Goal: Task Accomplishment & Management: Use online tool/utility

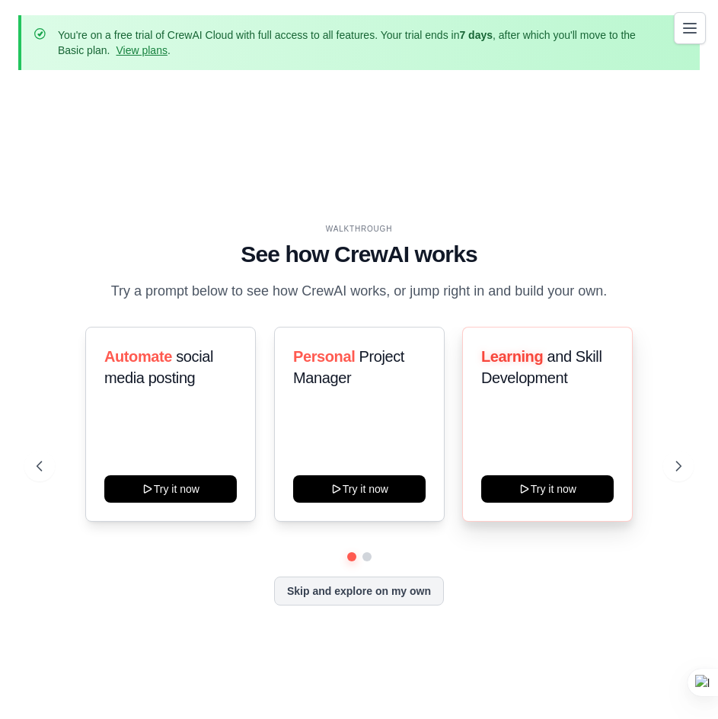
scroll to position [67, 0]
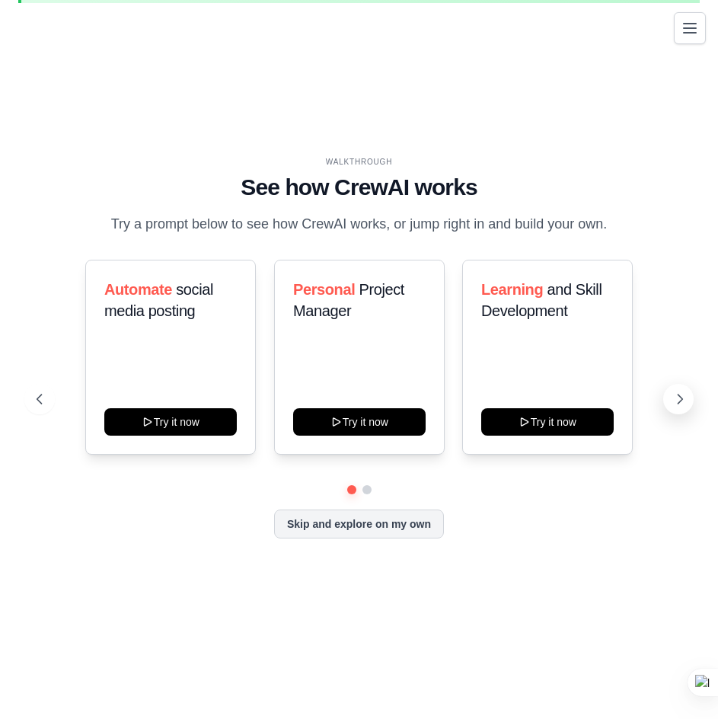
click at [680, 406] on icon at bounding box center [679, 398] width 15 height 15
click at [683, 406] on icon at bounding box center [679, 398] width 15 height 15
click at [291, 533] on button "Skip and explore on my own" at bounding box center [359, 522] width 170 height 29
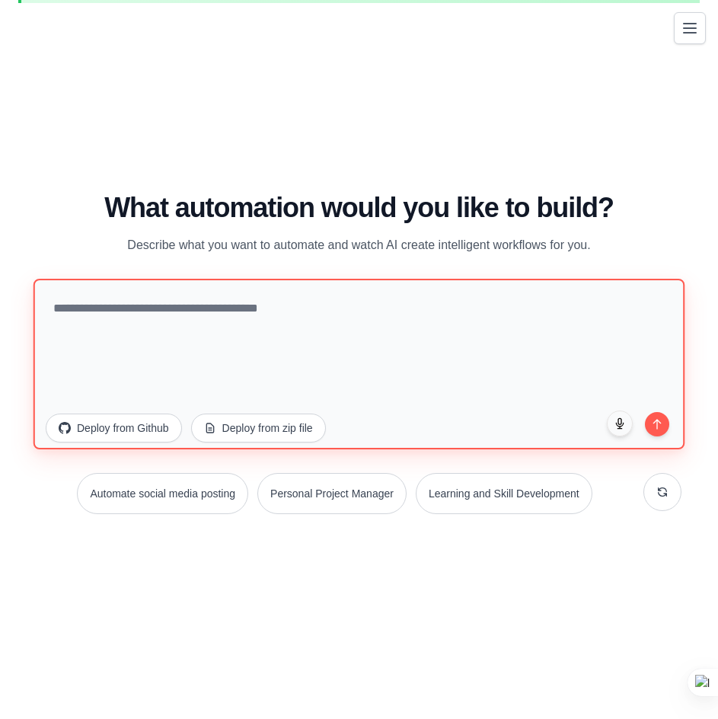
click at [471, 298] on textarea at bounding box center [358, 364] width 651 height 170
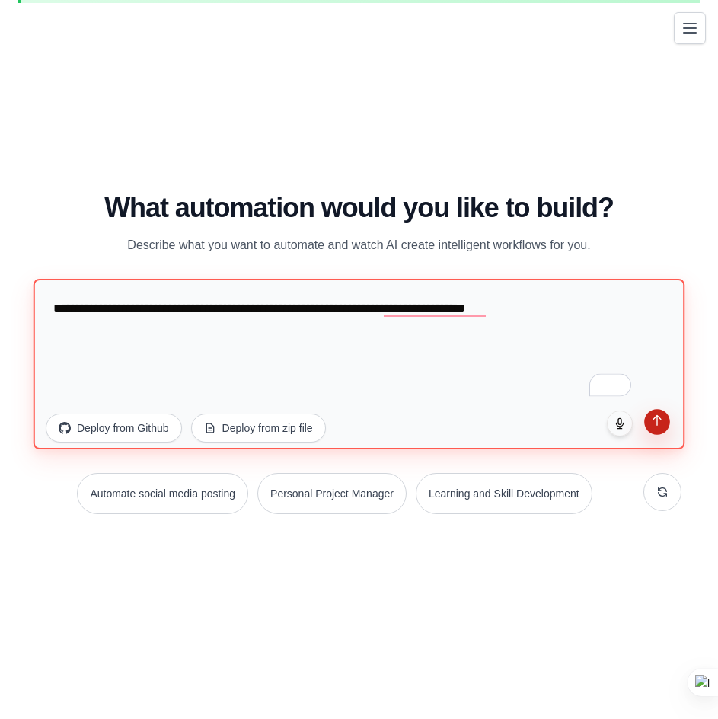
type textarea "**********"
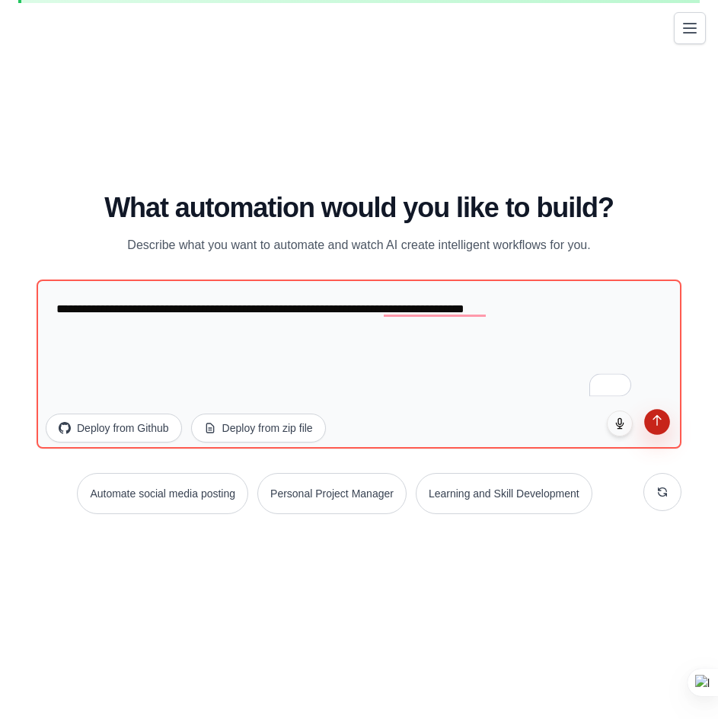
click at [658, 421] on icon "submit" at bounding box center [657, 420] width 13 height 13
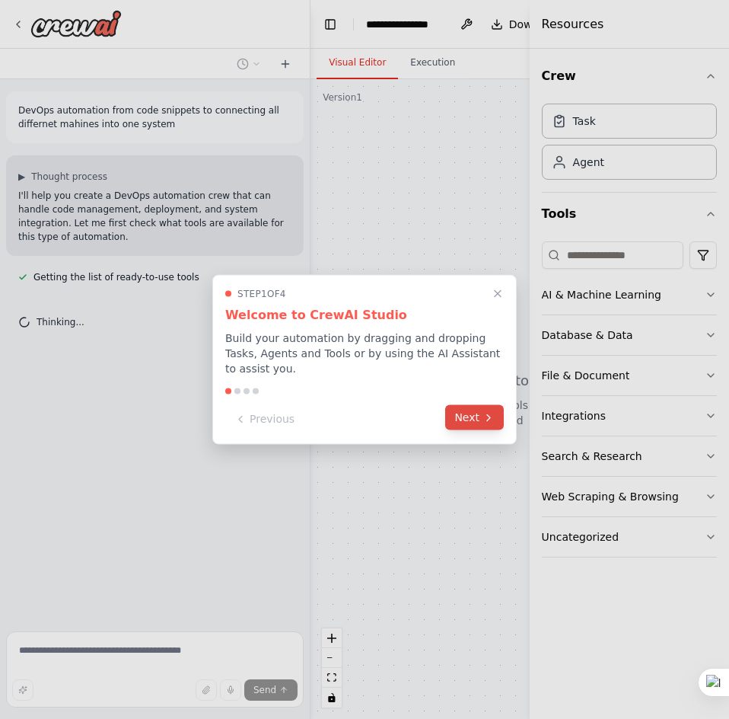
click at [474, 416] on button "Next" at bounding box center [474, 417] width 59 height 25
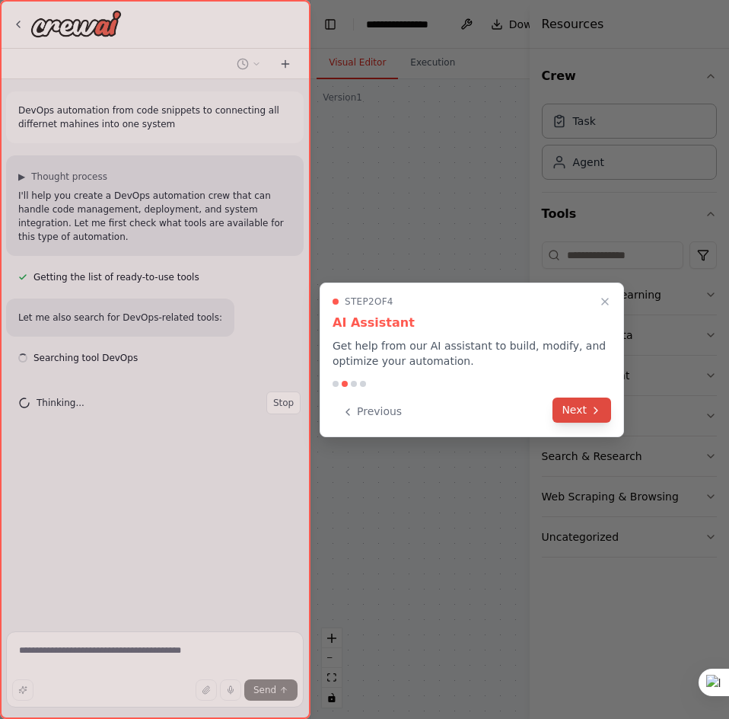
click at [580, 415] on button "Next" at bounding box center [582, 409] width 59 height 25
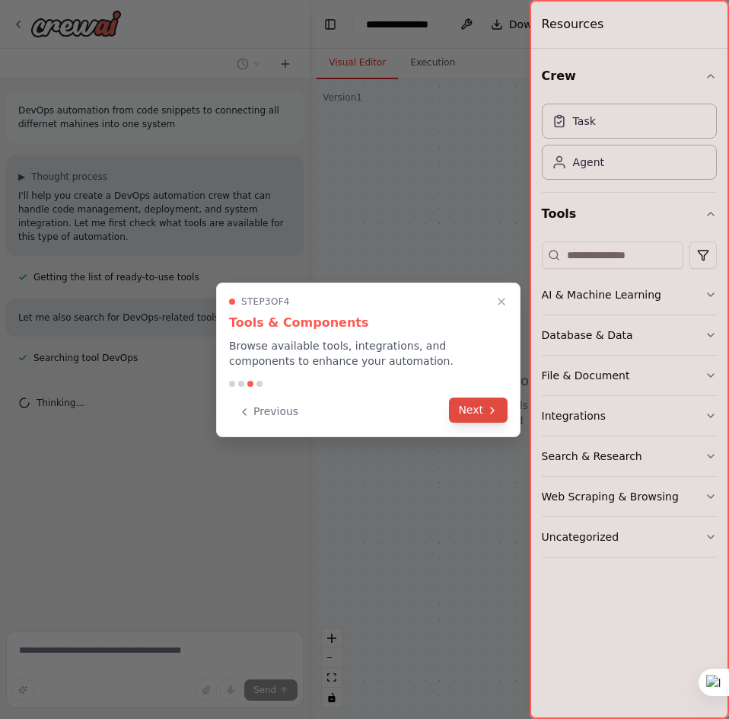
click at [493, 408] on icon at bounding box center [492, 410] width 12 height 12
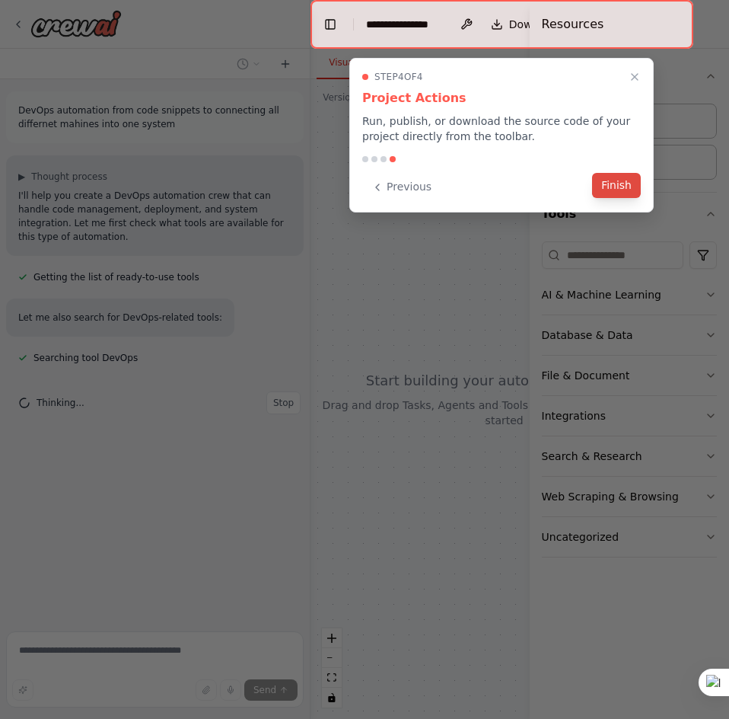
click at [624, 185] on button "Finish" at bounding box center [616, 185] width 49 height 25
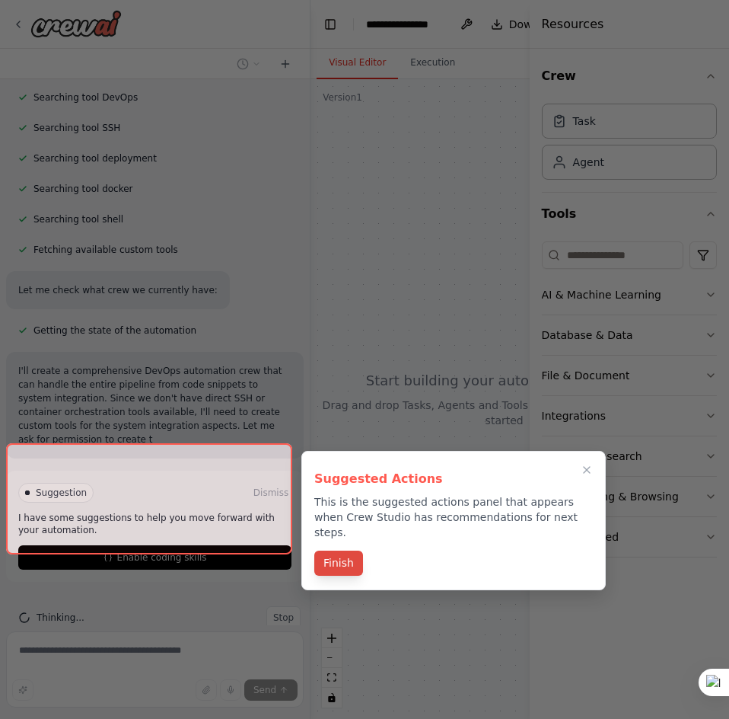
scroll to position [274, 0]
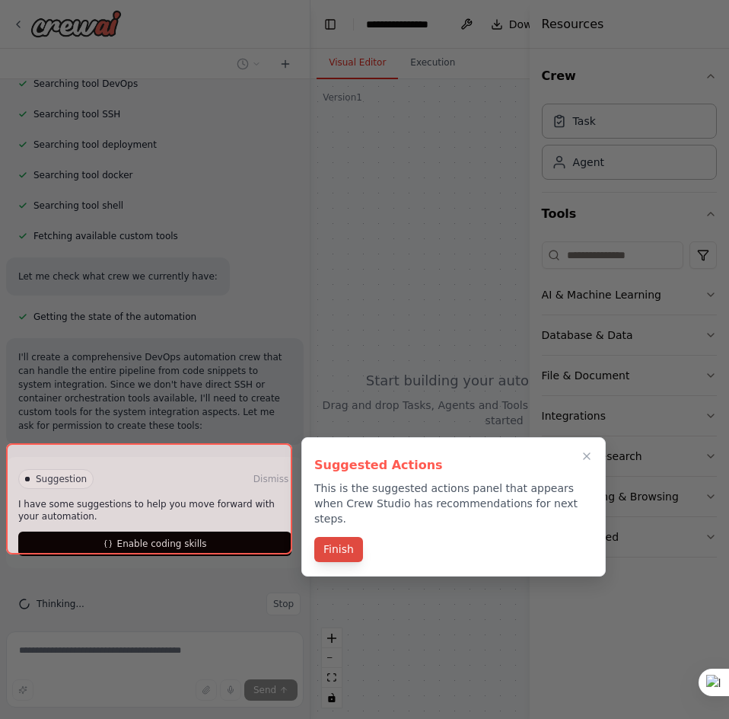
click at [345, 537] on button "Finish" at bounding box center [338, 549] width 49 height 25
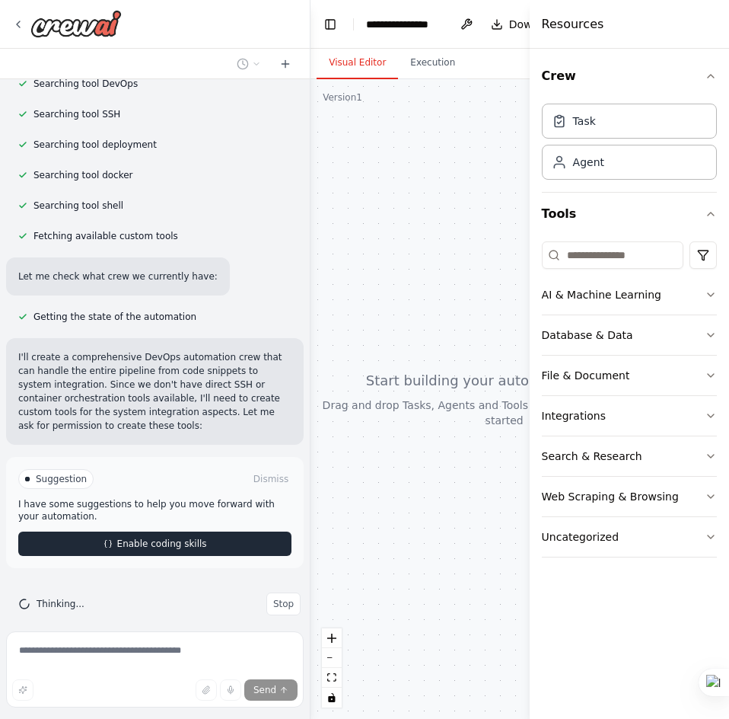
click at [165, 534] on div "Suggestion Dismiss I have some suggestions to help you move forward with your a…" at bounding box center [155, 512] width 298 height 111
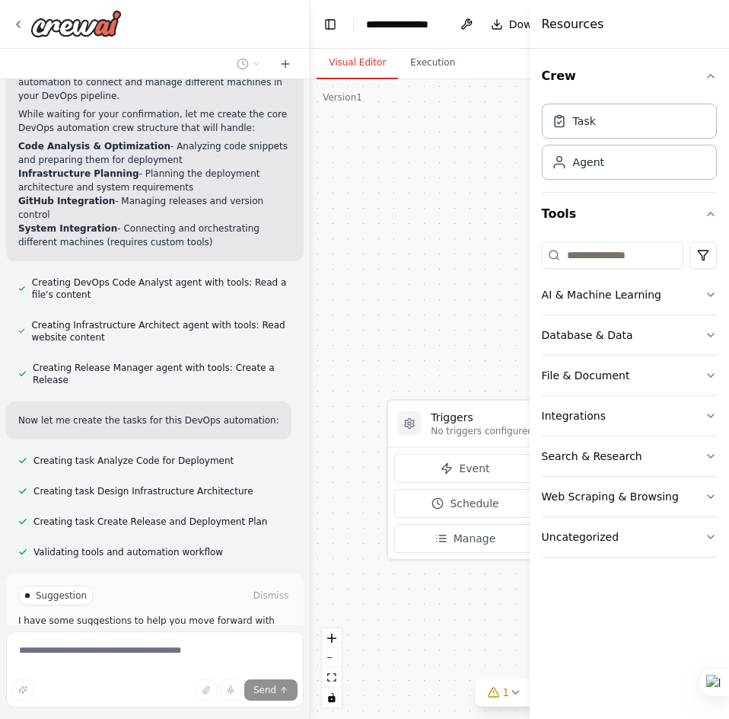
scroll to position [735, 0]
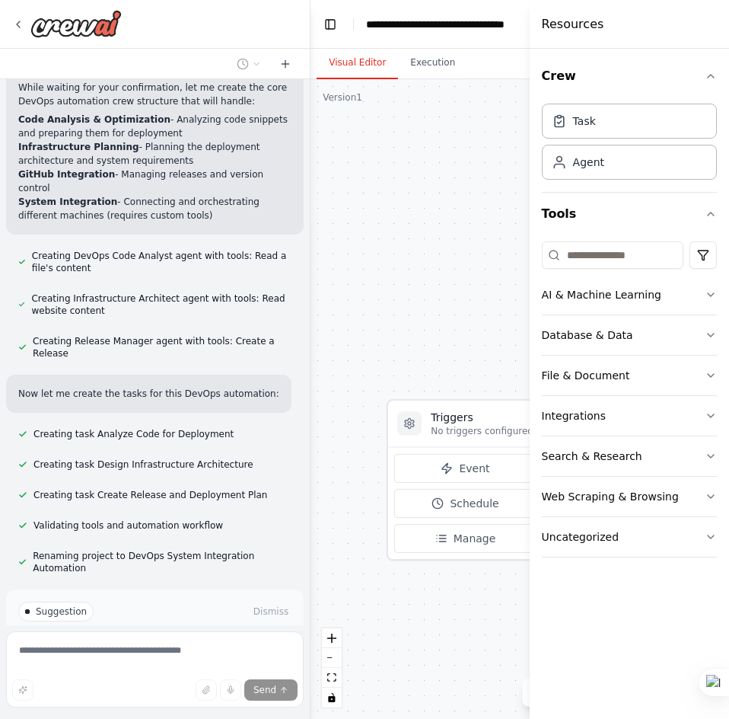
click at [117, 670] on span "Enable coding skills" at bounding box center [162, 676] width 90 height 12
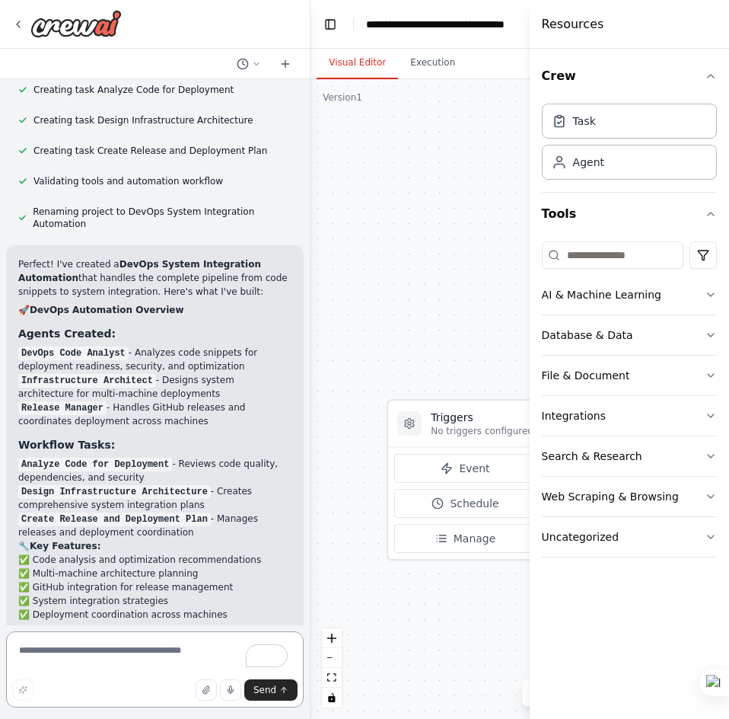
scroll to position [1151, 0]
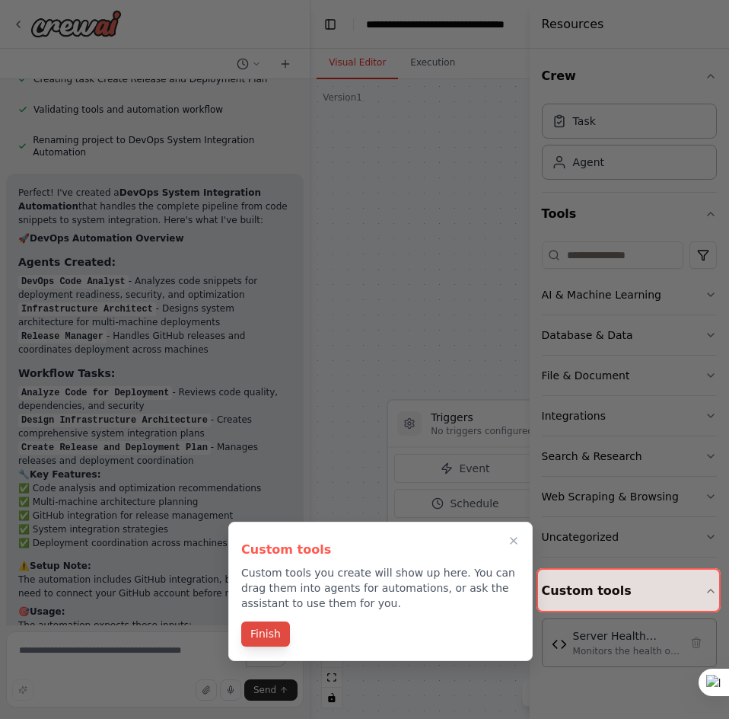
click at [250, 634] on button "Finish" at bounding box center [265, 633] width 49 height 25
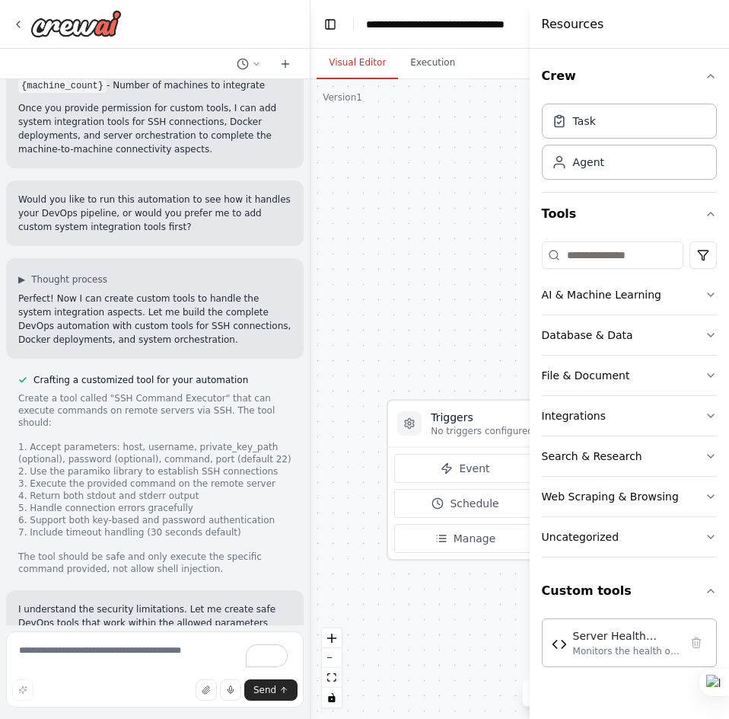
scroll to position [1836, 0]
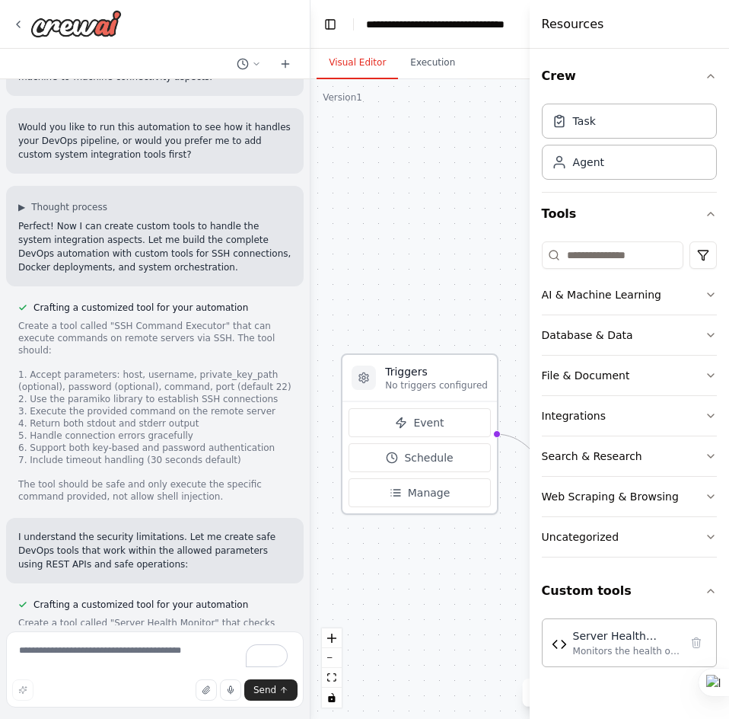
drag, startPoint x: 466, startPoint y: 423, endPoint x: 416, endPoint y: 370, distance: 73.2
click at [416, 370] on h3 "Triggers" at bounding box center [436, 371] width 103 height 15
click at [705, 336] on icon "button" at bounding box center [711, 335] width 12 height 12
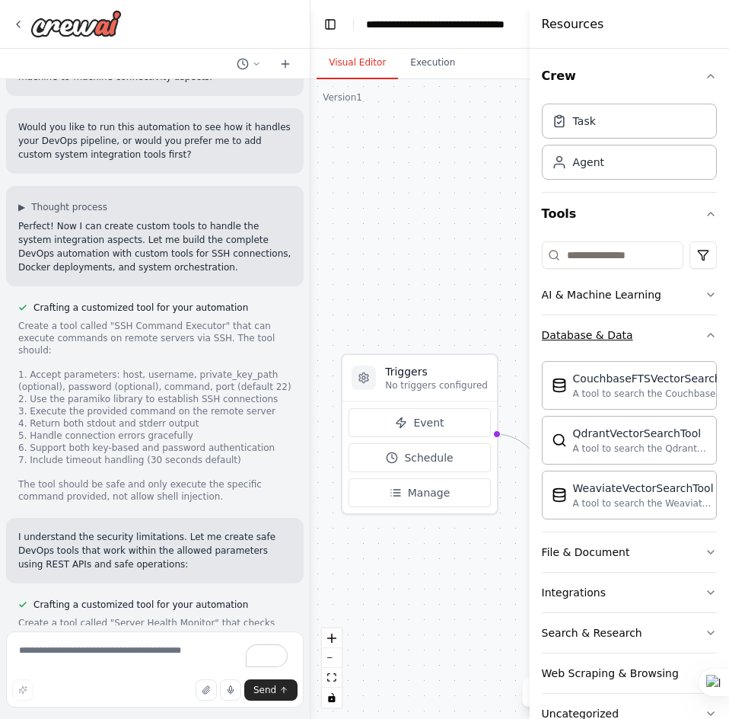
click at [705, 335] on icon "button" at bounding box center [711, 335] width 12 height 12
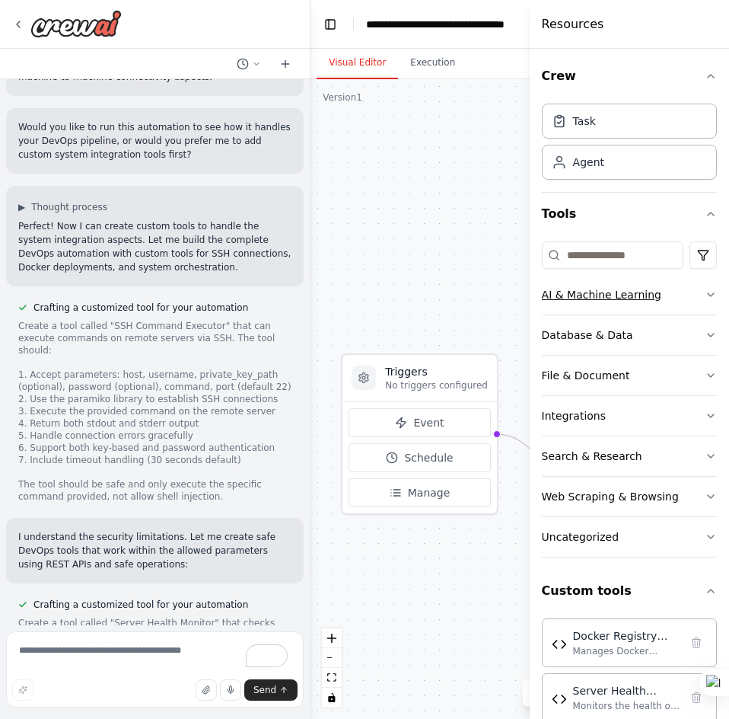
click at [705, 291] on icon "button" at bounding box center [711, 294] width 12 height 12
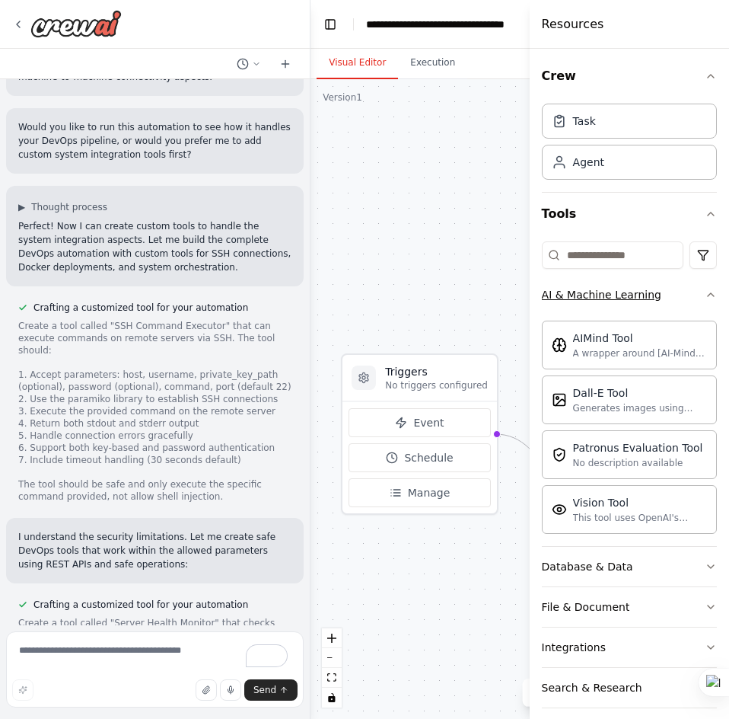
click at [705, 291] on icon "button" at bounding box center [711, 294] width 12 height 12
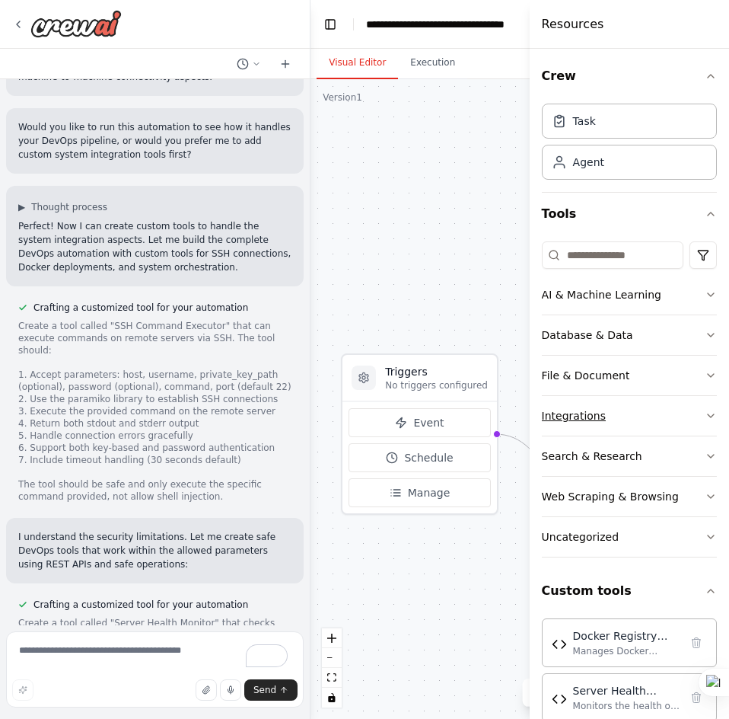
click at [683, 416] on button "Integrations" at bounding box center [629, 416] width 175 height 40
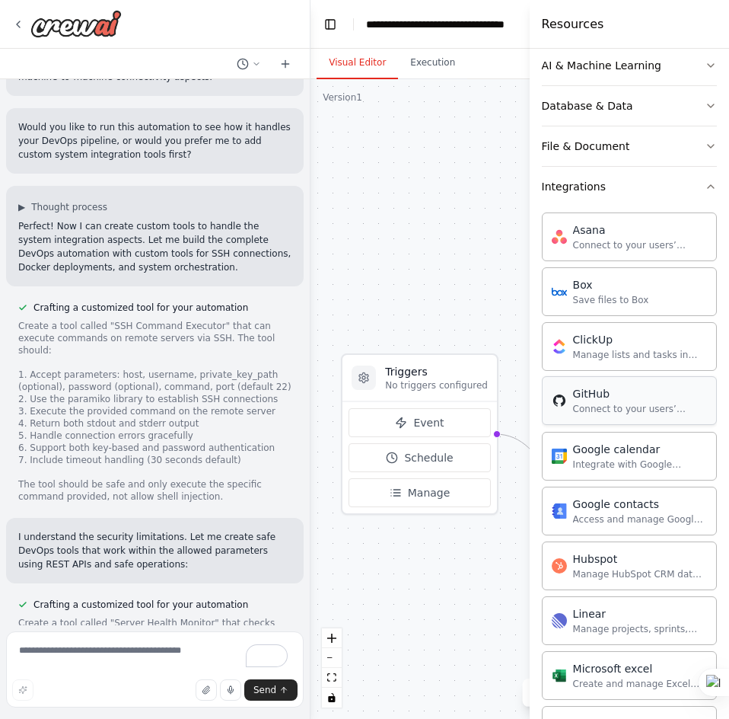
scroll to position [228, 0]
click at [705, 186] on icon "button" at bounding box center [711, 187] width 12 height 12
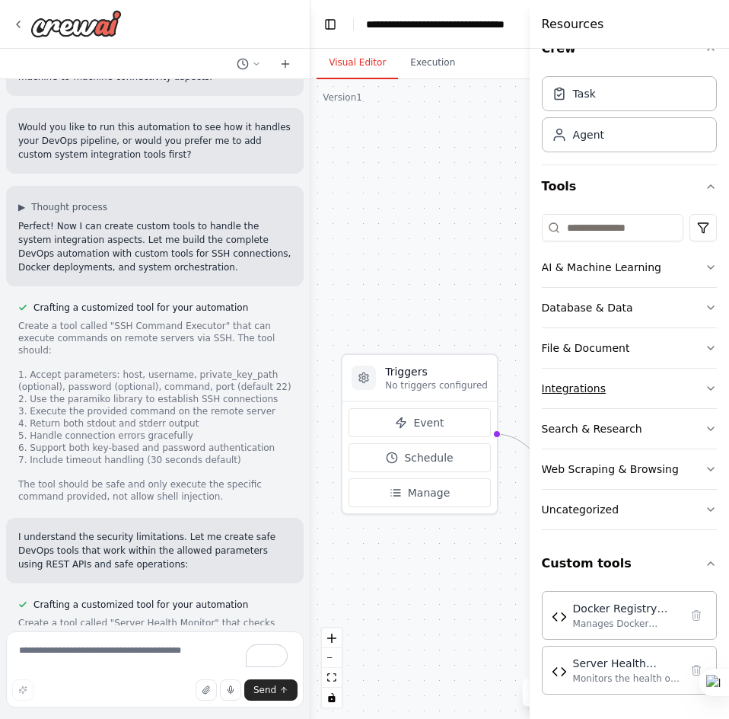
click at [689, 390] on button "Integrations" at bounding box center [629, 388] width 175 height 40
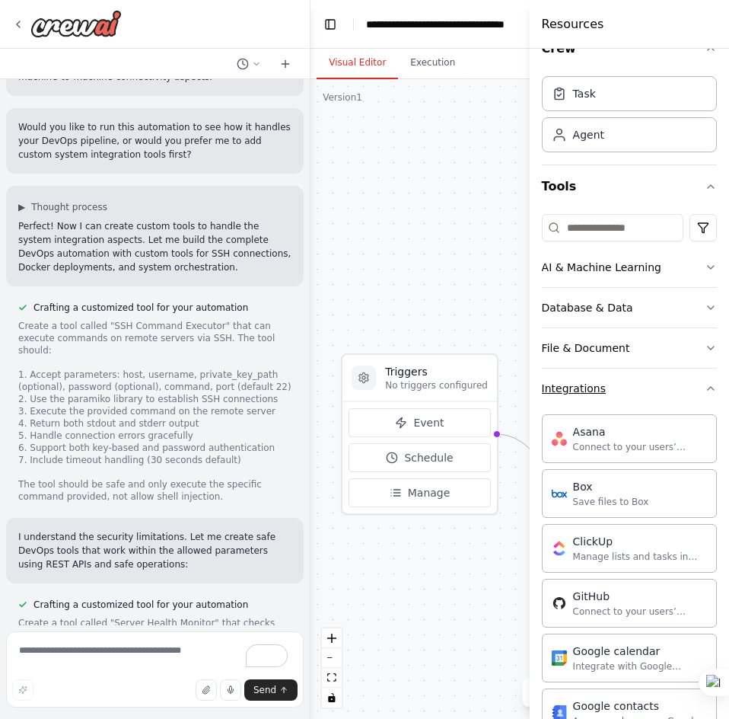
scroll to position [228, 0]
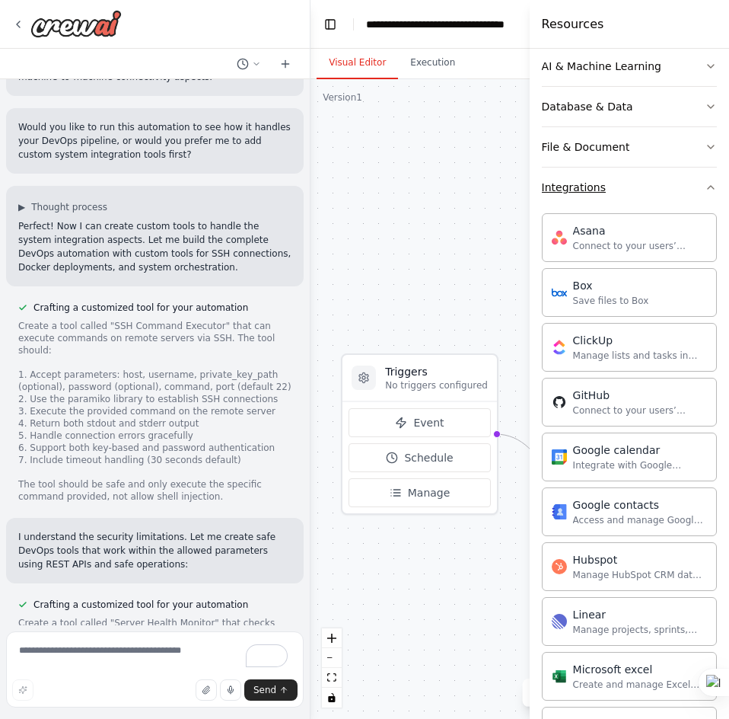
click at [705, 183] on icon "button" at bounding box center [711, 187] width 12 height 12
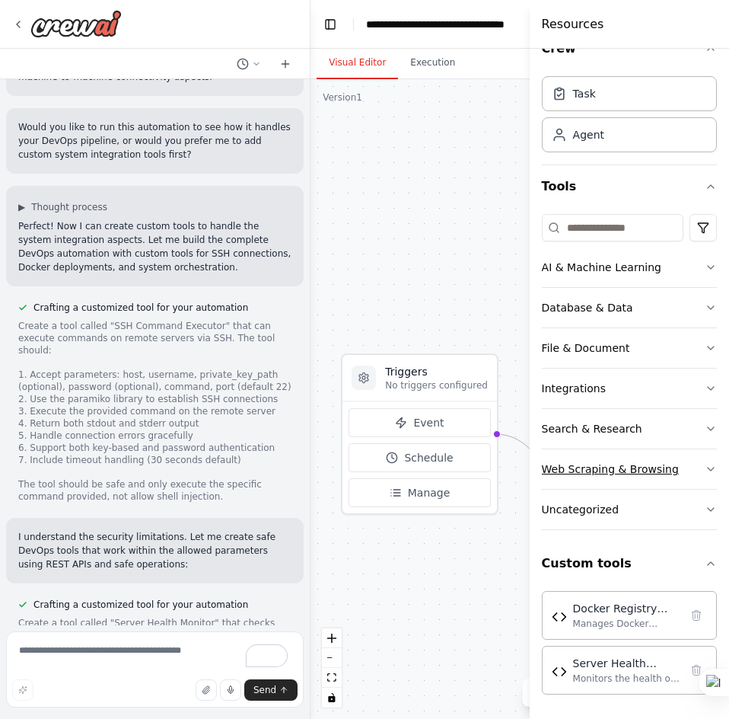
click at [679, 463] on button "Web Scraping & Browsing" at bounding box center [629, 469] width 175 height 40
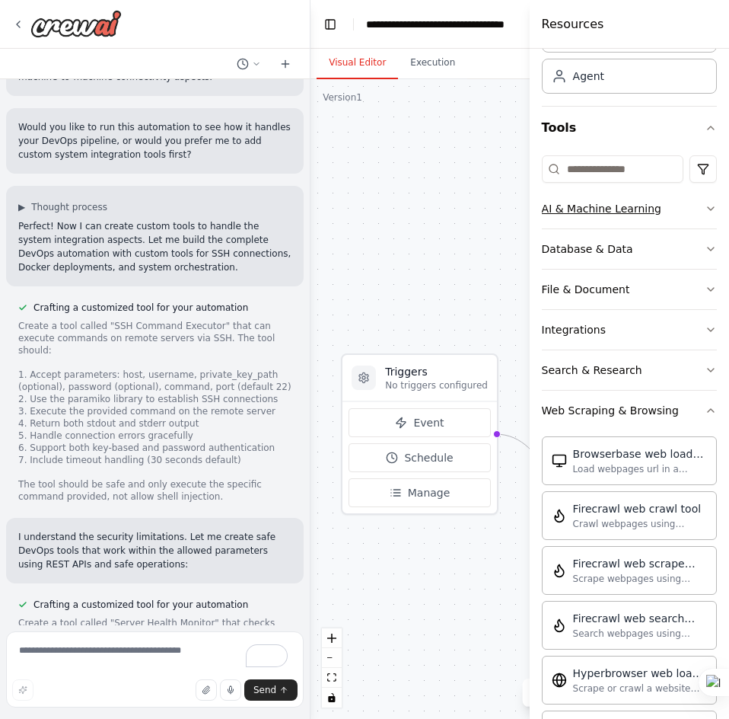
scroll to position [0, 0]
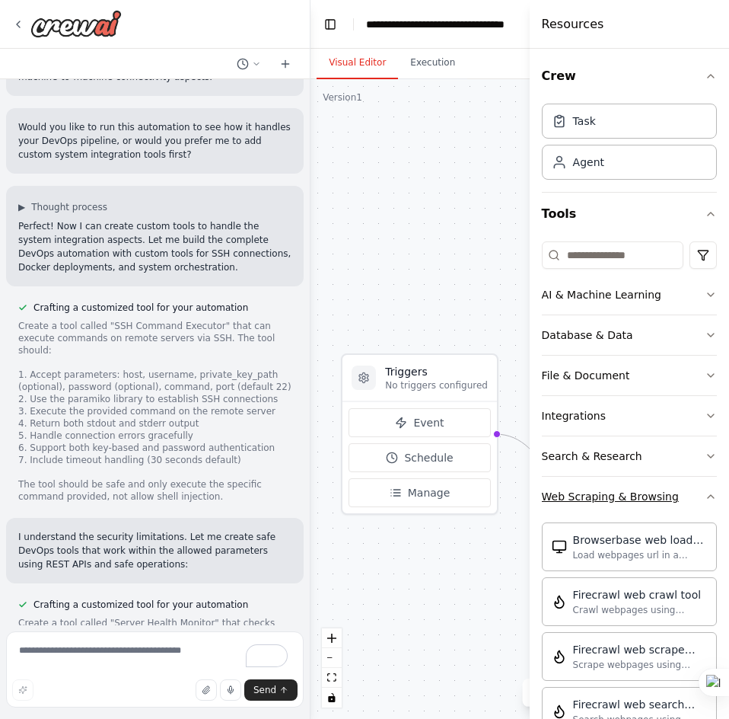
click at [685, 495] on button "Web Scraping & Browsing" at bounding box center [629, 496] width 175 height 40
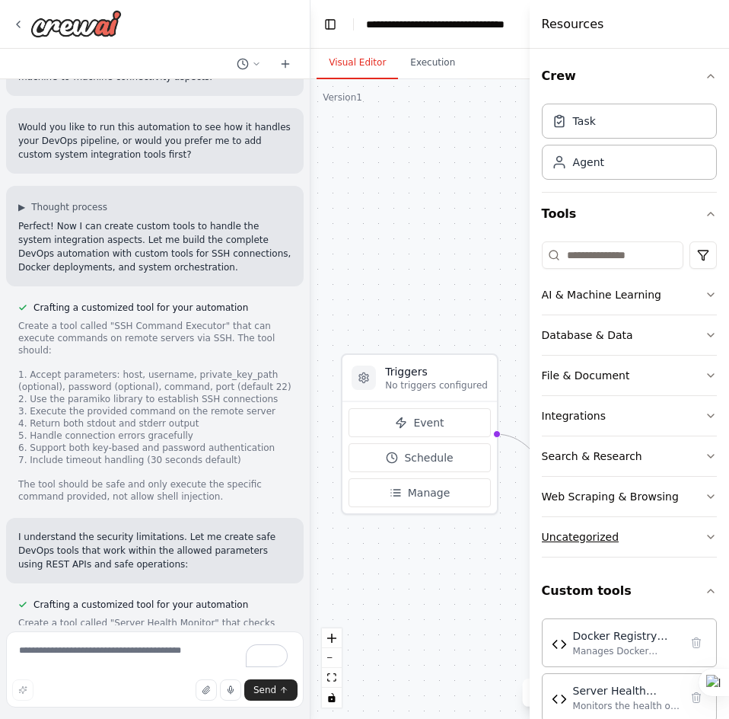
click at [698, 527] on button "Uncategorized" at bounding box center [629, 537] width 175 height 40
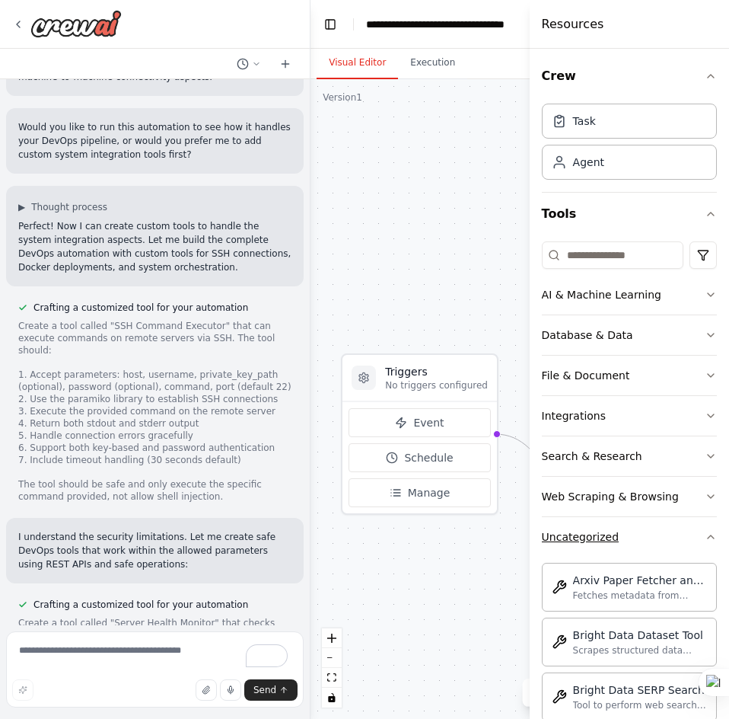
click at [705, 539] on icon "button" at bounding box center [711, 537] width 12 height 12
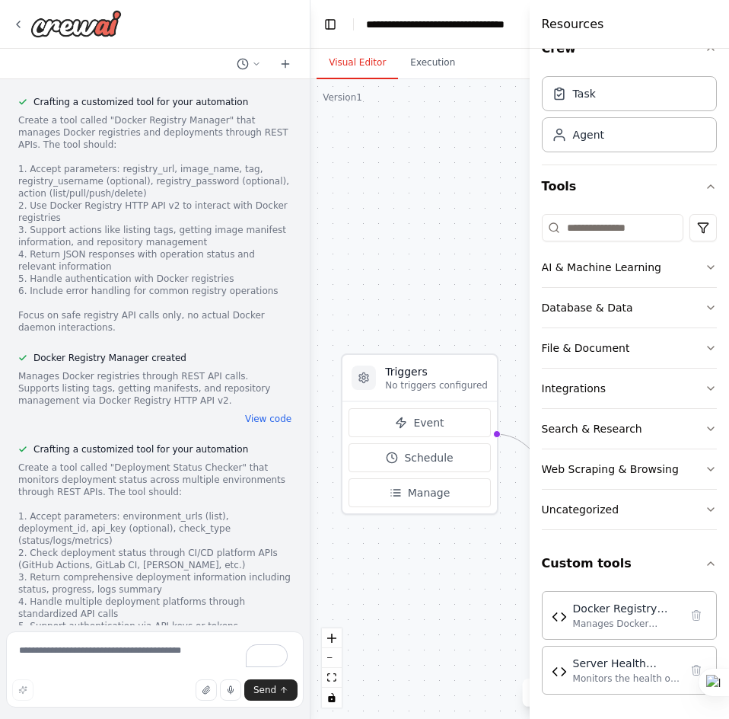
scroll to position [2777, 0]
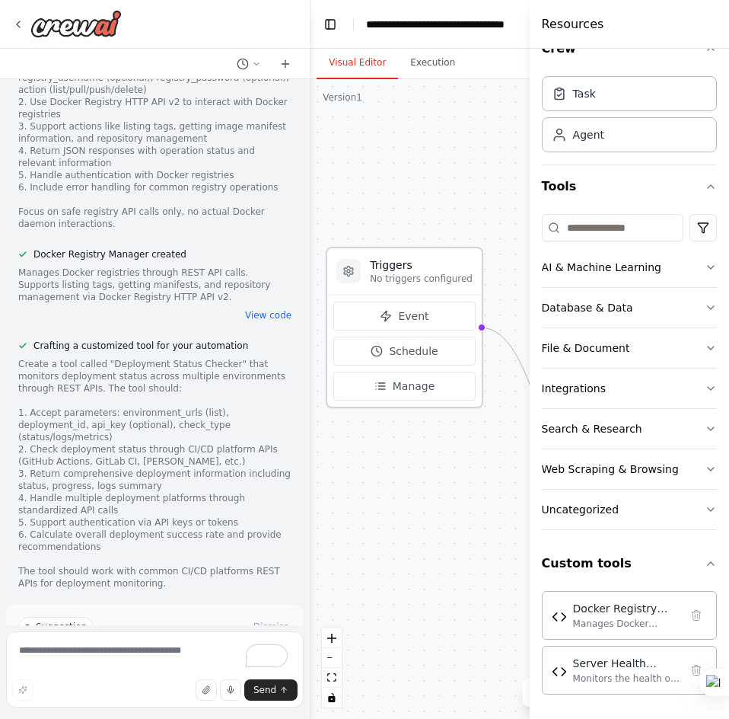
drag, startPoint x: 441, startPoint y: 374, endPoint x: 437, endPoint y: 246, distance: 128.0
click at [437, 257] on h3 "Triggers" at bounding box center [421, 264] width 103 height 15
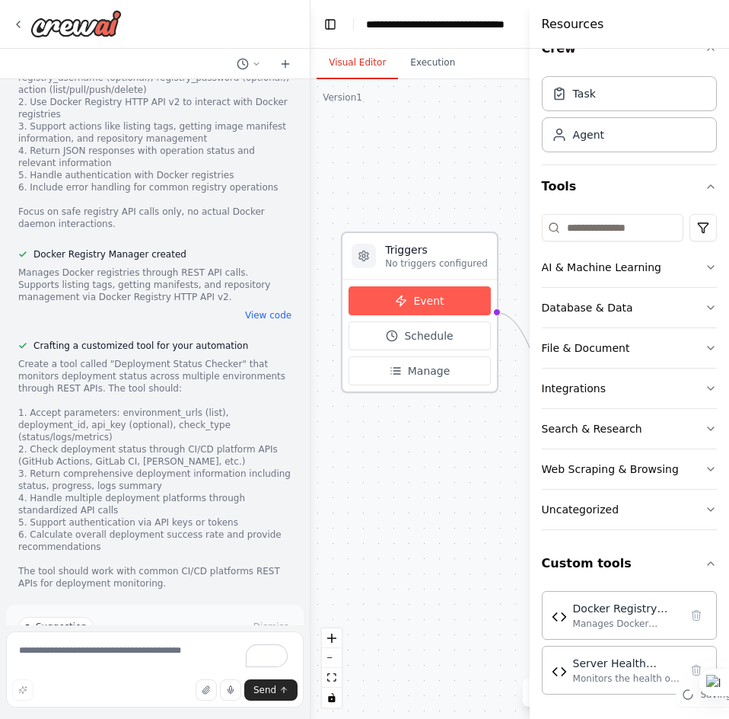
click at [434, 303] on span "Event" at bounding box center [428, 300] width 30 height 15
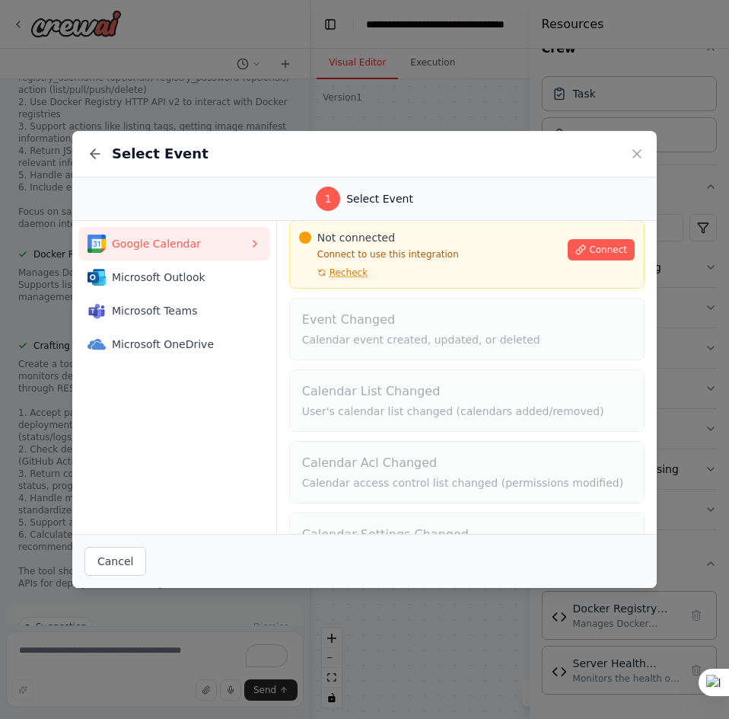
scroll to position [0, 0]
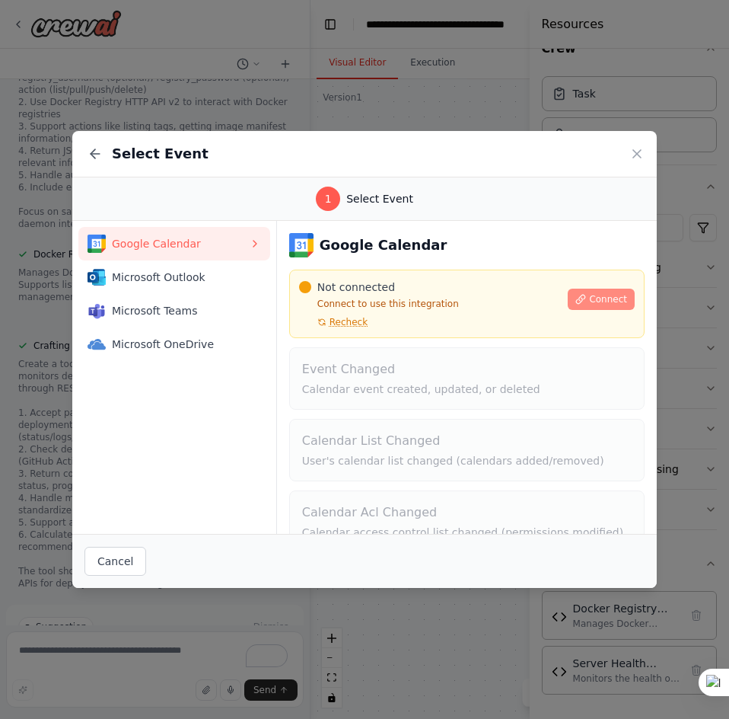
click at [589, 295] on span "Connect" at bounding box center [608, 299] width 38 height 12
click at [200, 279] on span "Microsoft Outlook" at bounding box center [180, 276] width 137 height 15
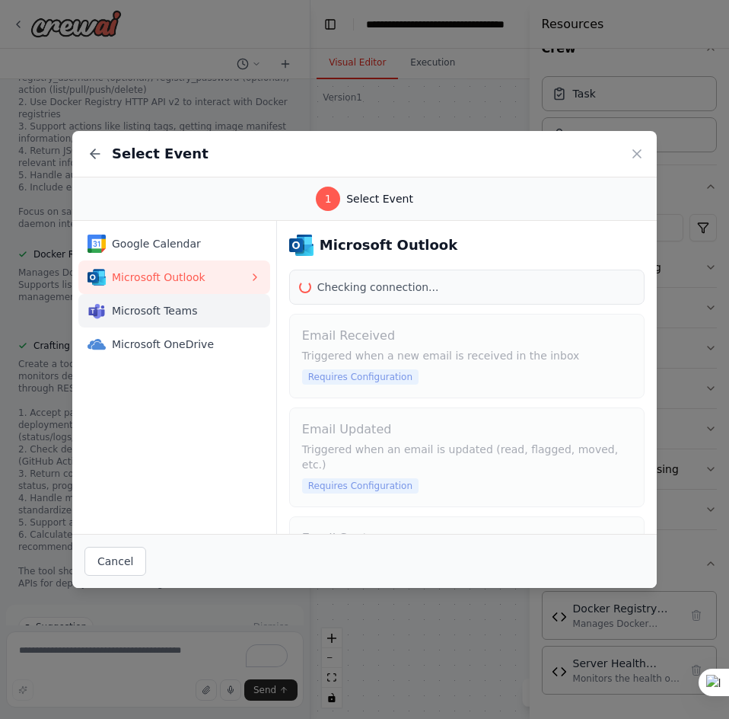
click at [185, 308] on span "Microsoft Teams" at bounding box center [180, 310] width 137 height 15
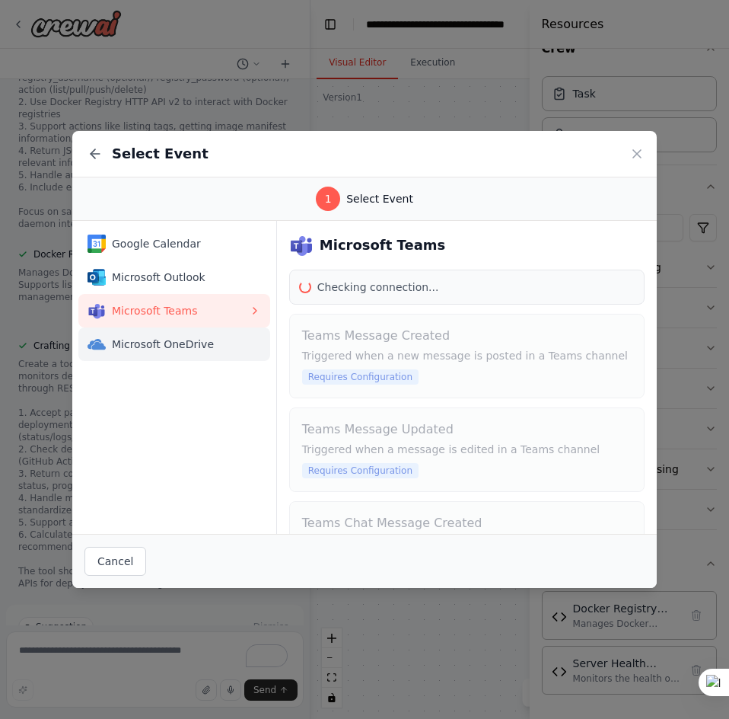
click at [180, 331] on button "Microsoft OneDrive" at bounding box center [174, 343] width 192 height 33
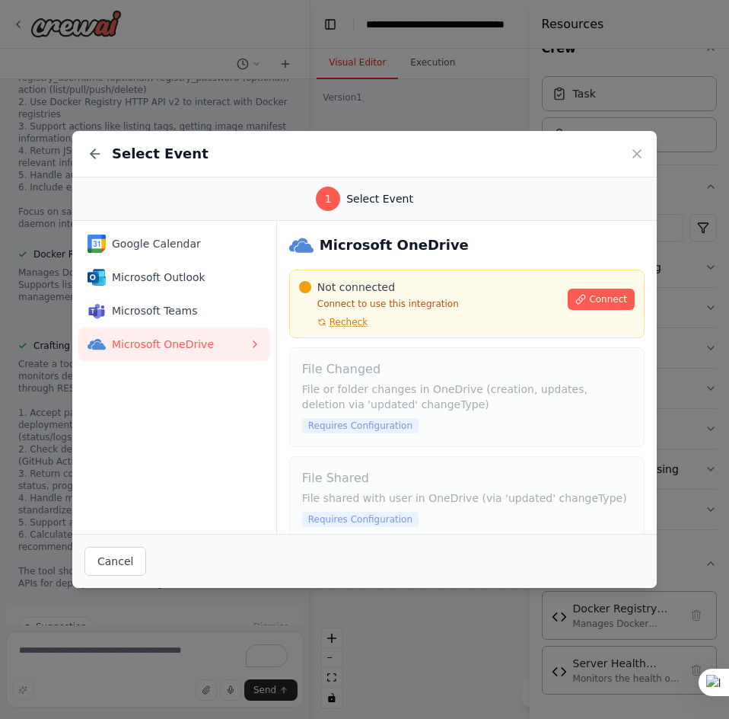
click at [645, 153] on div "Select Event" at bounding box center [364, 154] width 585 height 46
click at [636, 151] on icon at bounding box center [636, 153] width 15 height 15
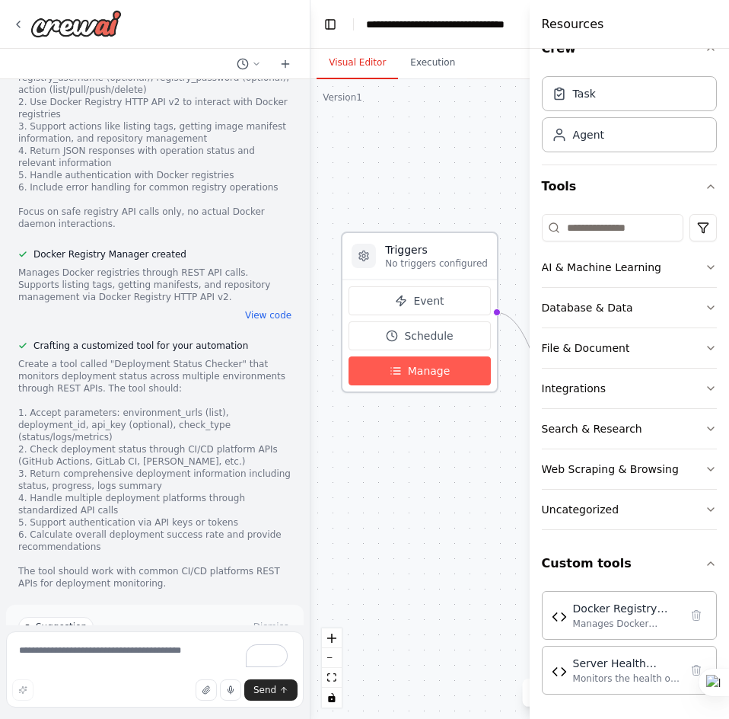
click at [446, 374] on button "Manage" at bounding box center [420, 370] width 142 height 29
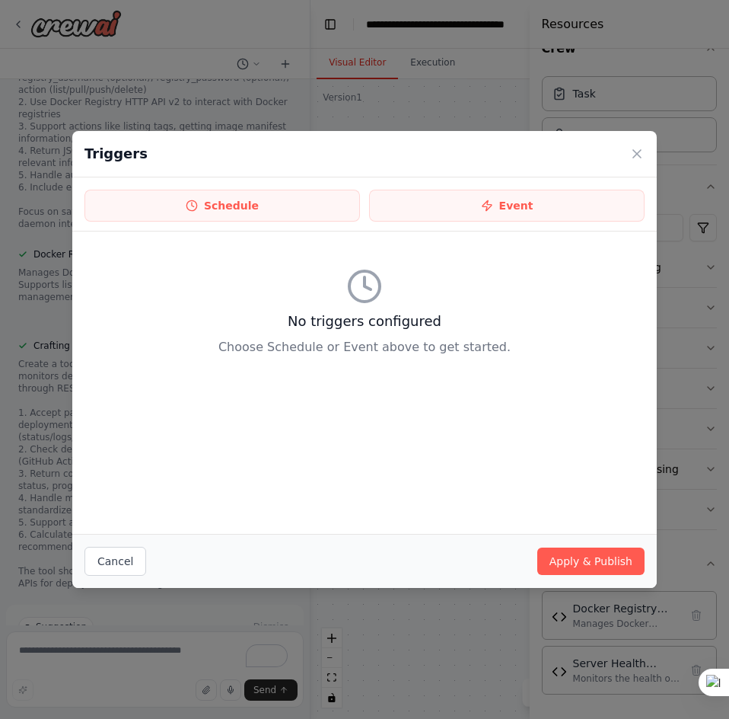
click at [648, 155] on div "Triggers" at bounding box center [364, 154] width 585 height 46
click at [636, 158] on icon at bounding box center [636, 153] width 15 height 15
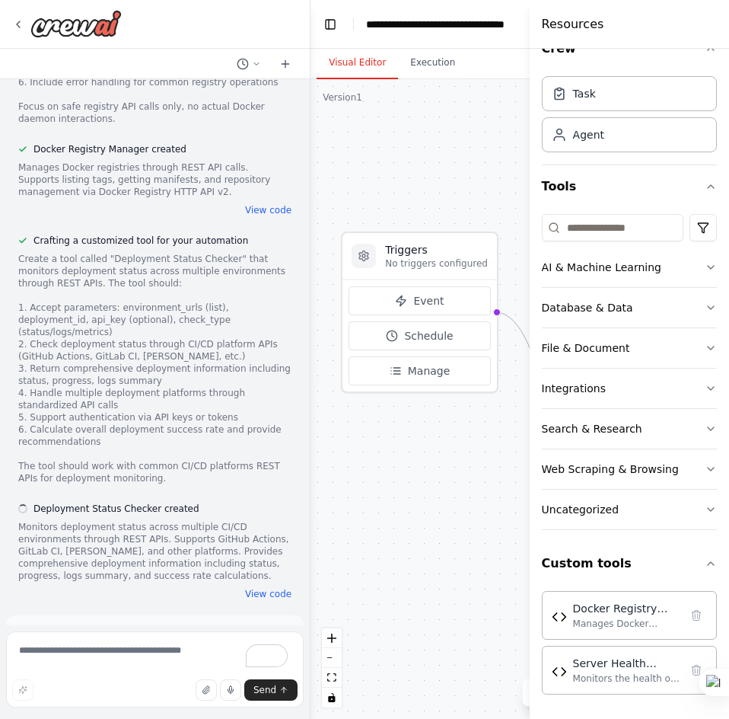
scroll to position [2892, 0]
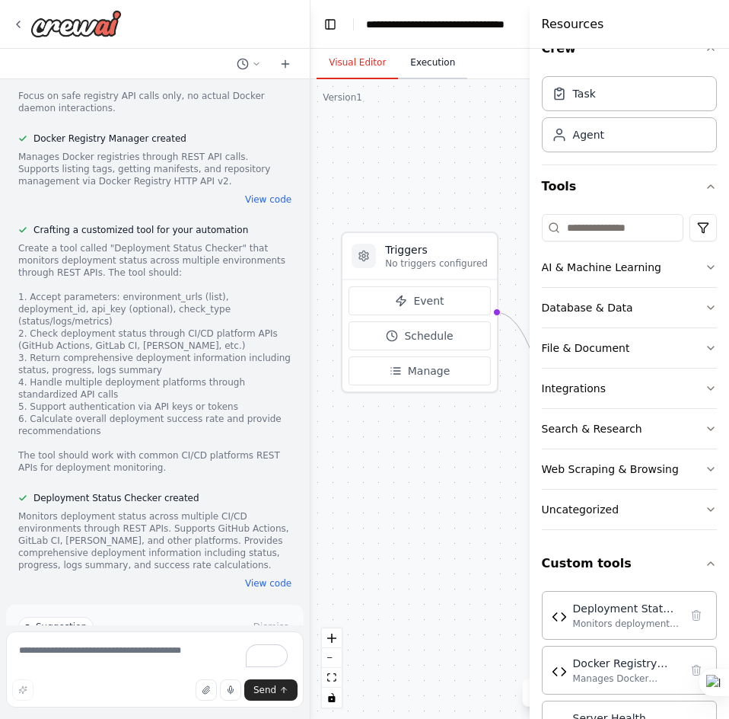
click at [423, 69] on button "Execution" at bounding box center [432, 63] width 69 height 32
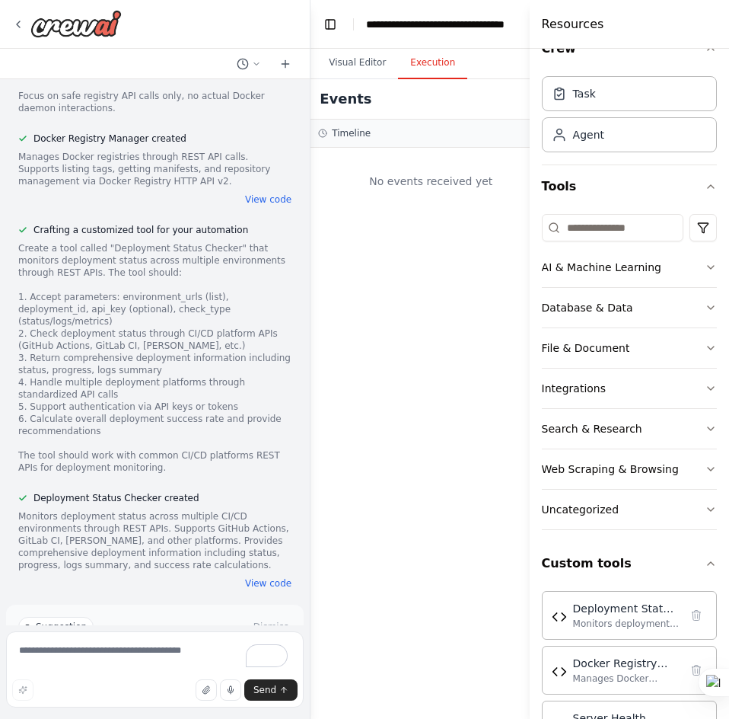
click at [358, 43] on header "**********" at bounding box center [552, 24] width 483 height 49
click at [347, 42] on header "**********" at bounding box center [552, 24] width 483 height 49
click at [324, 18] on button "Toggle Left Sidebar" at bounding box center [330, 24] width 21 height 21
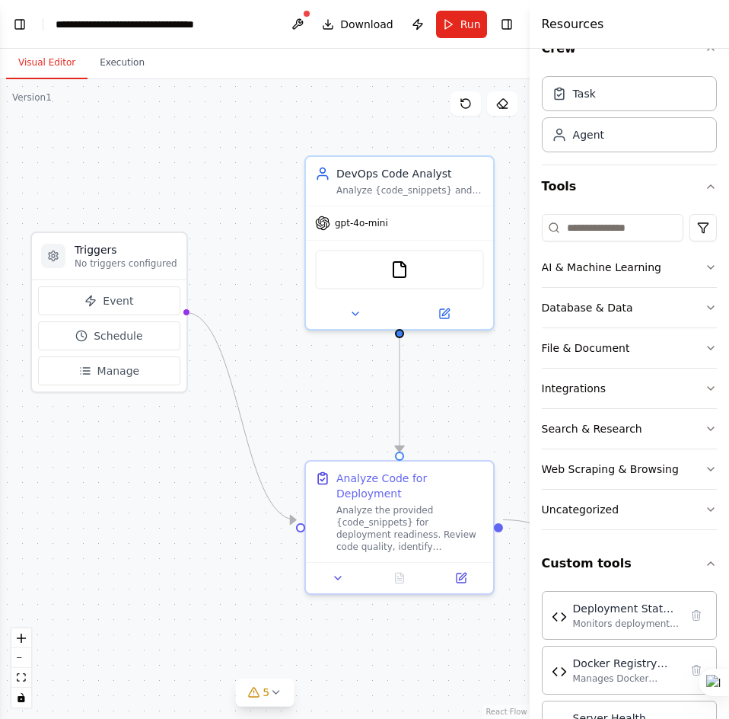
click at [21, 58] on button "Visual Editor" at bounding box center [46, 63] width 81 height 32
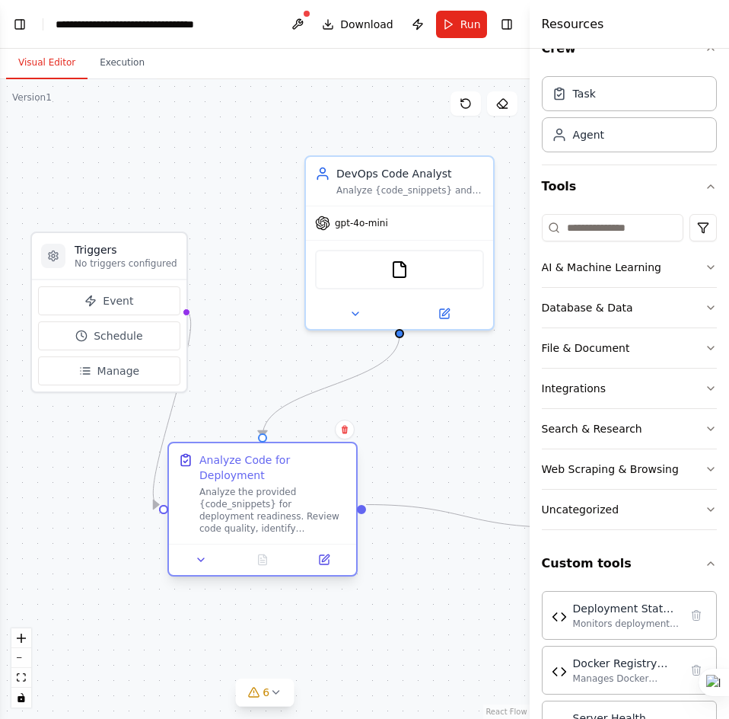
drag, startPoint x: 343, startPoint y: 491, endPoint x: 272, endPoint y: 493, distance: 70.8
click at [272, 493] on div "Analyze the provided {code_snippets} for deployment readiness. Review code qual…" at bounding box center [273, 510] width 148 height 49
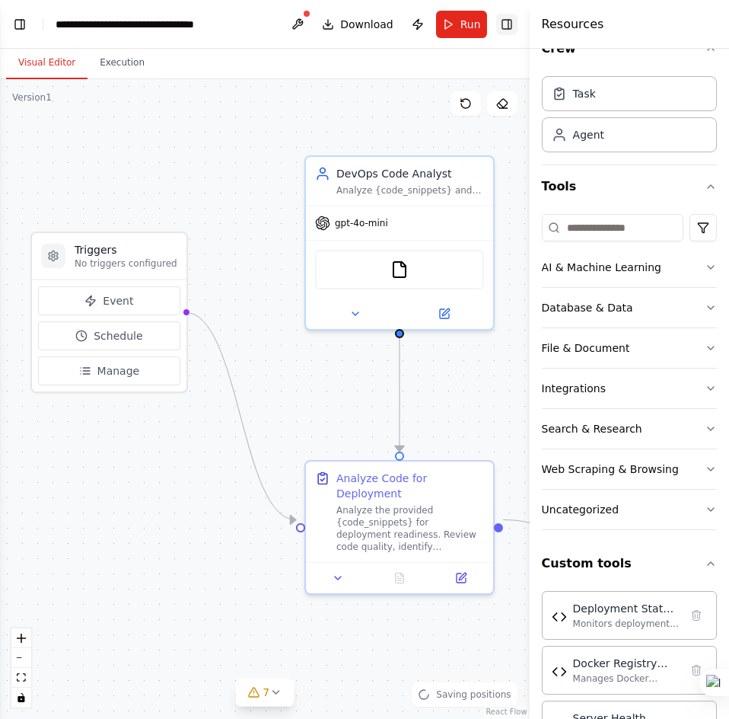
click at [508, 21] on button "Toggle Right Sidebar" at bounding box center [506, 24] width 21 height 21
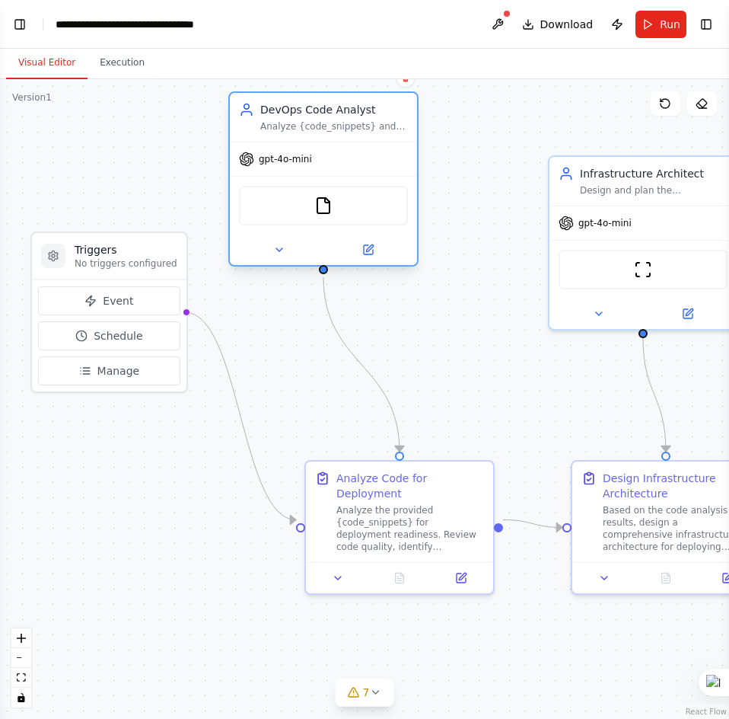
drag, startPoint x: 393, startPoint y: 192, endPoint x: 339, endPoint y: 141, distance: 74.3
click at [339, 141] on div "DevOps Code Analyst Analyze {code_snippets} and prepare them for deployment by …" at bounding box center [323, 178] width 190 height 175
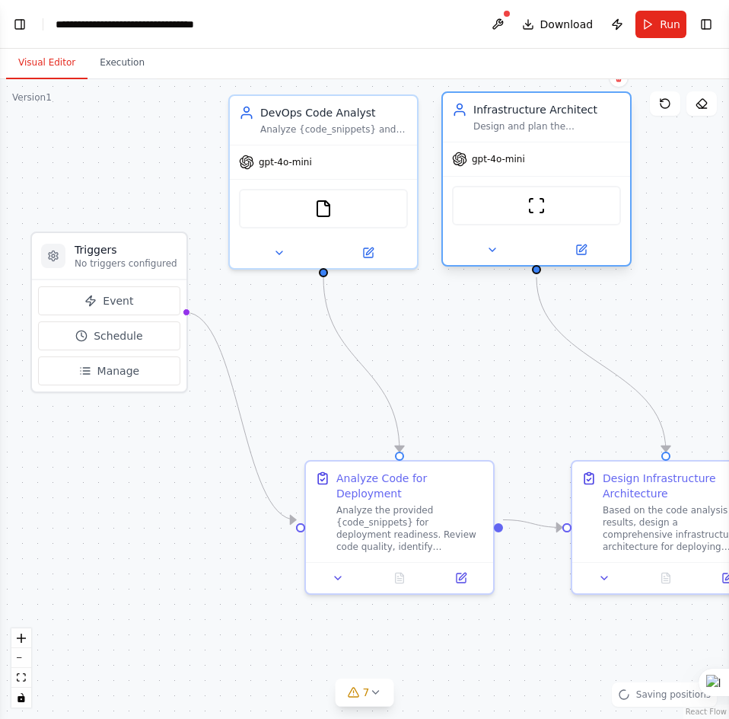
scroll to position [3110, 0]
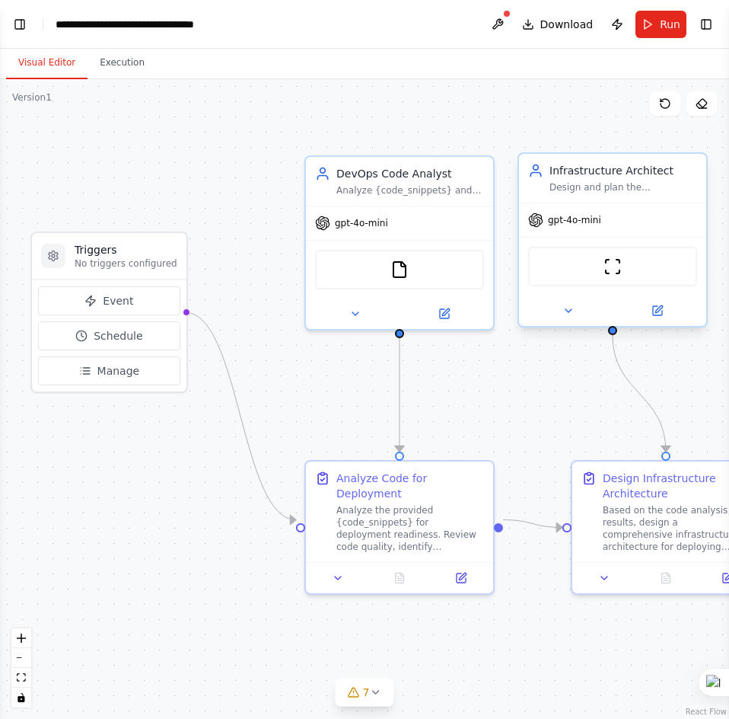
drag, startPoint x: 642, startPoint y: 199, endPoint x: 612, endPoint y: 201, distance: 30.5
click at [612, 201] on div "Infrastructure Architect Design and plan the infrastructure architecture for de…" at bounding box center [612, 178] width 187 height 49
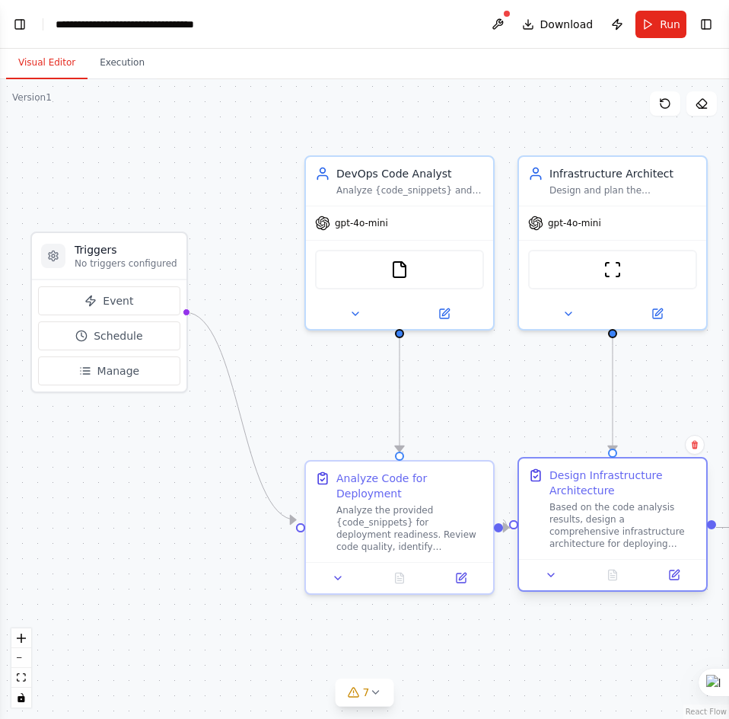
drag, startPoint x: 664, startPoint y: 539, endPoint x: 606, endPoint y: 538, distance: 58.6
click at [606, 538] on div "Based on the code analysis results, design a comprehensive infrastructure archi…" at bounding box center [624, 525] width 148 height 49
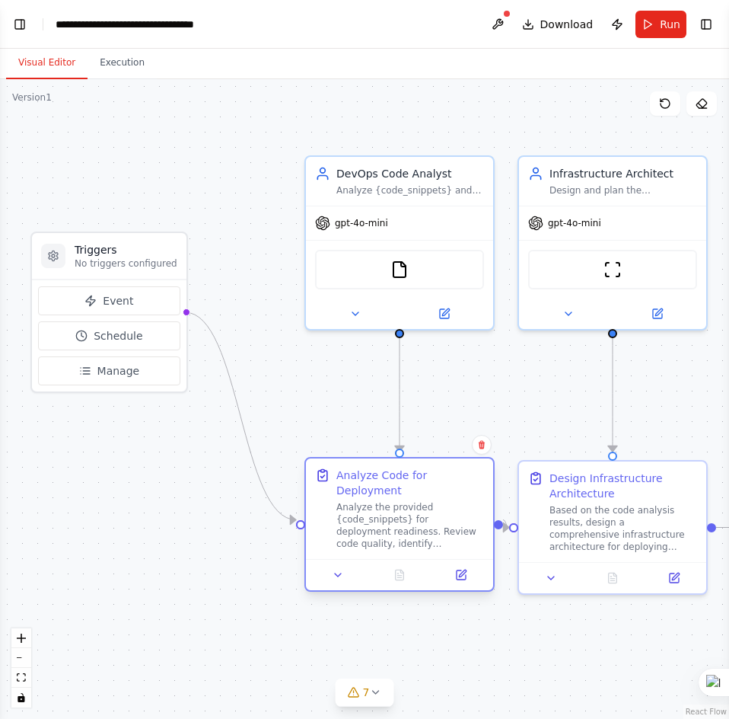
click at [400, 516] on div "Analyze the provided {code_snippets} for deployment readiness. Review code qual…" at bounding box center [410, 525] width 148 height 49
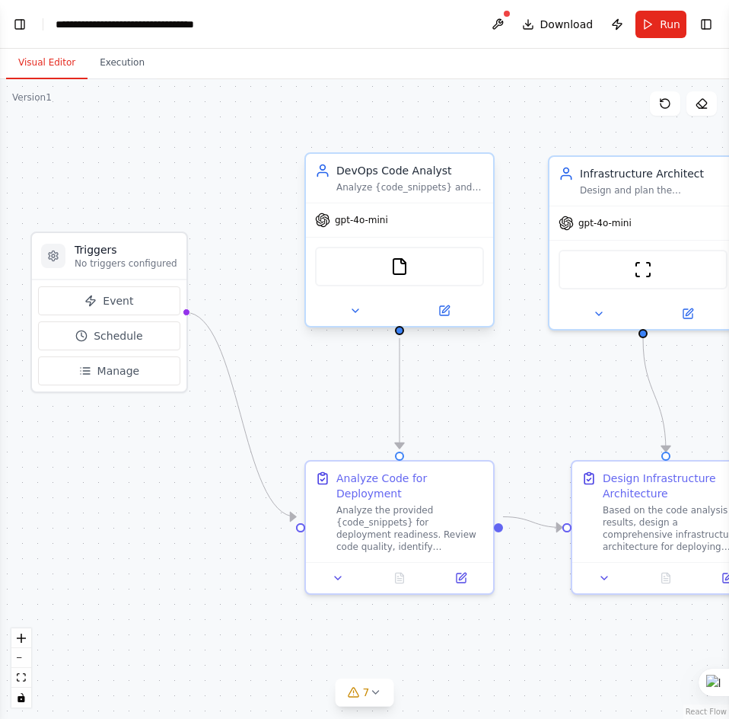
scroll to position [3204, 0]
click at [407, 276] on div "FileReadTool" at bounding box center [399, 267] width 169 height 40
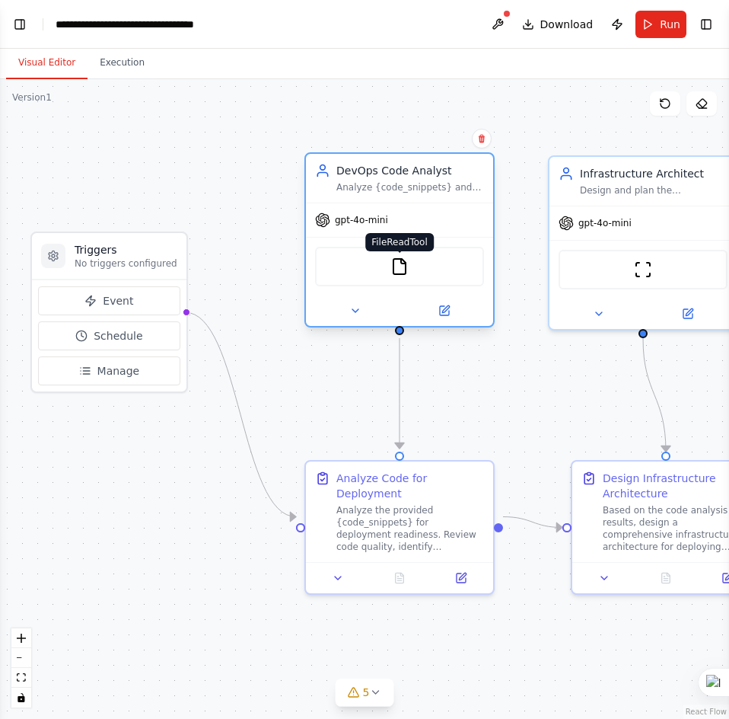
click at [406, 259] on img at bounding box center [399, 266] width 18 height 18
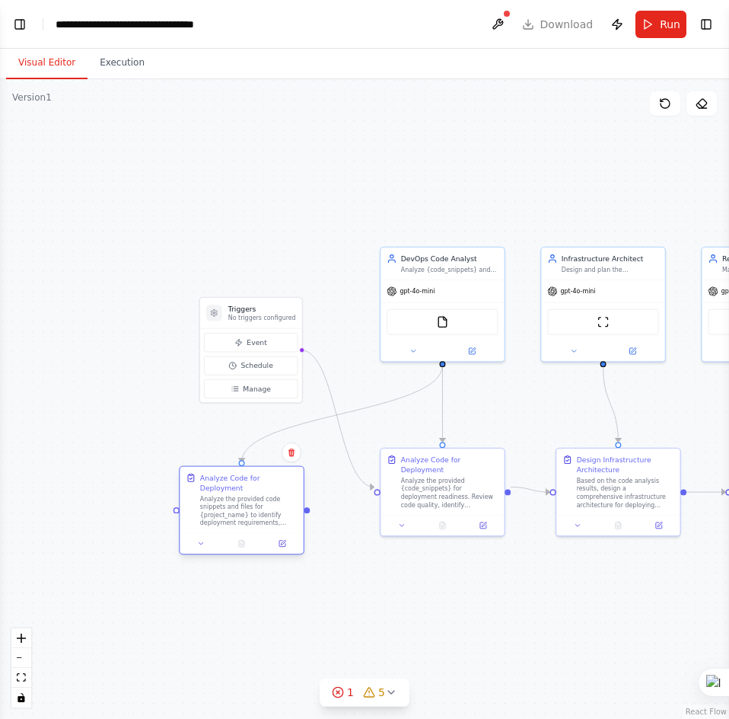
drag, startPoint x: 477, startPoint y: 588, endPoint x: 286, endPoint y: 505, distance: 208.0
click at [276, 514] on div "Analyze Code for Deployment Analyze the provided code snippets and files for {p…" at bounding box center [241, 500] width 123 height 66
click at [297, 453] on button at bounding box center [292, 452] width 20 height 20
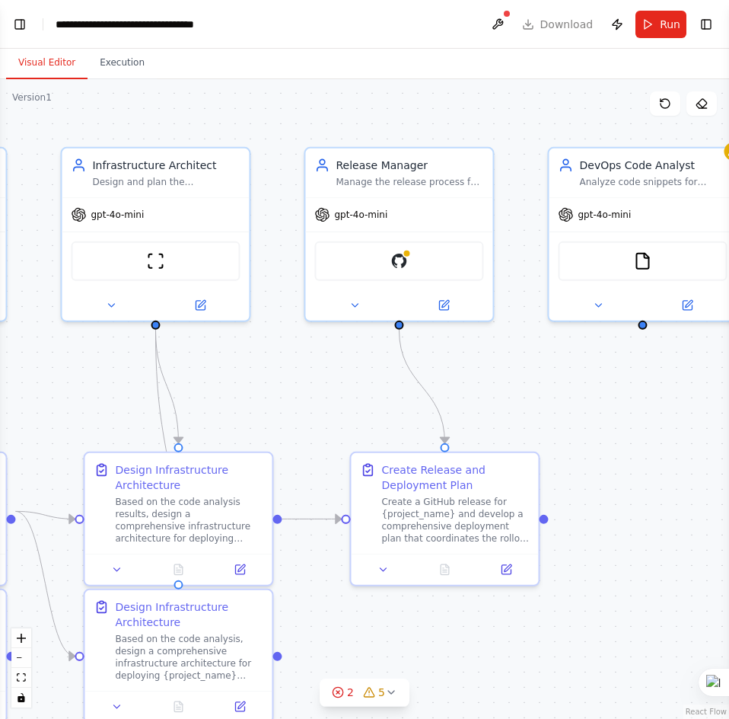
scroll to position [3358, 0]
drag, startPoint x: 498, startPoint y: 378, endPoint x: 39, endPoint y: 383, distance: 459.0
click at [0, 401] on html "DevOps automation from code snippets to connecting all differnet mahines into o…" at bounding box center [364, 359] width 729 height 719
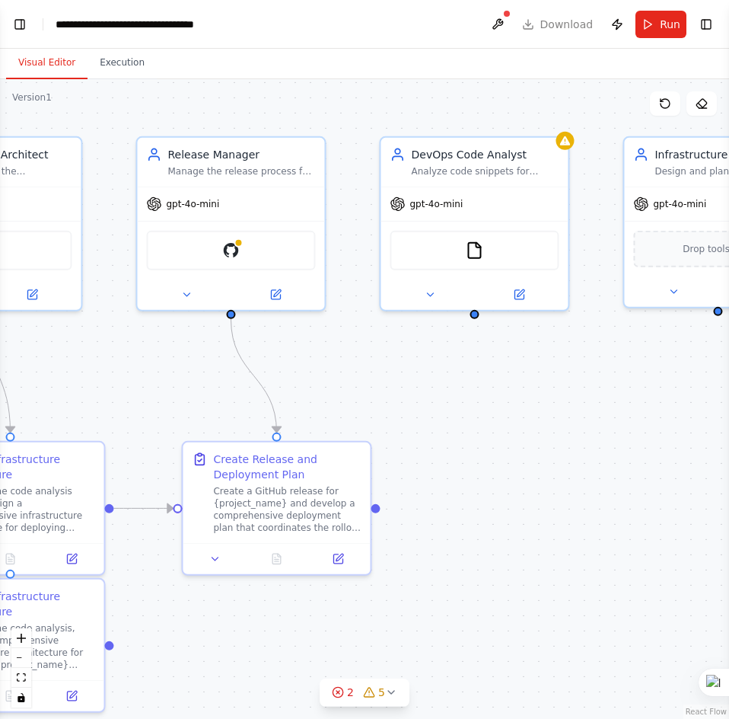
drag, startPoint x: 588, startPoint y: 392, endPoint x: 417, endPoint y: 381, distance: 170.8
click at [417, 381] on div ".deletable-edge-delete-btn { width: 20px; height: 20px; border: 0px solid #ffff…" at bounding box center [364, 398] width 729 height 639
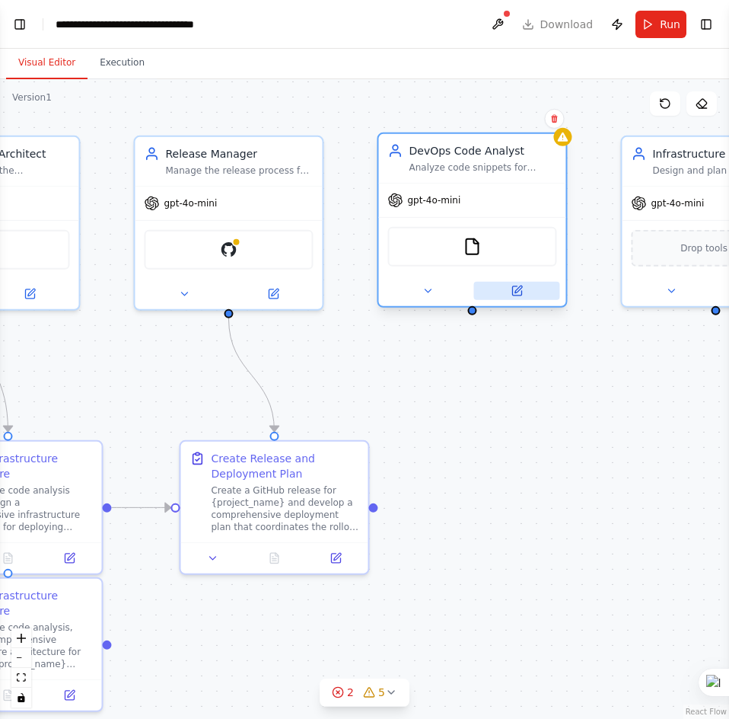
click at [508, 296] on button at bounding box center [516, 291] width 86 height 18
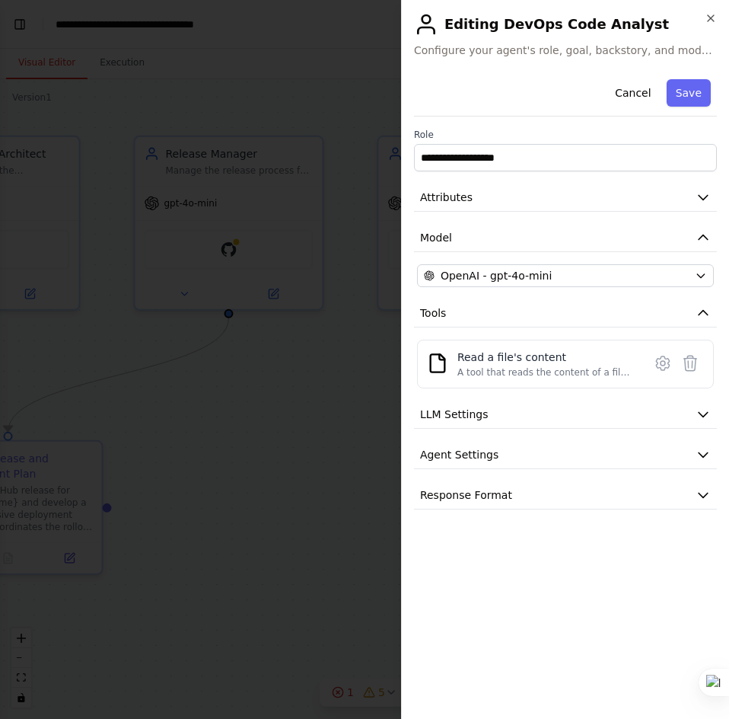
scroll to position [3513, 0]
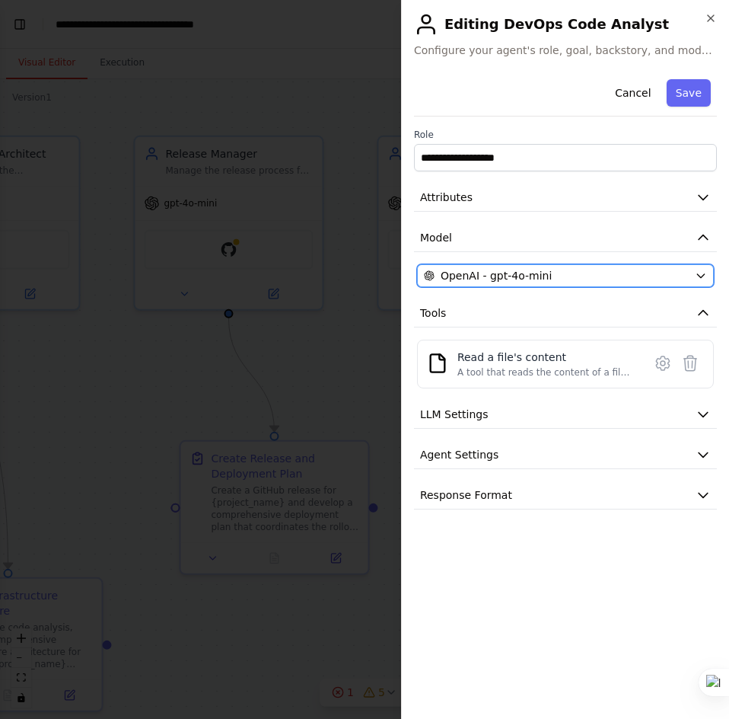
click at [623, 272] on div "OpenAI - gpt-4o-mini" at bounding box center [556, 275] width 265 height 15
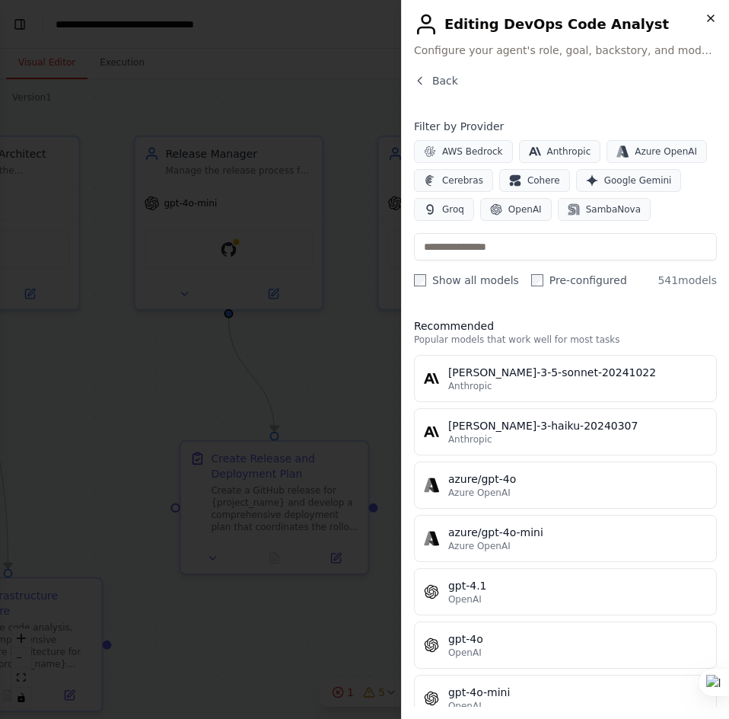
scroll to position [3544, 0]
click at [709, 14] on icon "button" at bounding box center [711, 18] width 12 height 12
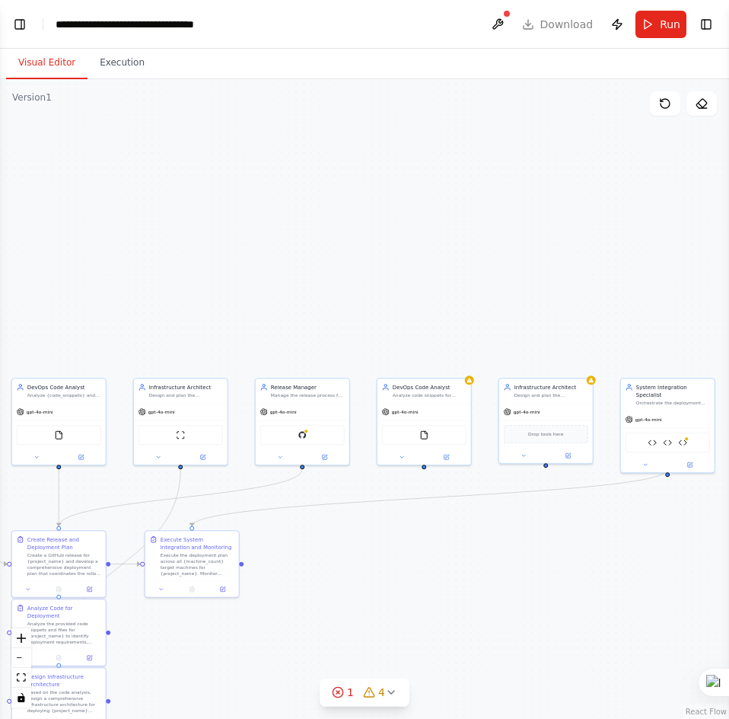
scroll to position [3655, 0]
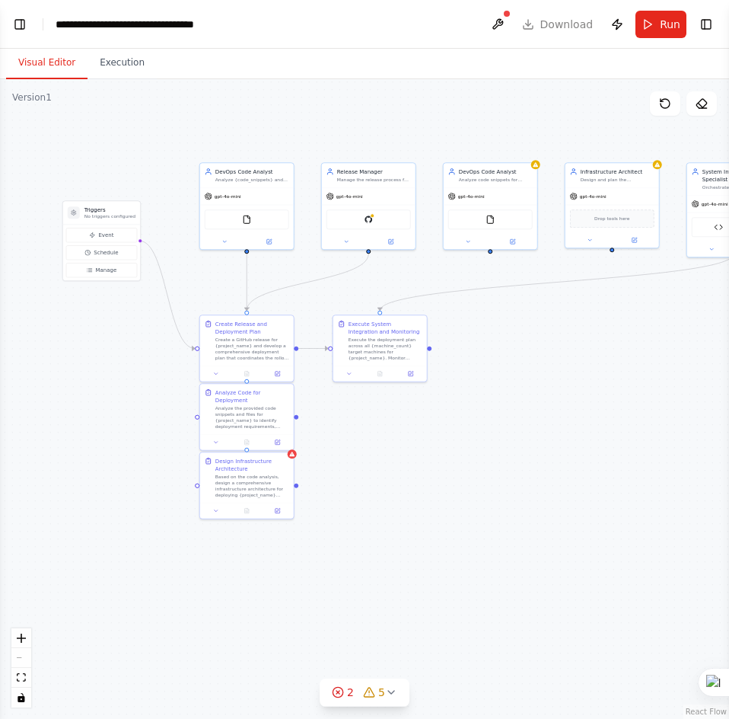
drag, startPoint x: 367, startPoint y: 599, endPoint x: 555, endPoint y: 387, distance: 283.6
click at [555, 387] on div ".deletable-edge-delete-btn { width: 20px; height: 20px; border: 0px solid #ffff…" at bounding box center [364, 398] width 729 height 639
drag, startPoint x: 96, startPoint y: 256, endPoint x: 107, endPoint y: 221, distance: 36.6
click at [107, 220] on button "Schedule" at bounding box center [94, 214] width 71 height 14
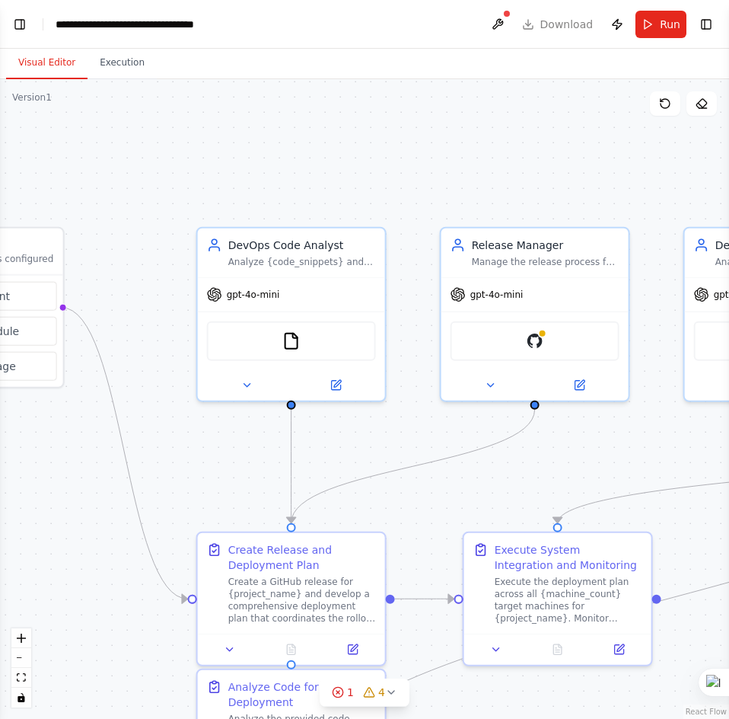
drag, startPoint x: 203, startPoint y: 284, endPoint x: 218, endPoint y: 471, distance: 187.8
click at [218, 471] on div ".deletable-edge-delete-btn { width: 20px; height: 20px; border: 0px solid #ffff…" at bounding box center [364, 398] width 729 height 639
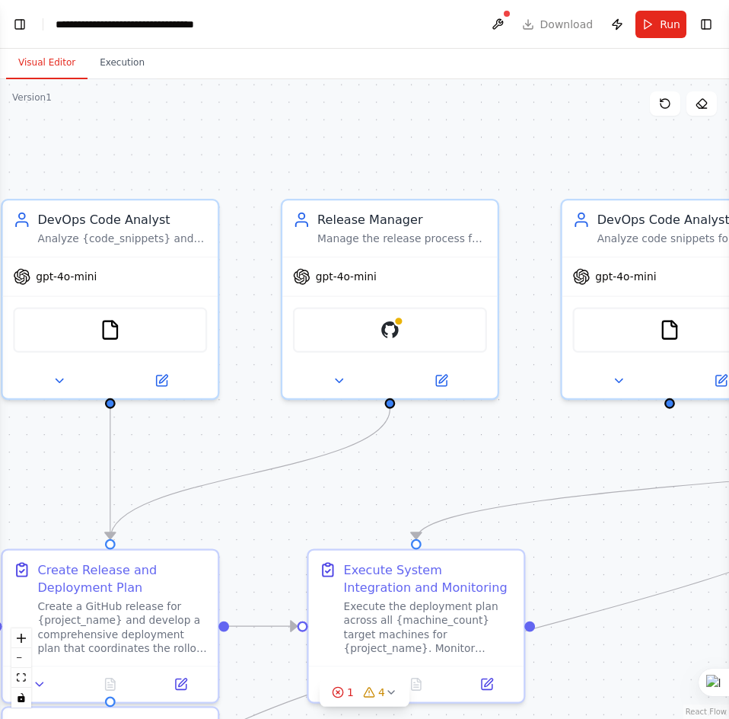
drag, startPoint x: 573, startPoint y: 455, endPoint x: 247, endPoint y: 428, distance: 326.9
click at [253, 428] on div ".deletable-edge-delete-btn { width: 20px; height: 20px; border: 0px solid #ffff…" at bounding box center [364, 398] width 729 height 639
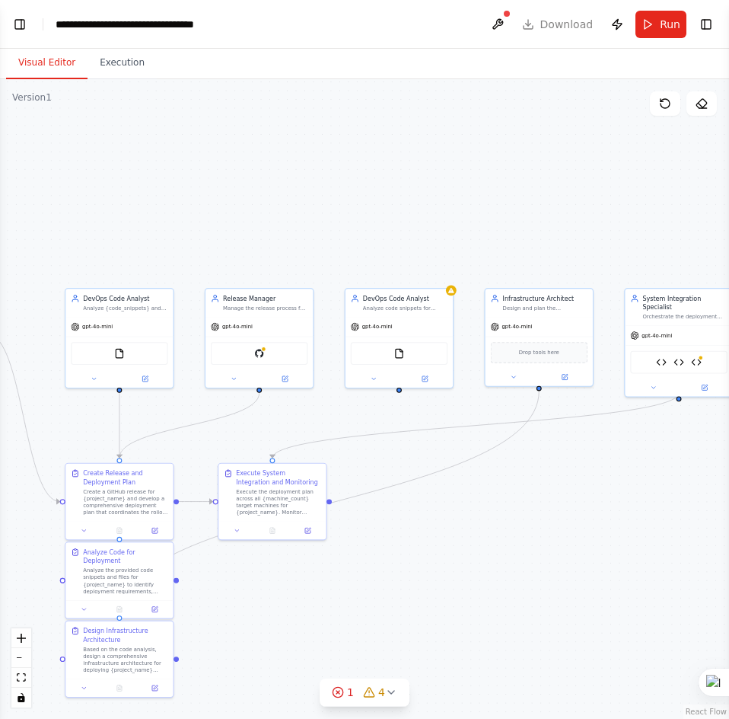
scroll to position [3877, 0]
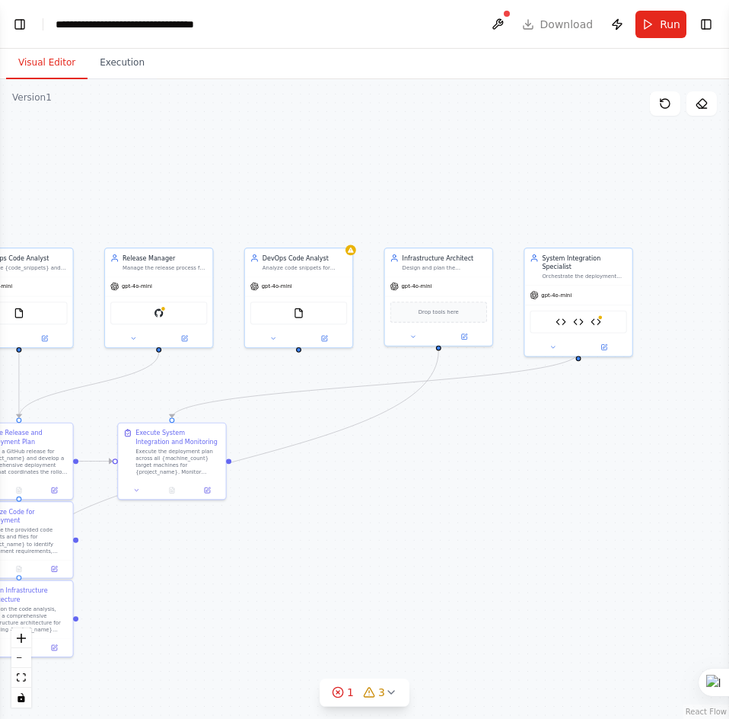
drag, startPoint x: 489, startPoint y: 534, endPoint x: 390, endPoint y: 486, distance: 109.6
click at [389, 492] on div ".deletable-edge-delete-btn { width: 20px; height: 20px; border: 0px solid #ffff…" at bounding box center [364, 398] width 729 height 639
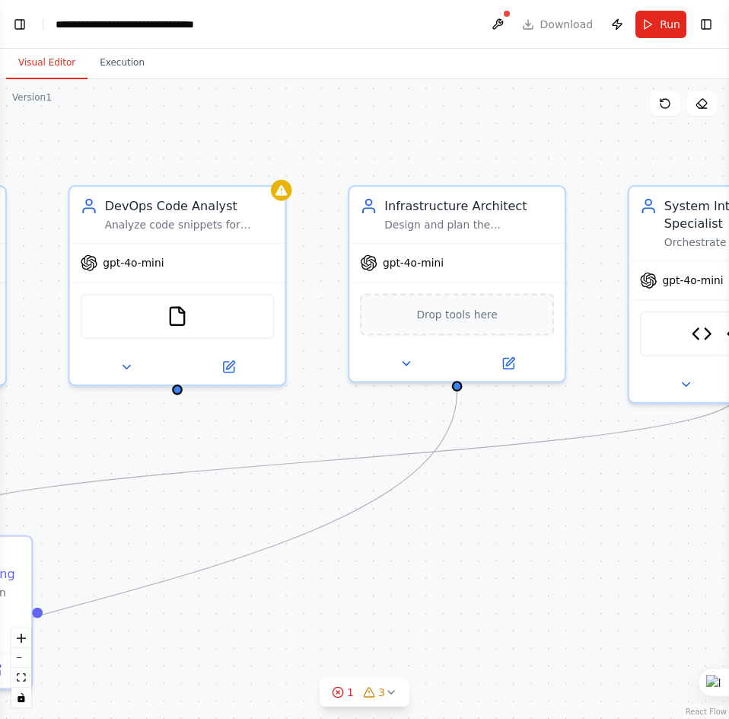
scroll to position [3908, 0]
drag, startPoint x: 441, startPoint y: 446, endPoint x: 419, endPoint y: 612, distance: 167.4
click at [419, 620] on div ".deletable-edge-delete-btn { width: 20px; height: 20px; border: 0px solid #ffff…" at bounding box center [364, 398] width 729 height 639
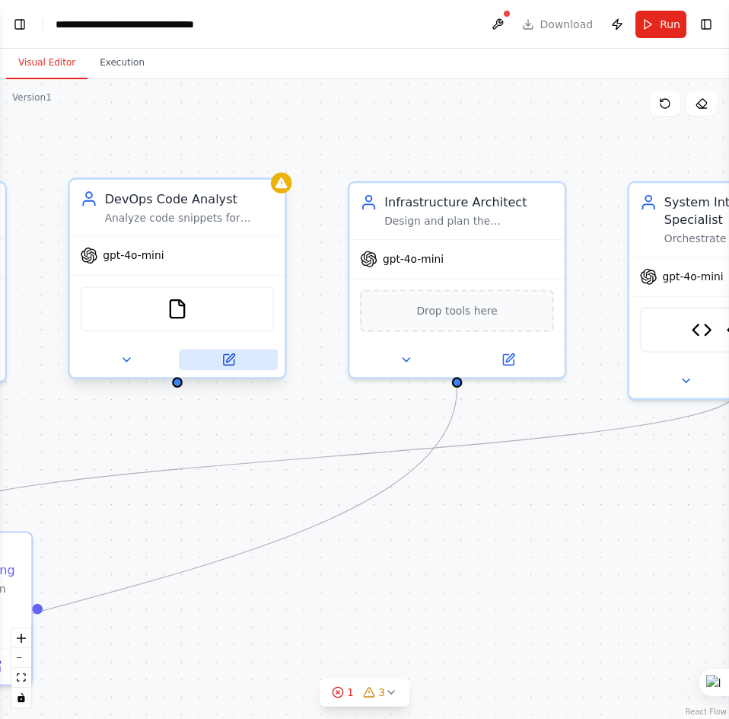
scroll to position [3988, 0]
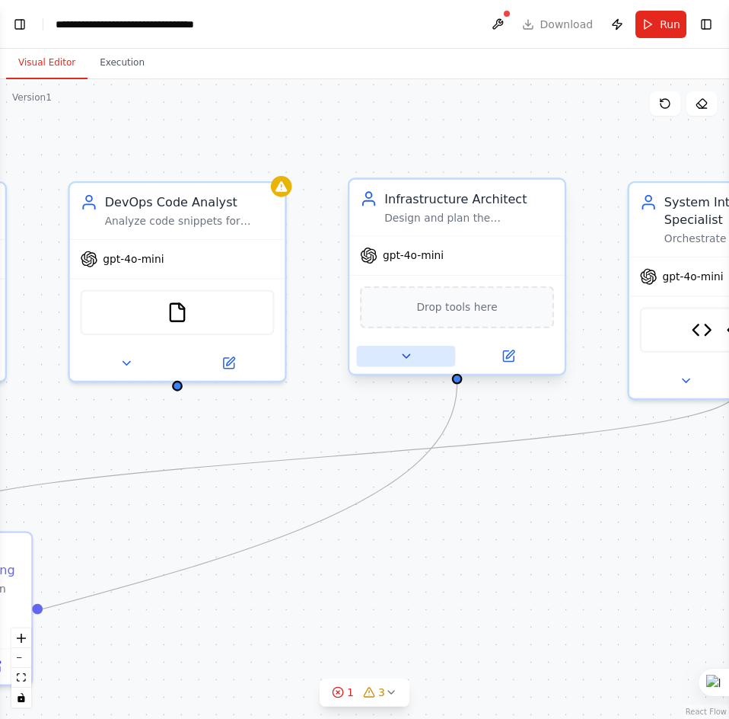
click at [400, 352] on icon at bounding box center [406, 356] width 14 height 14
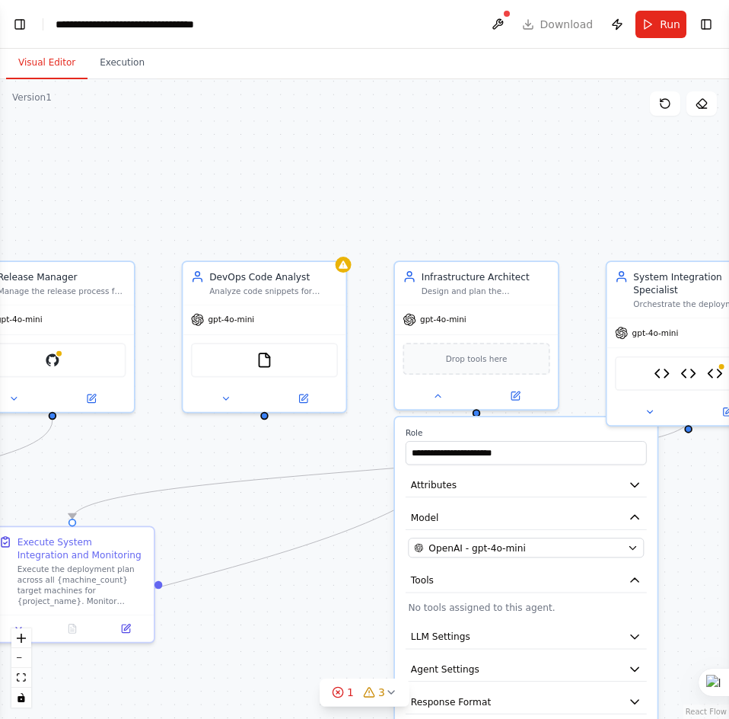
scroll to position [4099, 0]
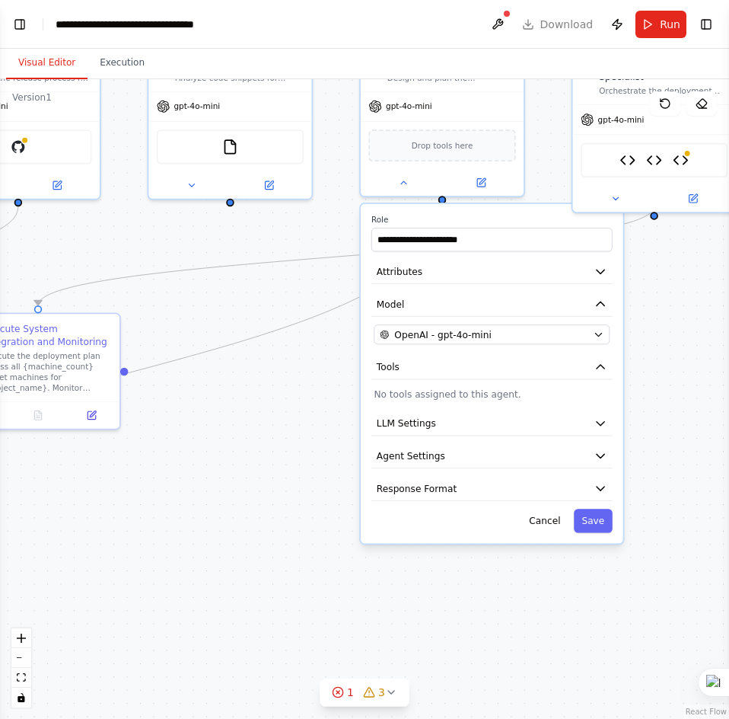
drag, startPoint x: 702, startPoint y: 559, endPoint x: 668, endPoint y: 346, distance: 215.9
click at [668, 346] on div ".deletable-edge-delete-btn { width: 20px; height: 20px; border: 0px solid #ffff…" at bounding box center [364, 398] width 729 height 639
click at [594, 456] on button "Agent Settings" at bounding box center [491, 456] width 241 height 24
click at [594, 451] on icon "button" at bounding box center [600, 455] width 13 height 13
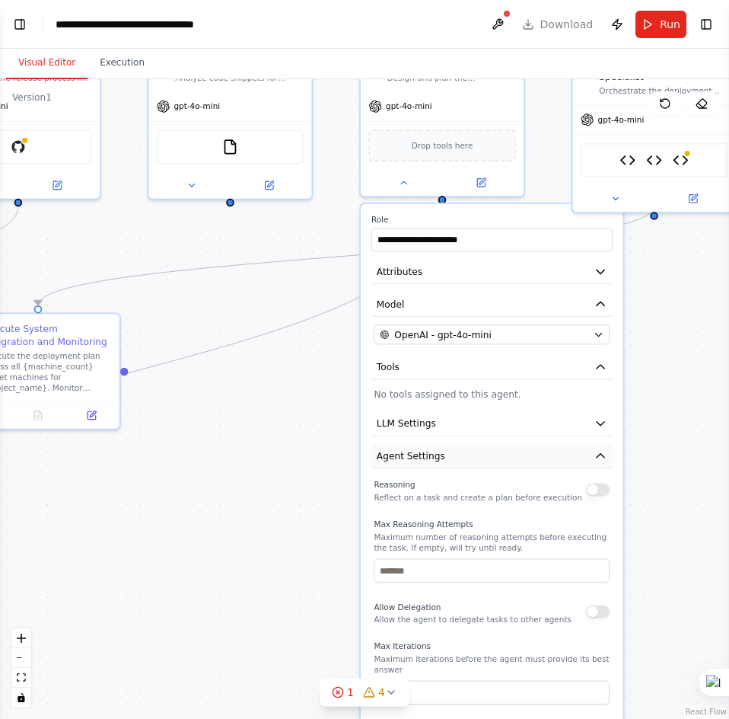
drag, startPoint x: 597, startPoint y: 452, endPoint x: 600, endPoint y: 444, distance: 8.7
click at [597, 452] on icon "button" at bounding box center [600, 455] width 13 height 13
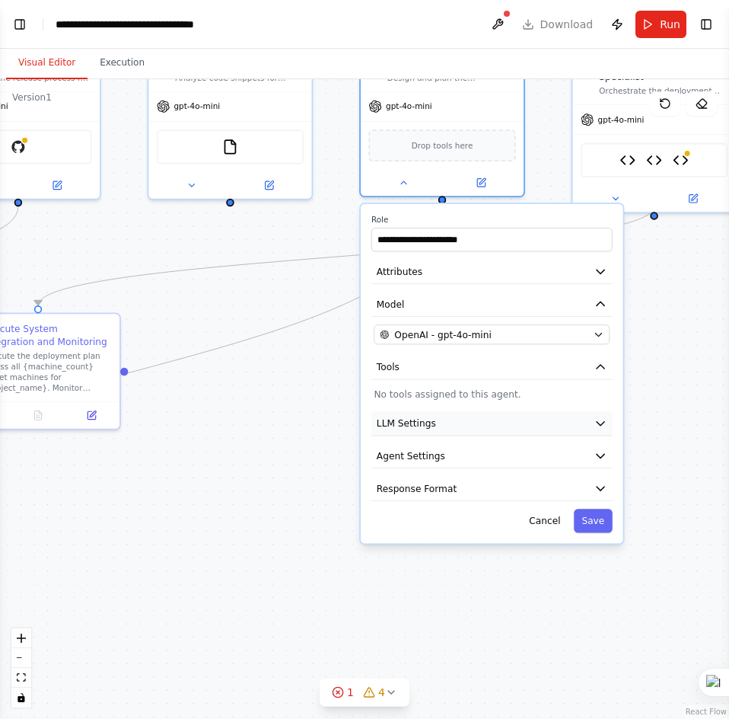
scroll to position [4160, 0]
click at [601, 430] on button "LLM Settings" at bounding box center [491, 423] width 241 height 24
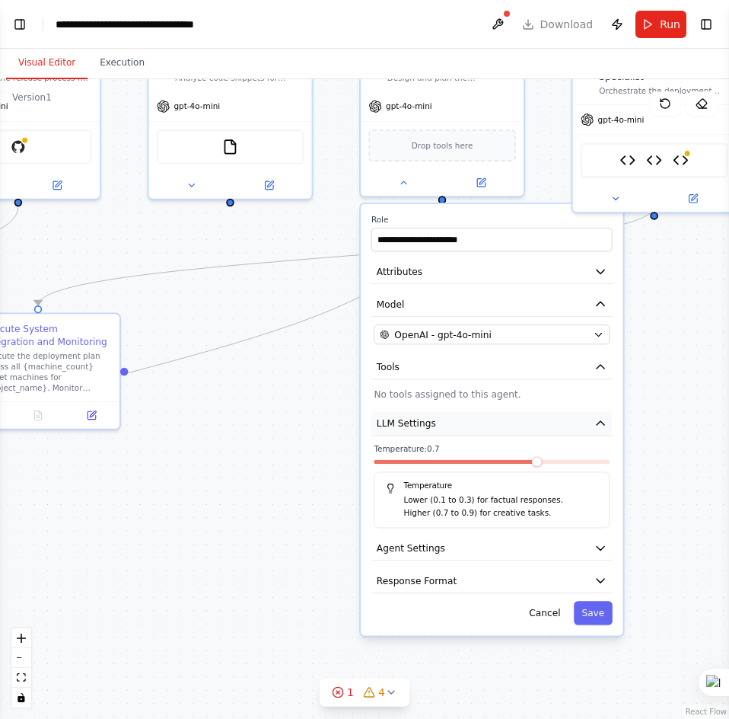
click at [601, 429] on icon "button" at bounding box center [600, 422] width 13 height 13
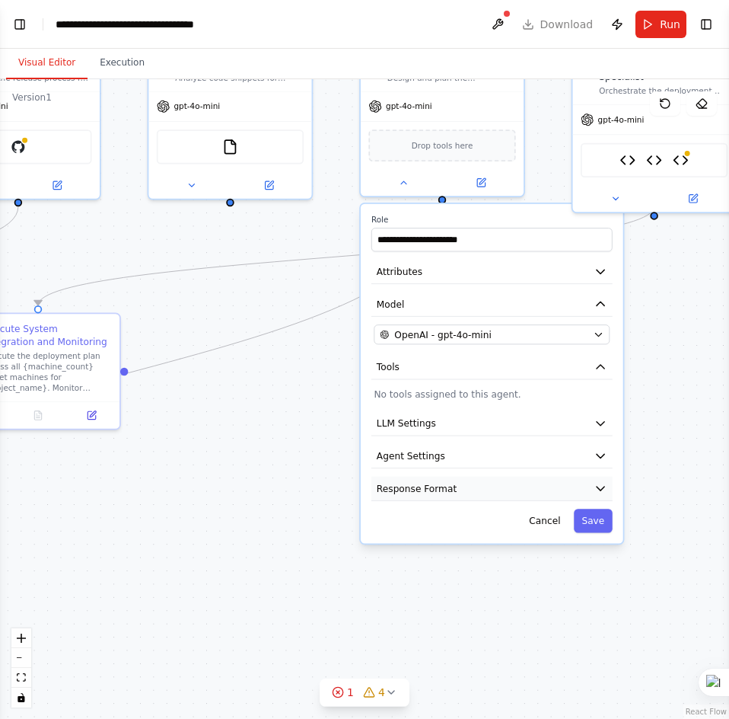
click at [604, 483] on icon "button" at bounding box center [600, 488] width 13 height 13
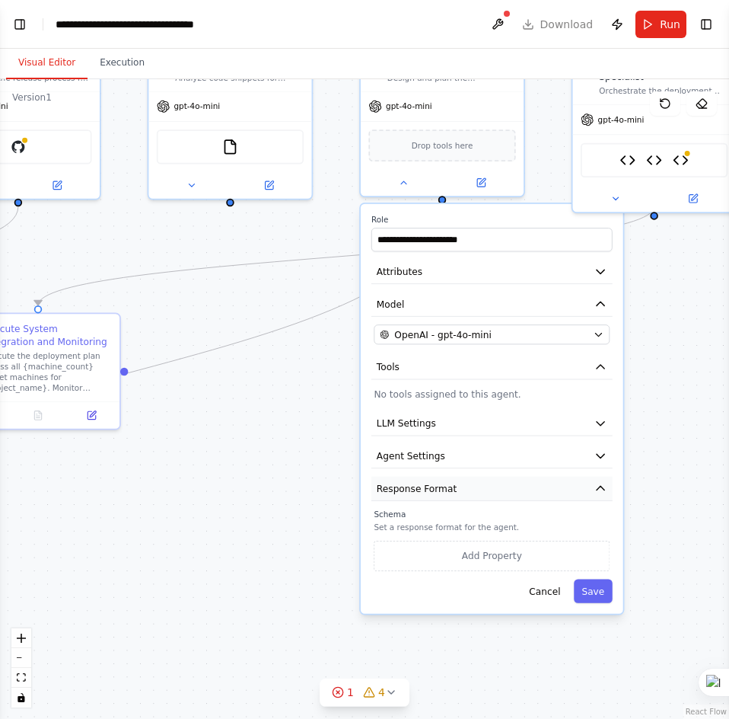
scroll to position [4241, 0]
click at [604, 483] on icon "button" at bounding box center [600, 488] width 13 height 13
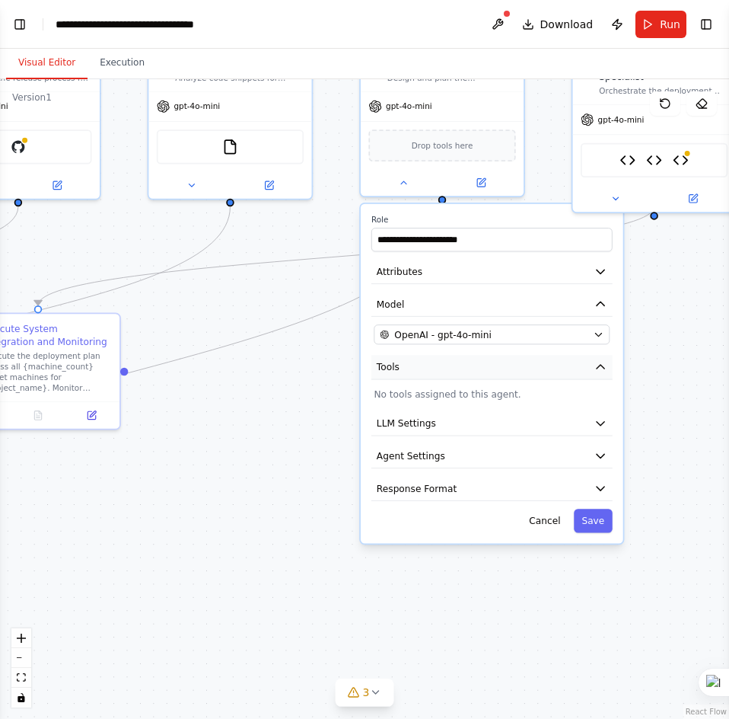
click at [599, 371] on icon "button" at bounding box center [600, 366] width 13 height 13
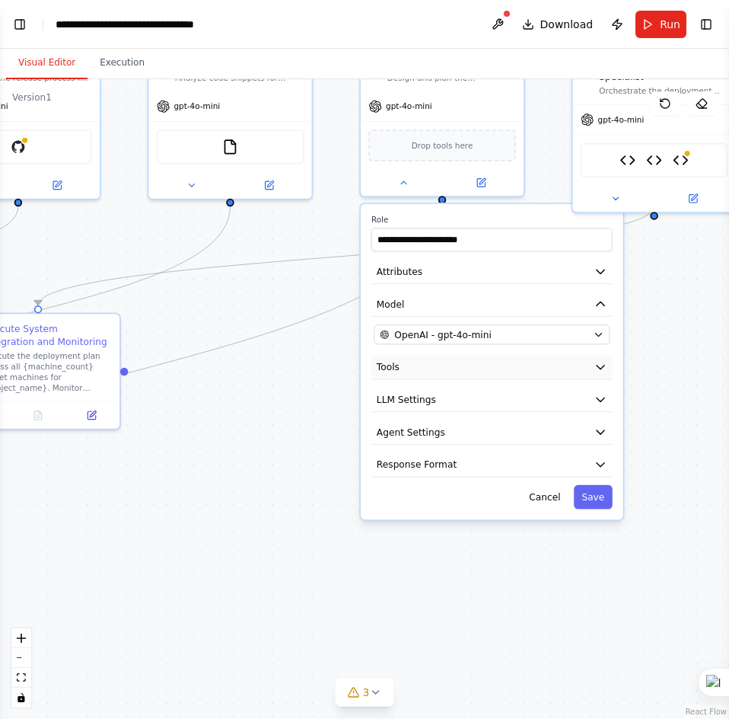
click at [599, 371] on icon "button" at bounding box center [600, 366] width 13 height 13
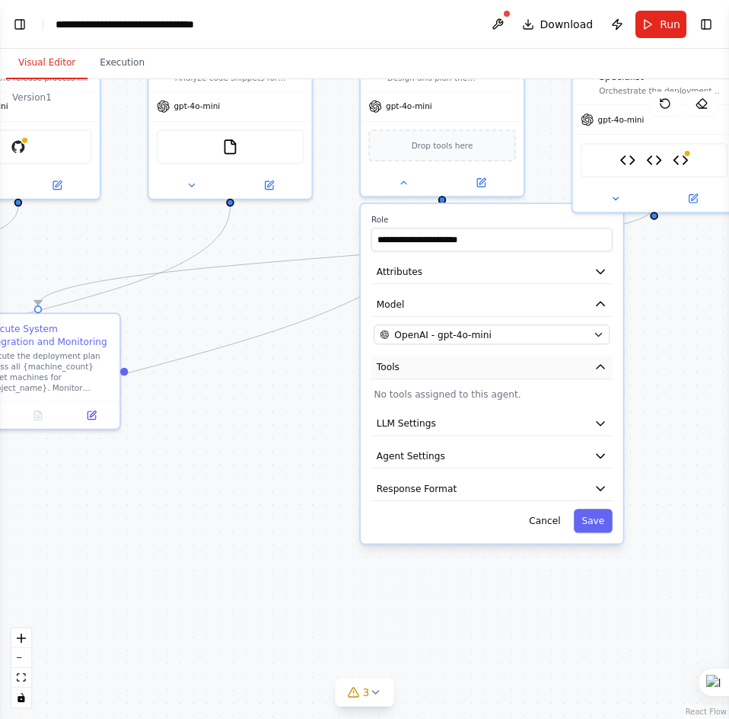
scroll to position [4284, 0]
click at [610, 269] on button "Attributes" at bounding box center [491, 272] width 241 height 24
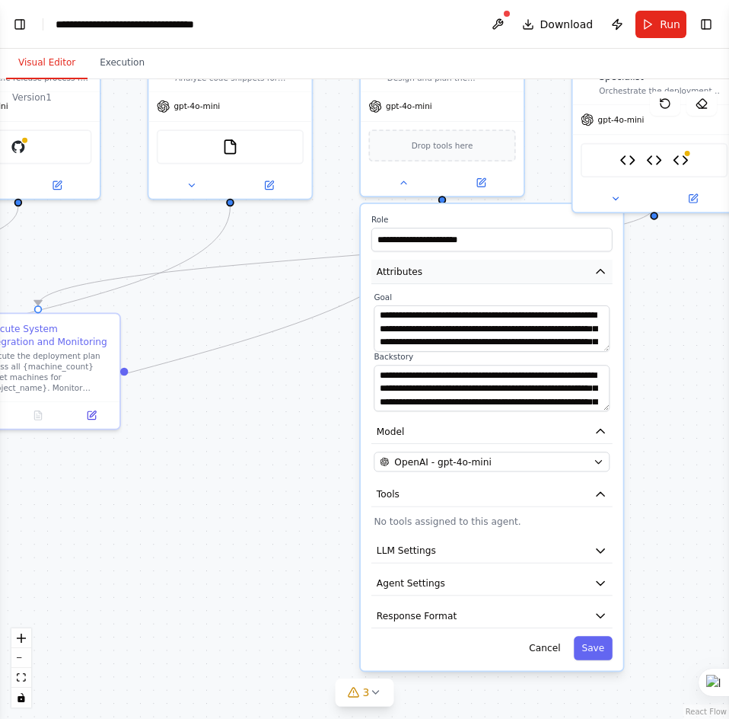
scroll to position [4378, 0]
click at [610, 269] on button "Attributes" at bounding box center [491, 272] width 241 height 24
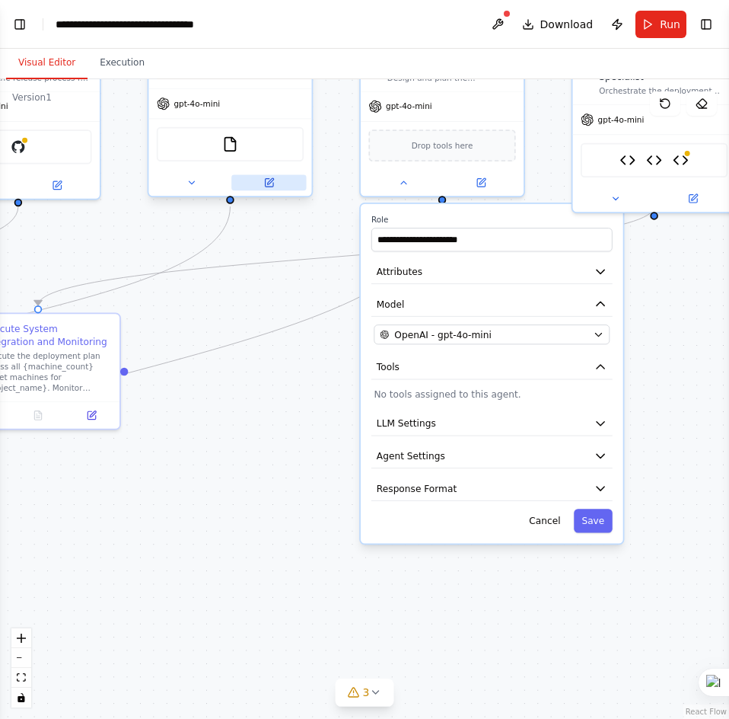
click at [279, 186] on button at bounding box center [268, 182] width 75 height 16
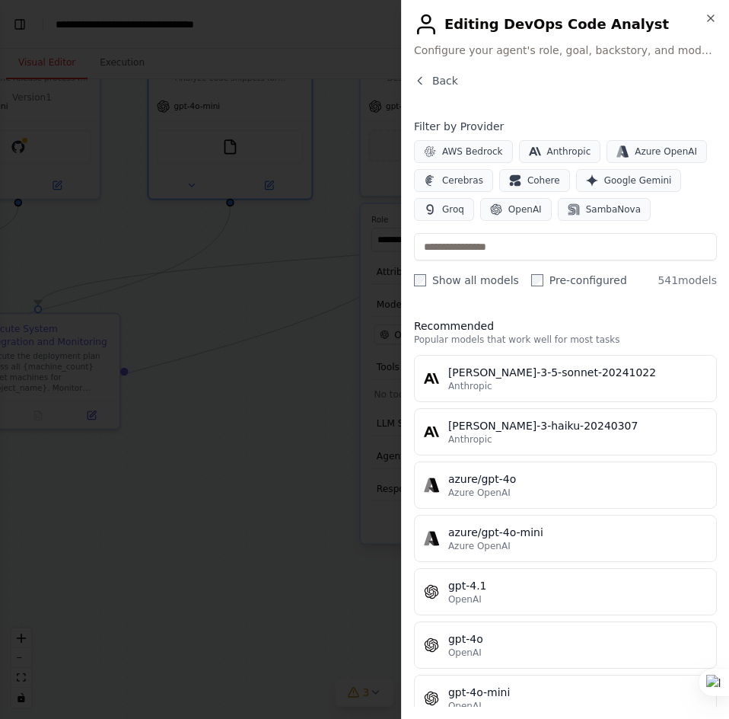
scroll to position [76, 0]
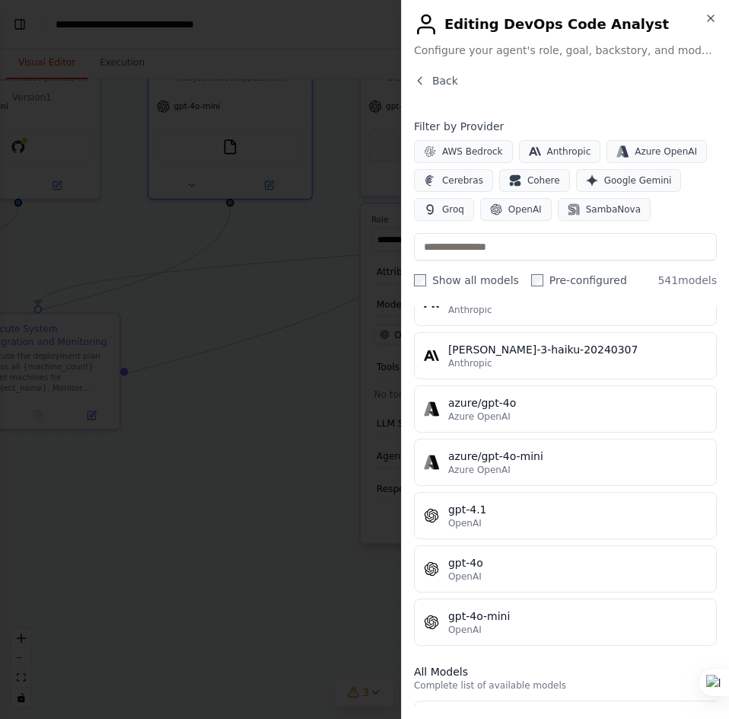
click at [716, 19] on icon "button" at bounding box center [711, 18] width 12 height 12
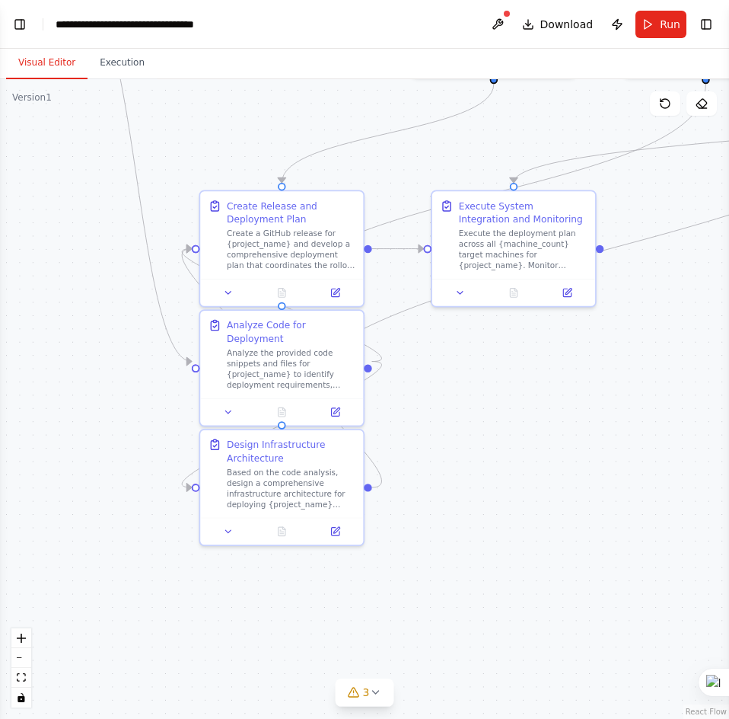
drag, startPoint x: 233, startPoint y: 500, endPoint x: 718, endPoint y: 387, distance: 497.8
click at [718, 387] on div ".deletable-edge-delete-btn { width: 20px; height: 20px; border: 0px solid #ffff…" at bounding box center [364, 398] width 729 height 639
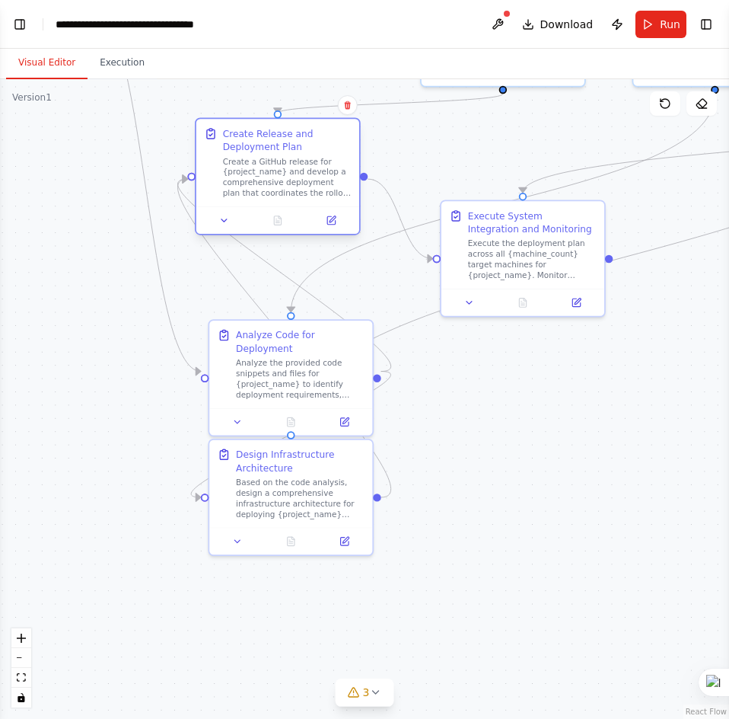
drag, startPoint x: 291, startPoint y: 232, endPoint x: 279, endPoint y: 182, distance: 51.7
click at [279, 182] on div "Create a GitHub release for {project_name} and develop a comprehensive deployme…" at bounding box center [287, 177] width 129 height 43
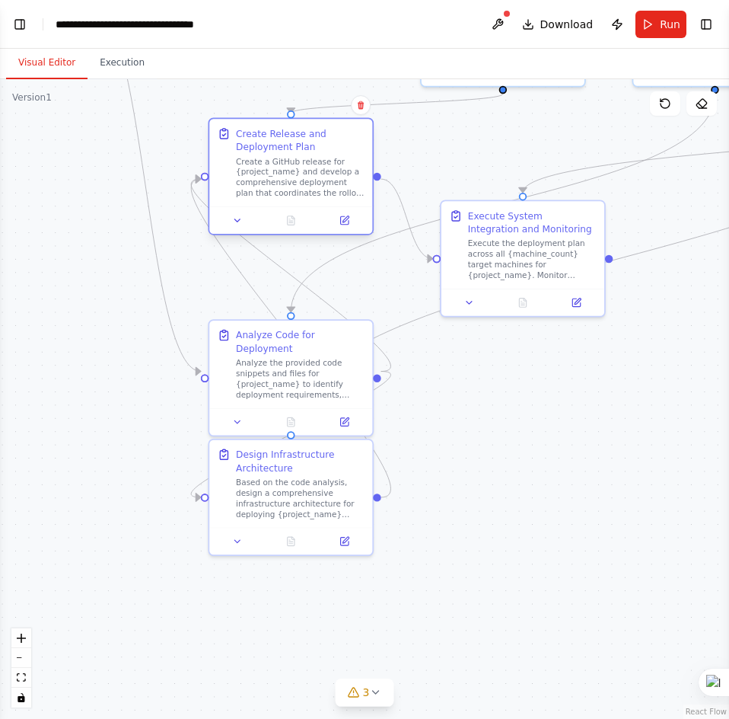
drag, startPoint x: 289, startPoint y: 241, endPoint x: 297, endPoint y: 209, distance: 32.9
click at [297, 209] on div at bounding box center [290, 219] width 163 height 27
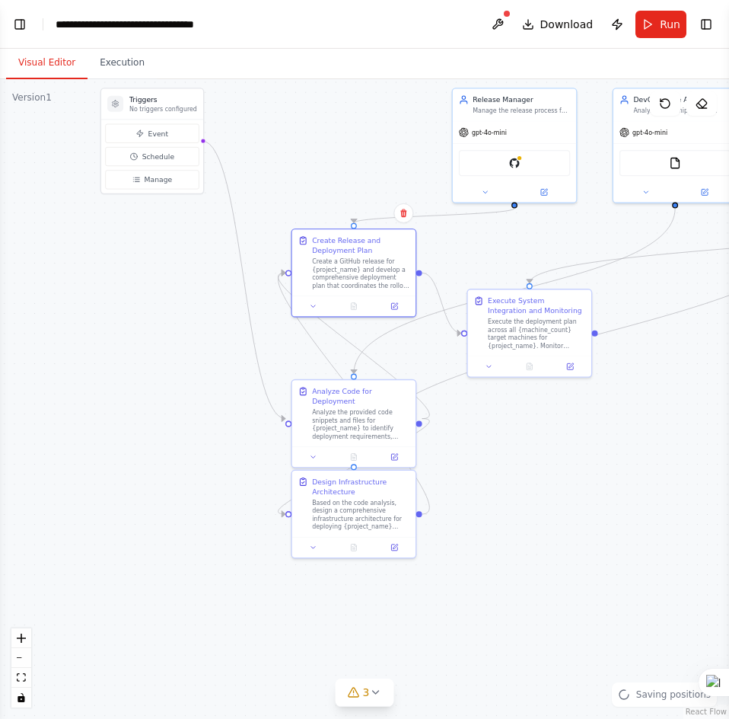
drag, startPoint x: 525, startPoint y: 453, endPoint x: 552, endPoint y: 492, distance: 47.1
click at [552, 492] on div ".deletable-edge-delete-btn { width: 20px; height: 20px; border: 0px solid #ffff…" at bounding box center [364, 398] width 729 height 639
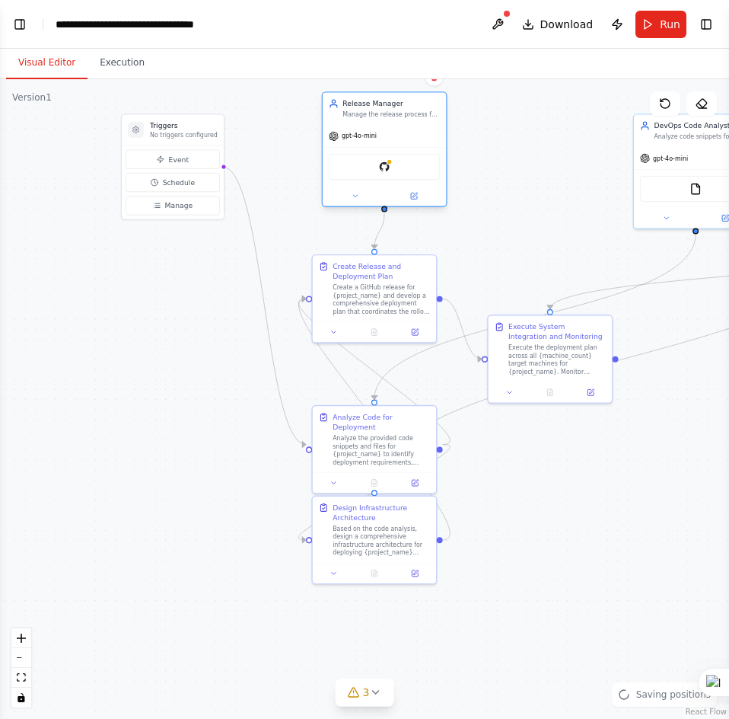
drag, startPoint x: 568, startPoint y: 162, endPoint x: 419, endPoint y: 147, distance: 150.0
click at [419, 147] on div "gpt-4o-mini GitHub" at bounding box center [384, 165] width 123 height 81
click at [502, 28] on button at bounding box center [498, 24] width 24 height 27
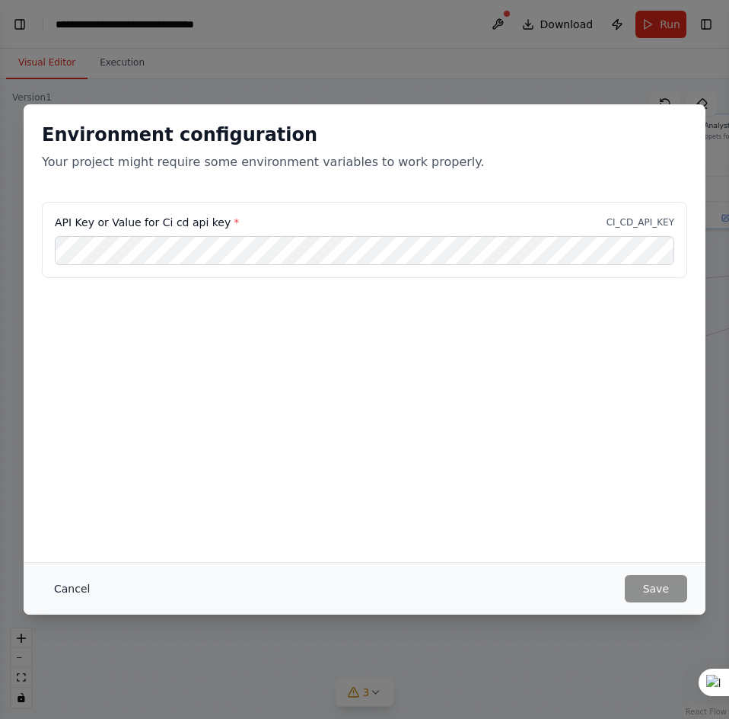
click at [77, 588] on button "Cancel" at bounding box center [72, 588] width 60 height 27
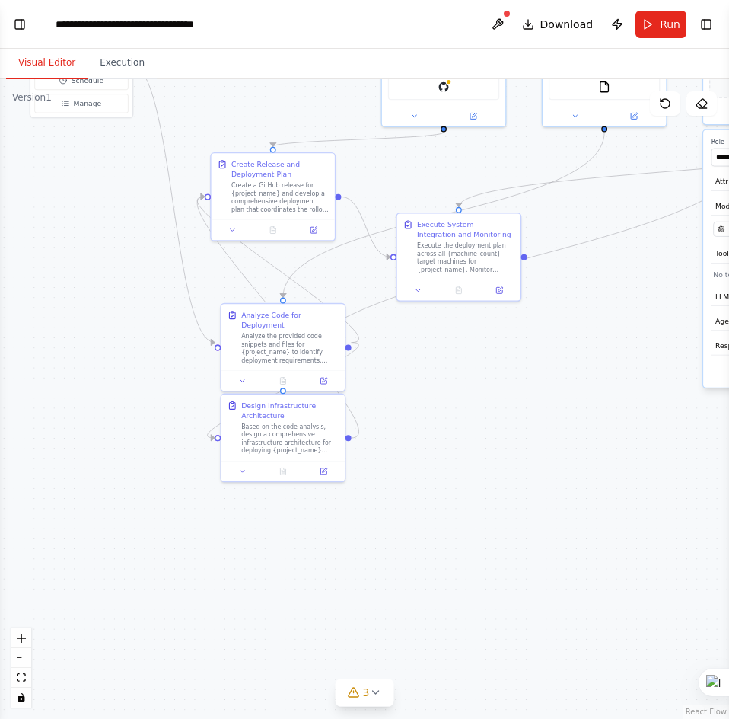
drag, startPoint x: 489, startPoint y: 581, endPoint x: 384, endPoint y: 437, distance: 177.7
click at [384, 437] on div ".deletable-edge-delete-btn { width: 20px; height: 20px; border: 0px solid #ffff…" at bounding box center [364, 398] width 729 height 639
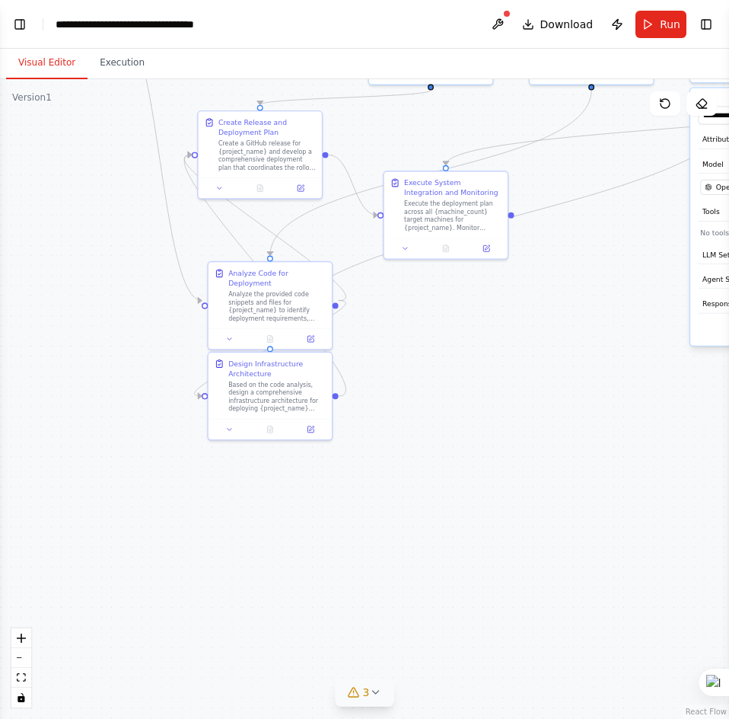
click at [378, 695] on button "3" at bounding box center [365, 692] width 59 height 28
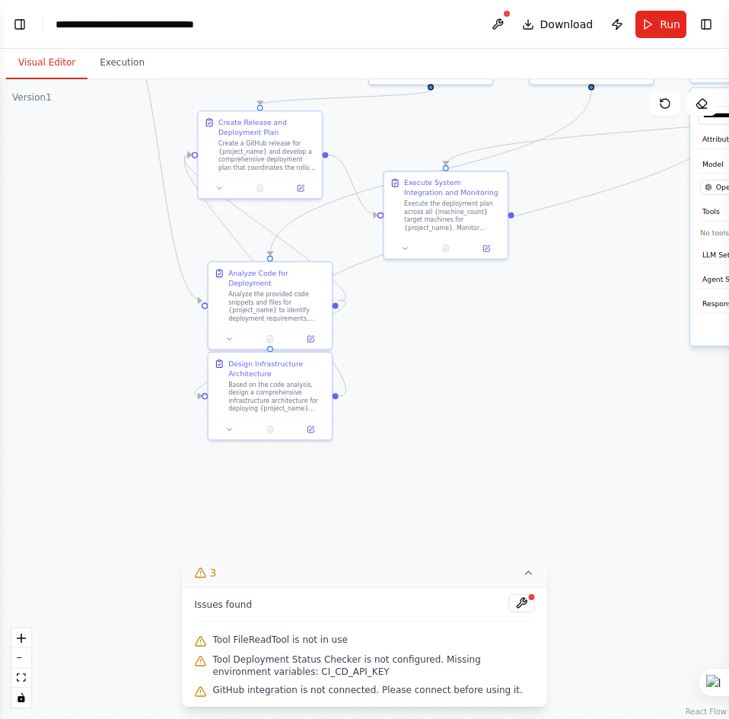
click at [461, 467] on div ".deletable-edge-delete-btn { width: 20px; height: 20px; border: 0px solid #ffff…" at bounding box center [364, 398] width 729 height 639
click at [20, 20] on button "Toggle Left Sidebar" at bounding box center [19, 24] width 21 height 21
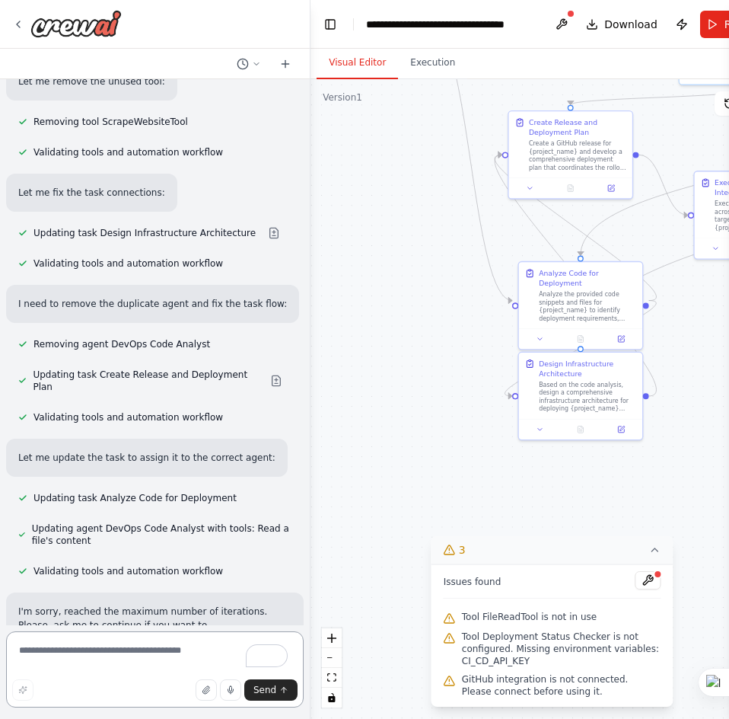
click at [97, 648] on textarea "To enrich screen reader interactions, please activate Accessibility in Grammarl…" at bounding box center [155, 669] width 298 height 76
type textarea "**********"
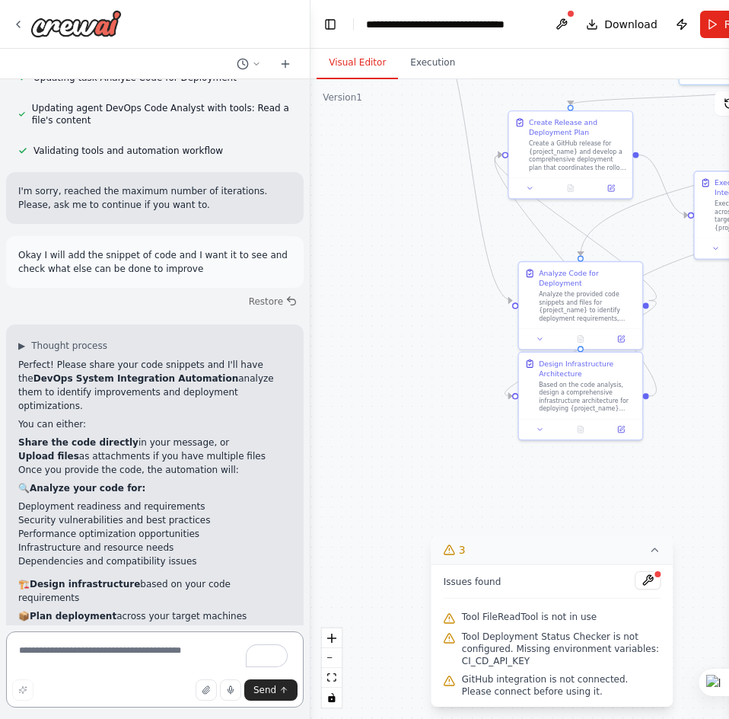
scroll to position [4812, 0]
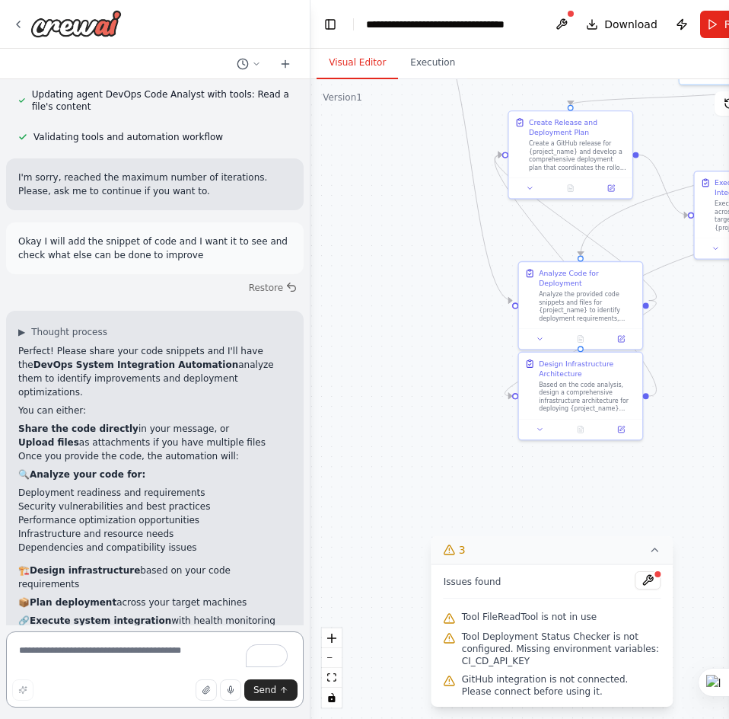
click at [70, 655] on textarea "To enrich screen reader interactions, please activate Accessibility in Grammarl…" at bounding box center [155, 669] width 298 height 76
paste textarea "**********"
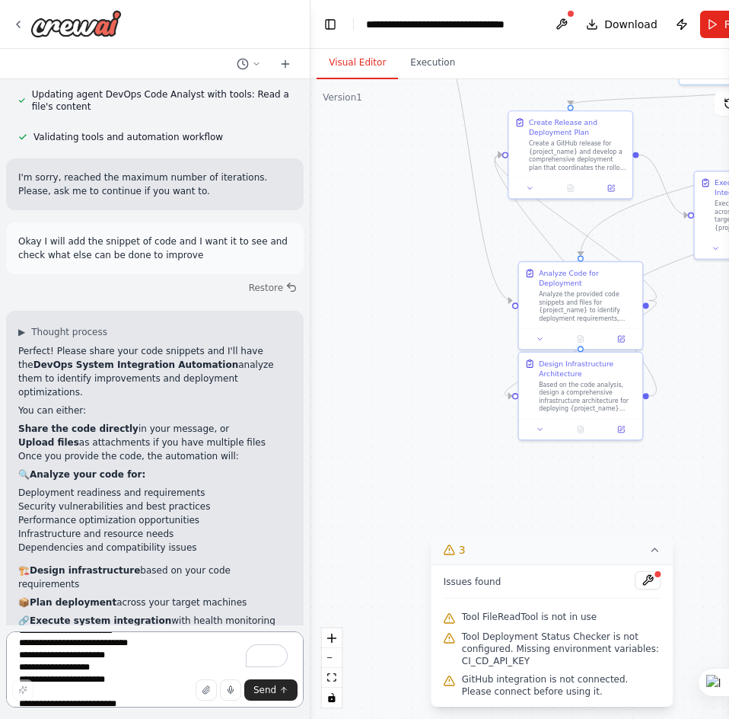
scroll to position [3454, 0]
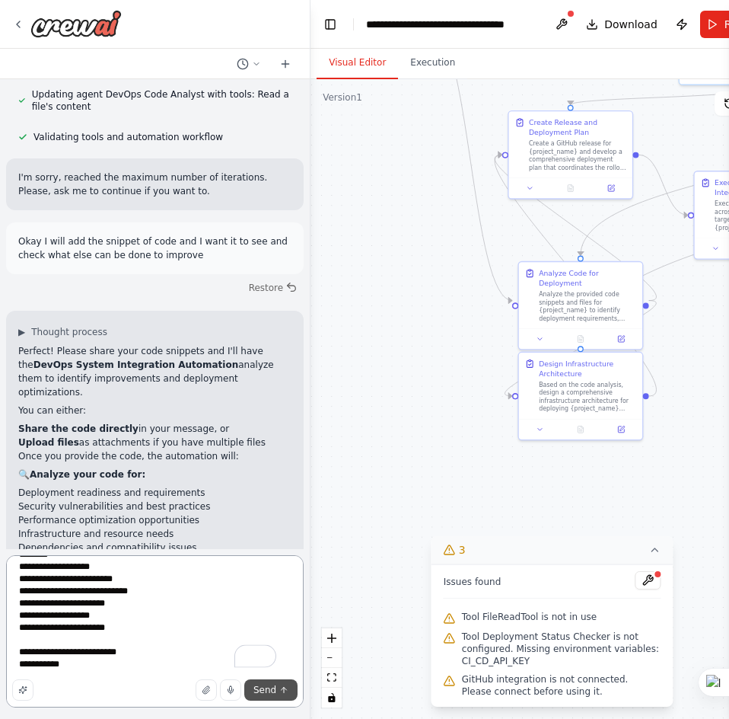
type textarea "**********"
click at [274, 688] on span "Send" at bounding box center [264, 689] width 23 height 12
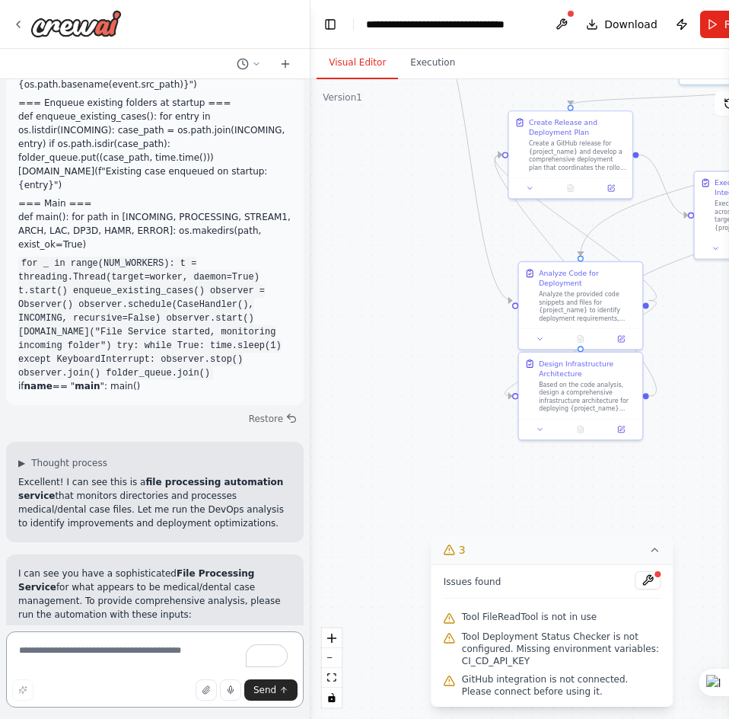
scroll to position [7870, 0]
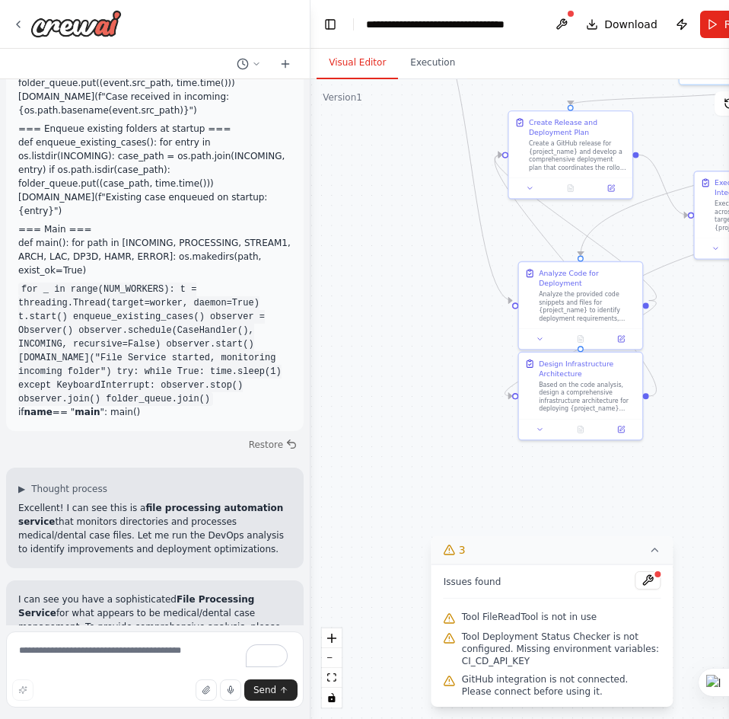
drag, startPoint x: 97, startPoint y: 258, endPoint x: 255, endPoint y: 265, distance: 158.5
click at [255, 665] on ul "code_snippets : Your Python script (already provided ✅) project_name : e.g., "M…" at bounding box center [154, 713] width 273 height 96
click at [206, 592] on p "I can see you have a sophisticated File Processing Service for what appears to …" at bounding box center [154, 619] width 273 height 55
drag, startPoint x: 124, startPoint y: 299, endPoint x: 266, endPoint y: 303, distance: 142.4
click at [266, 706] on li "machine_count : How many servers you want this running on" at bounding box center [154, 719] width 273 height 27
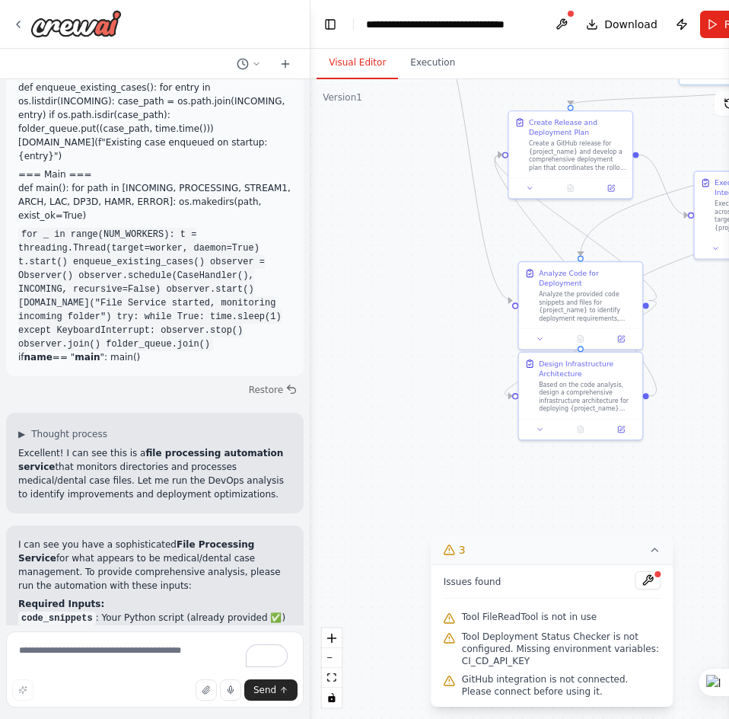
scroll to position [7946, 0]
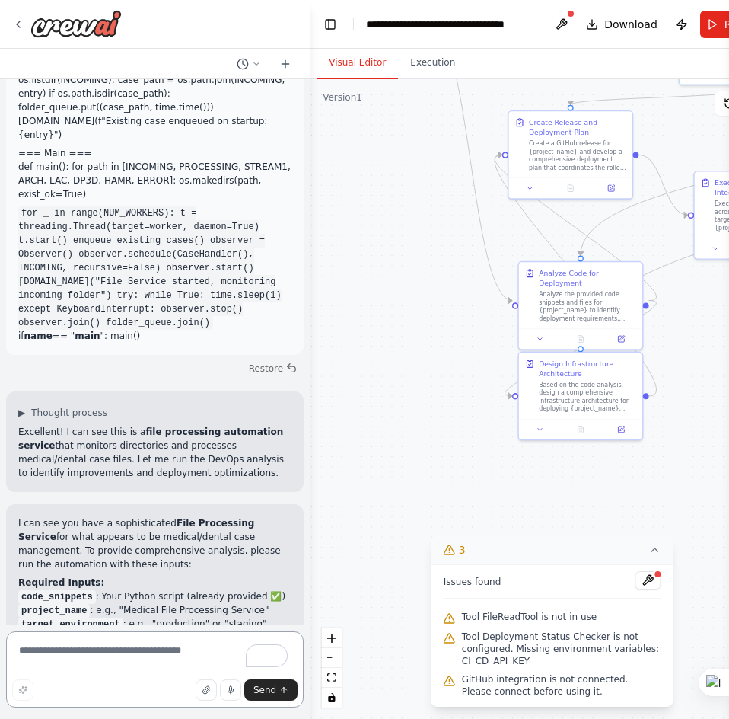
click at [84, 653] on textarea "To enrich screen reader interactions, please activate Accessibility in Grammarl…" at bounding box center [155, 669] width 298 height 76
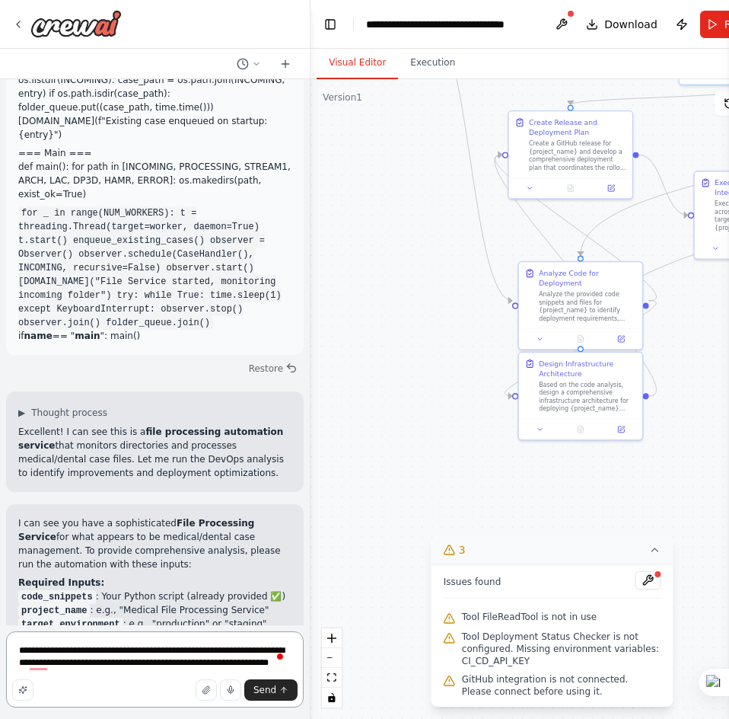
type textarea "**********"
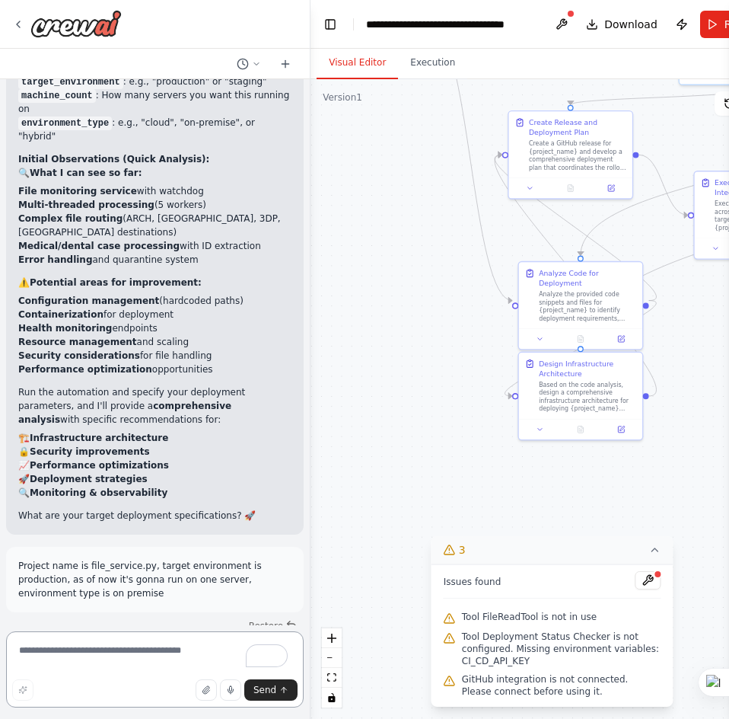
scroll to position [8502, 0]
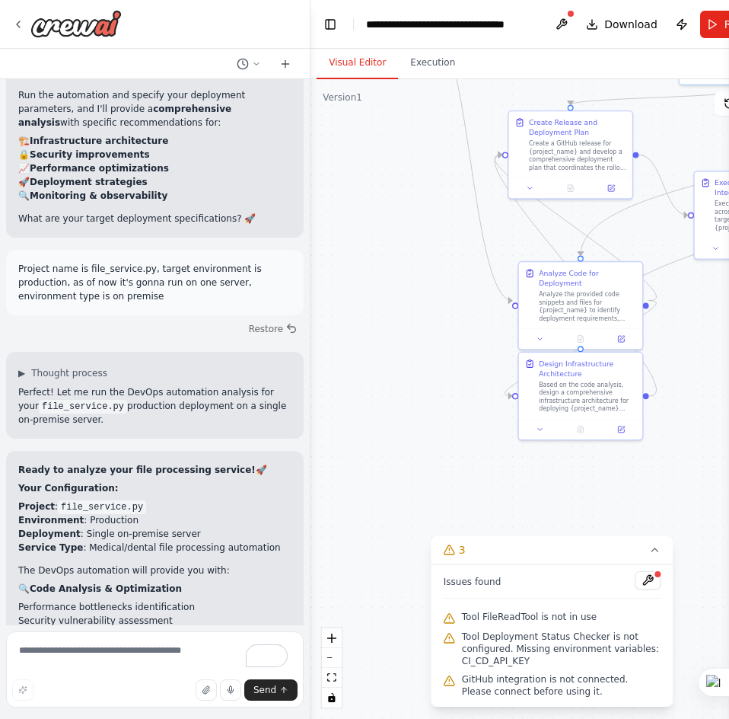
scroll to position [8808, 0]
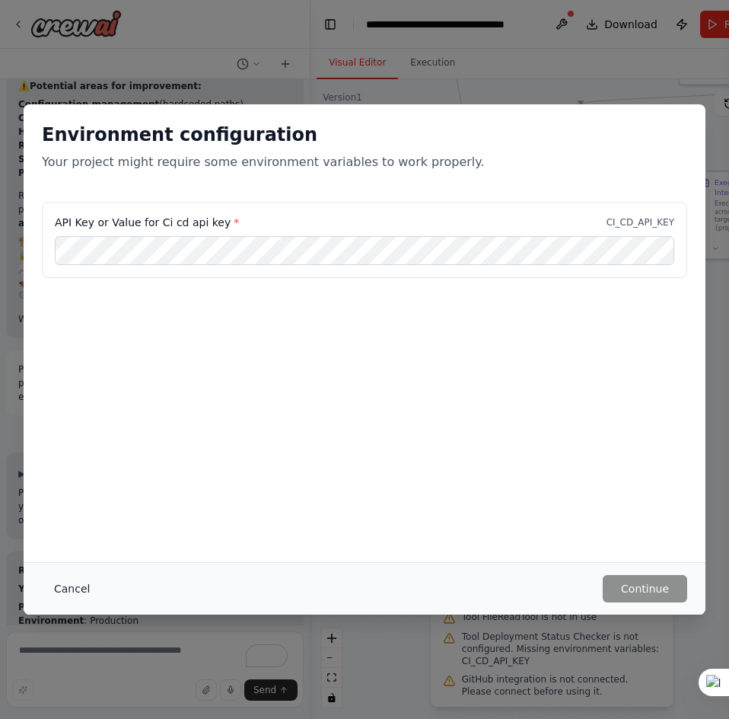
click at [72, 592] on button "Cancel" at bounding box center [72, 588] width 60 height 27
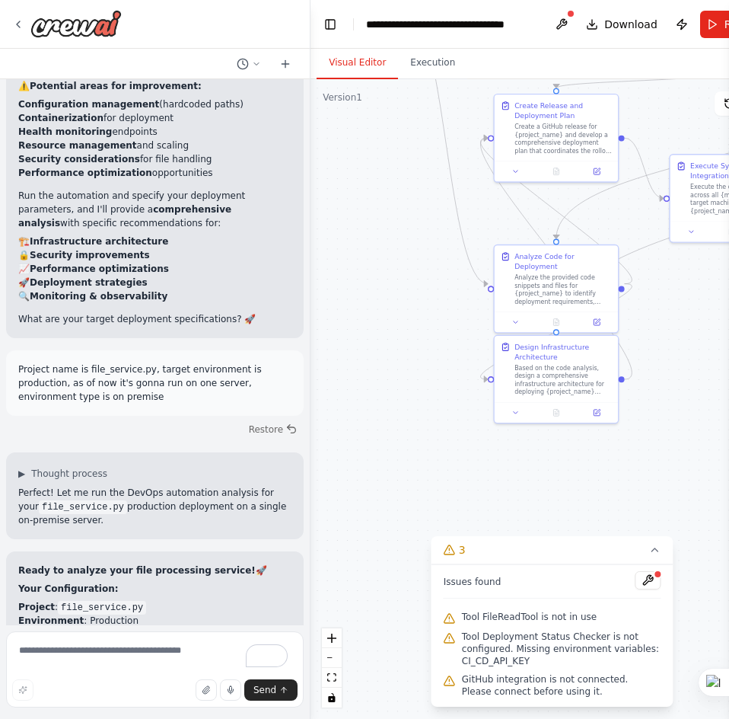
drag, startPoint x: 355, startPoint y: 467, endPoint x: 448, endPoint y: 287, distance: 202.2
click at [330, 451] on div ".deletable-edge-delete-btn { width: 20px; height: 20px; border: 0px solid #ffff…" at bounding box center [552, 398] width 483 height 639
click at [703, 27] on button "Run" at bounding box center [725, 24] width 51 height 27
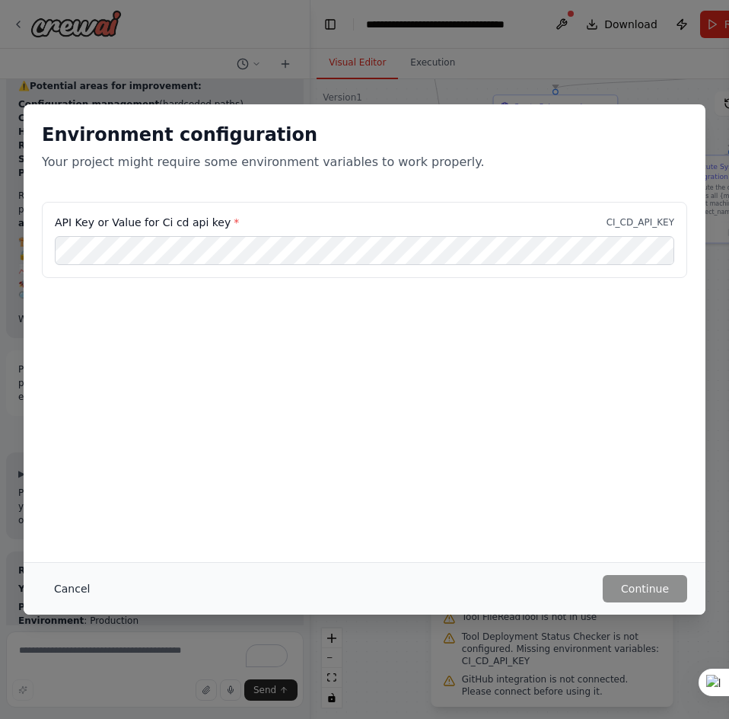
click at [79, 587] on button "Cancel" at bounding box center [72, 588] width 60 height 27
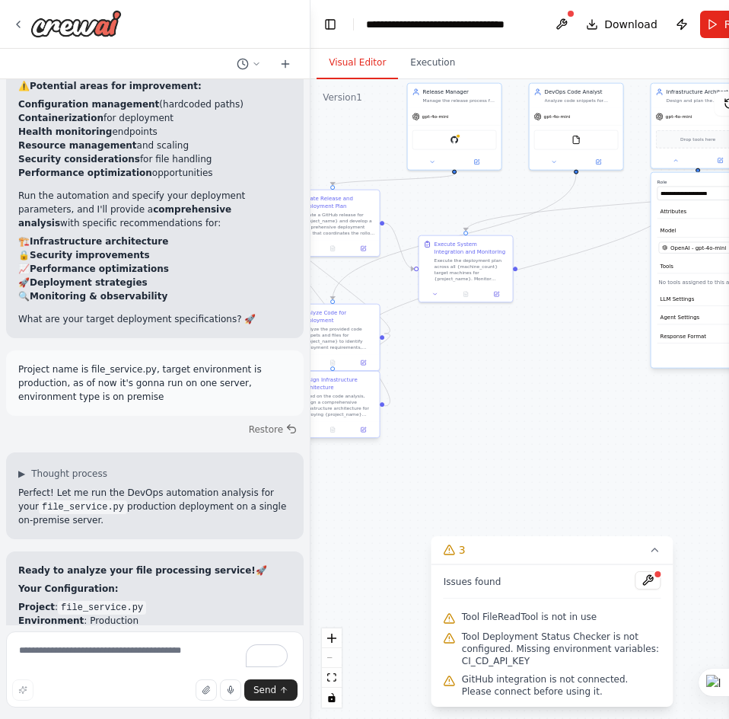
drag, startPoint x: 416, startPoint y: 413, endPoint x: 327, endPoint y: 416, distance: 89.1
click at [231, 415] on div "DevOps automation from code snippets to connecting all differnet mahines into o…" at bounding box center [364, 359] width 729 height 719
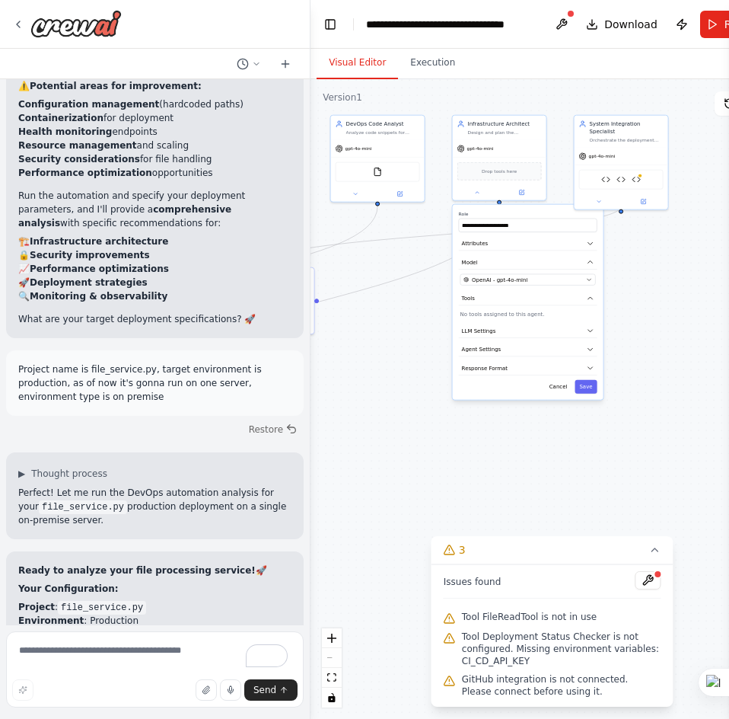
drag, startPoint x: 513, startPoint y: 413, endPoint x: 333, endPoint y: 442, distance: 182.1
click at [333, 442] on div ".deletable-edge-delete-btn { width: 20px; height: 20px; border: 0px solid #ffff…" at bounding box center [552, 398] width 483 height 639
click at [637, 177] on div "Server Health Monitor Docker Registry Manager Deployment Status Checker" at bounding box center [621, 178] width 84 height 20
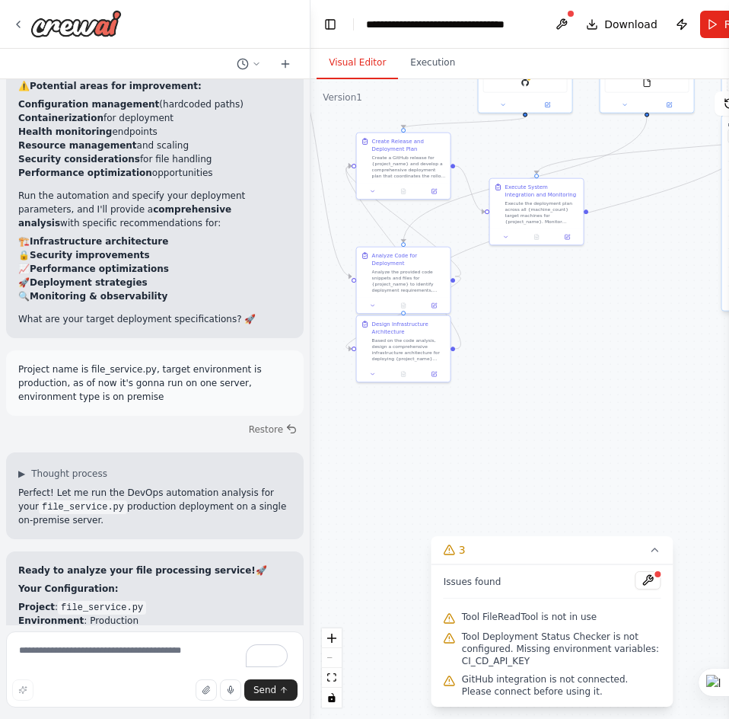
drag, startPoint x: 404, startPoint y: 359, endPoint x: 687, endPoint y: 256, distance: 300.8
click at [687, 256] on div ".deletable-edge-delete-btn { width: 20px; height: 20px; border: 0px solid #ffff…" at bounding box center [552, 398] width 483 height 639
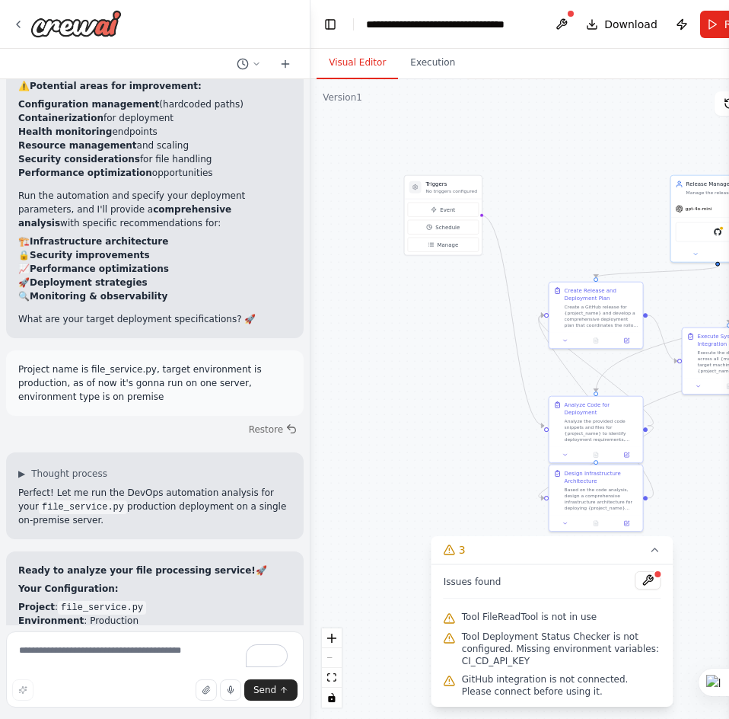
drag, startPoint x: 376, startPoint y: 432, endPoint x: 514, endPoint y: 578, distance: 200.3
click at [514, 578] on div "Version 1 Show Tools Hide Agents .deletable-edge-delete-btn { width: 20px; heig…" at bounding box center [552, 398] width 483 height 639
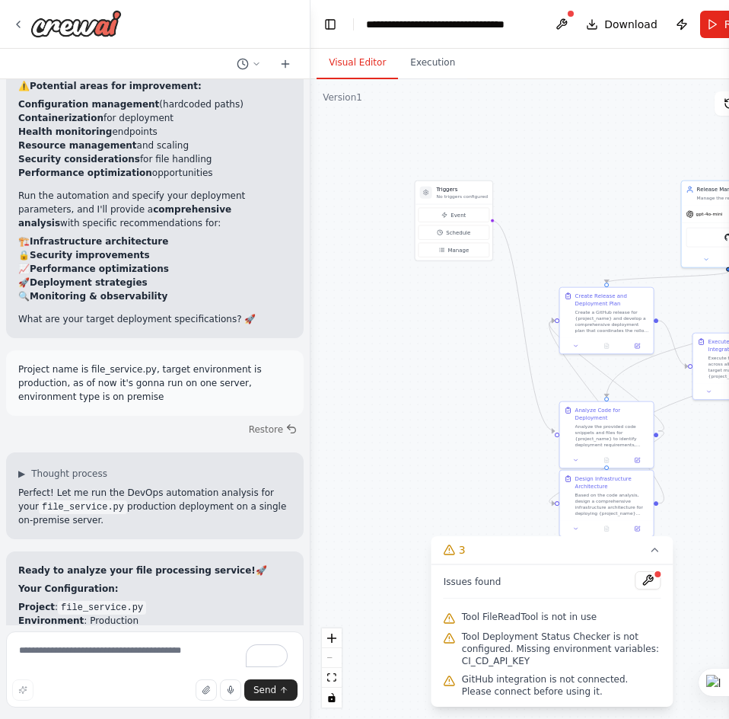
click at [436, 429] on div ".deletable-edge-delete-btn { width: 20px; height: 20px; border: 0px solid #ffff…" at bounding box center [552, 398] width 483 height 639
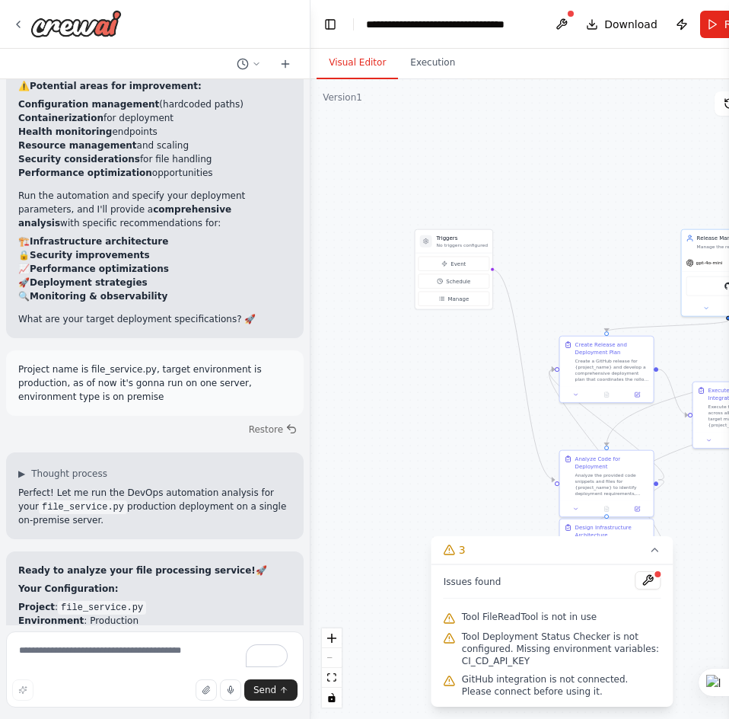
drag, startPoint x: 395, startPoint y: 365, endPoint x: 375, endPoint y: 394, distance: 35.0
click at [375, 394] on div ".deletable-edge-delete-btn { width: 20px; height: 20px; border: 0px solid #ffff…" at bounding box center [552, 398] width 483 height 639
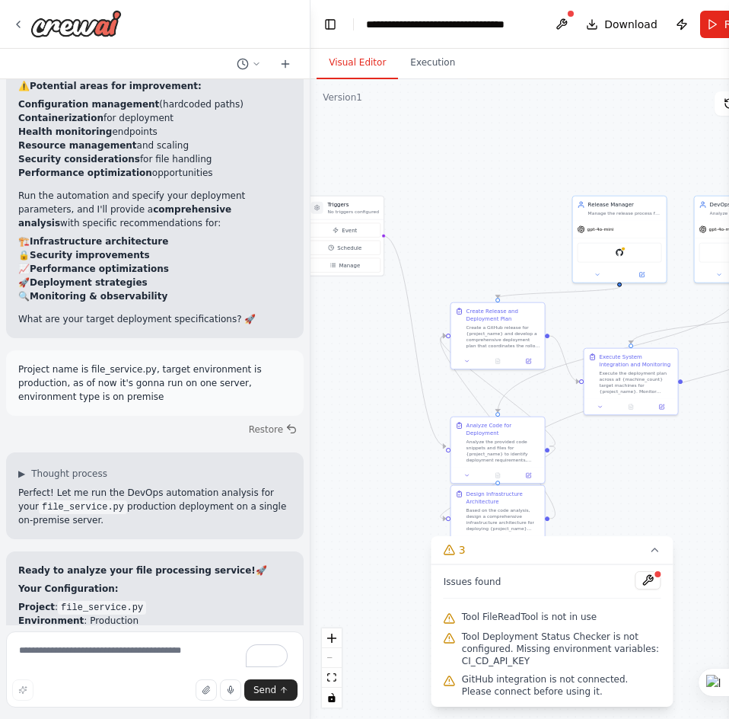
drag, startPoint x: 419, startPoint y: 363, endPoint x: 273, endPoint y: 303, distance: 158.0
click at [279, 307] on div "DevOps automation from code snippets to connecting all differnet mahines into o…" at bounding box center [364, 359] width 729 height 719
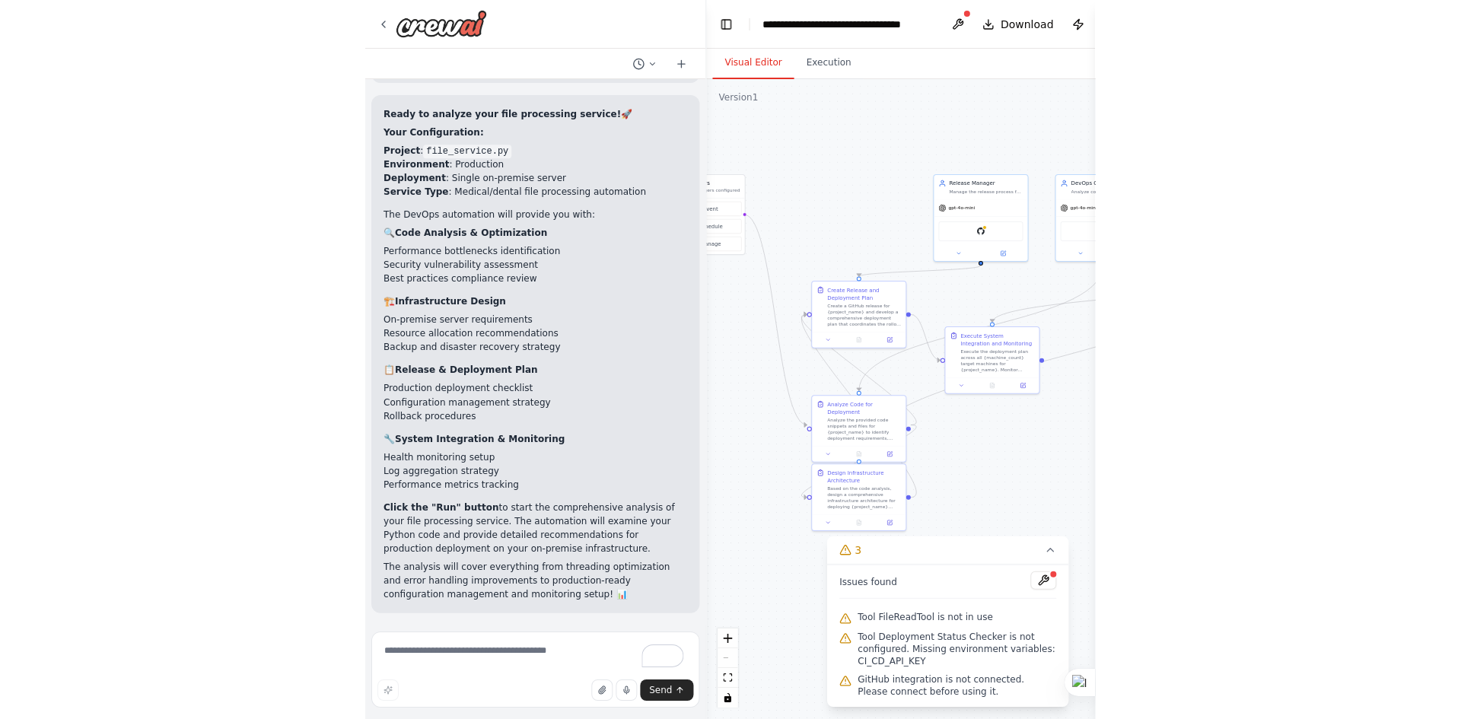
scroll to position [8286, 0]
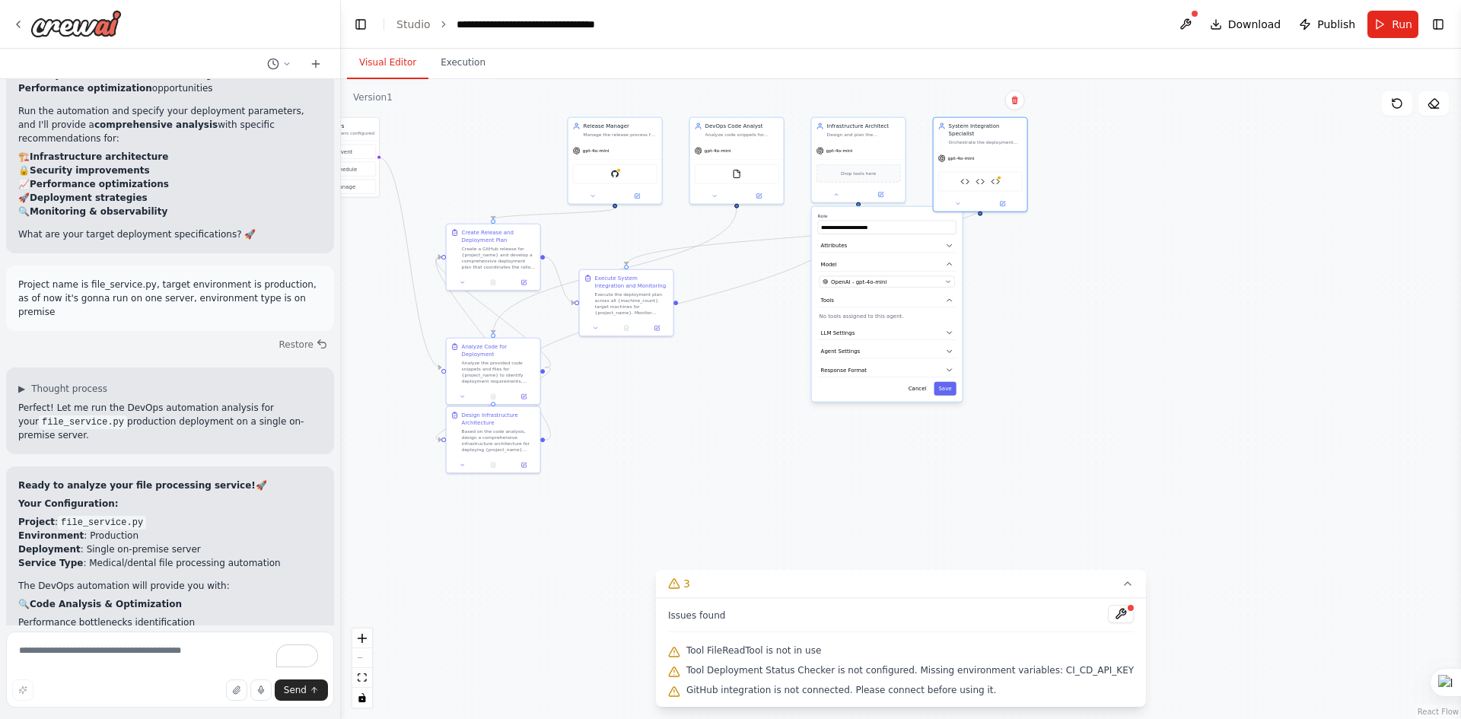
drag, startPoint x: 690, startPoint y: 397, endPoint x: 693, endPoint y: 340, distance: 57.2
click at [691, 340] on div ".deletable-edge-delete-btn { width: 20px; height: 20px; border: 0px solid #ffff…" at bounding box center [901, 399] width 1120 height 640
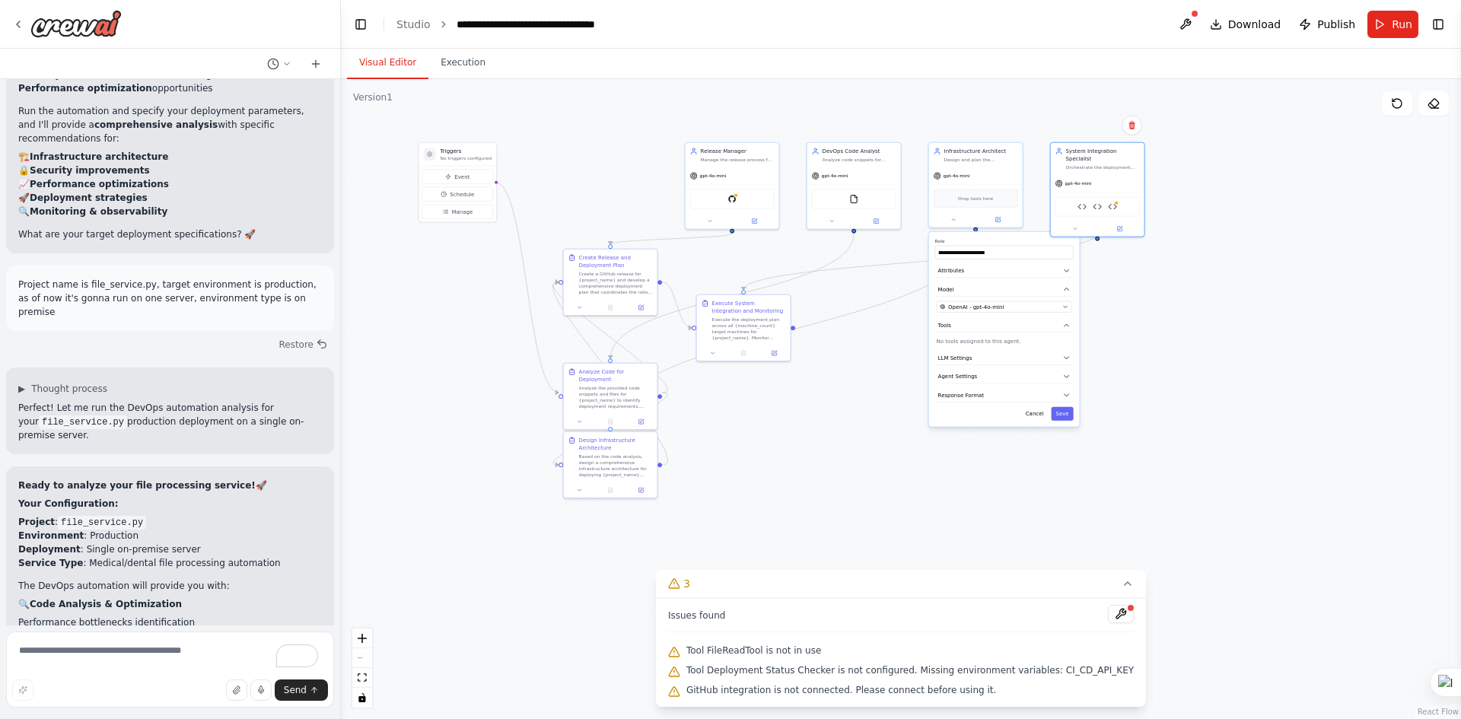
drag, startPoint x: 754, startPoint y: 378, endPoint x: 867, endPoint y: 401, distance: 115.8
click at [728, 401] on div ".deletable-edge-delete-btn { width: 20px; height: 20px; border: 0px solid #ffff…" at bounding box center [901, 399] width 1120 height 640
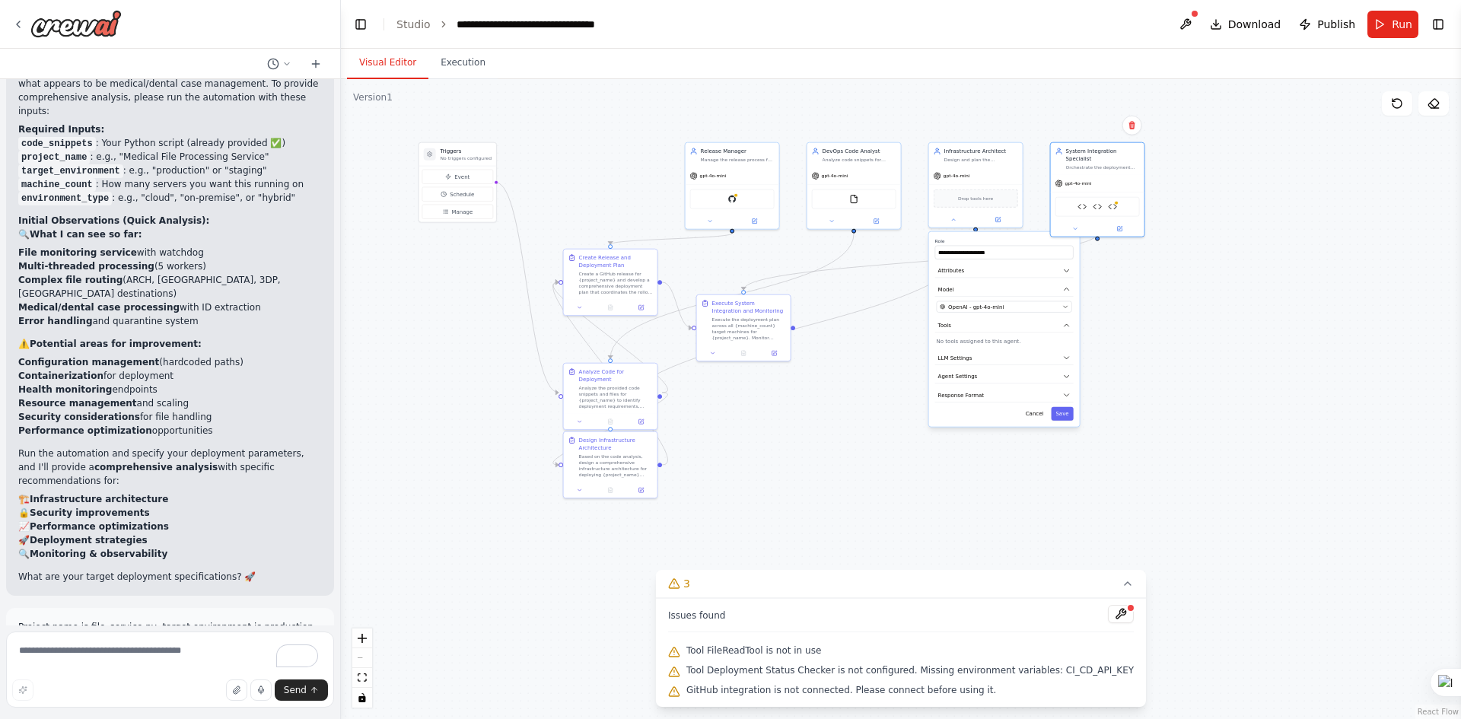
scroll to position [7982, 0]
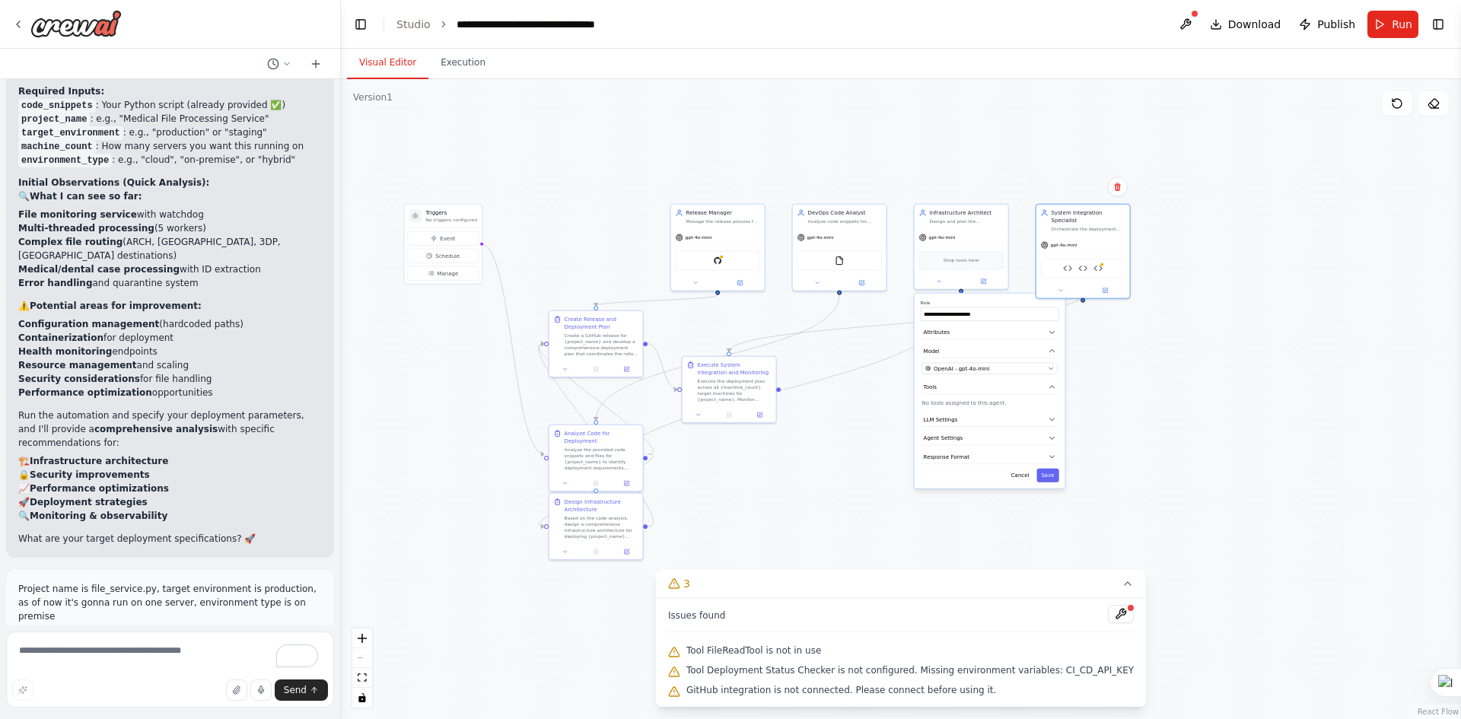
drag, startPoint x: 415, startPoint y: 374, endPoint x: 390, endPoint y: 425, distance: 56.8
click at [390, 425] on div ".deletable-edge-delete-btn { width: 20px; height: 20px; border: 0px solid #ffff…" at bounding box center [901, 399] width 1120 height 640
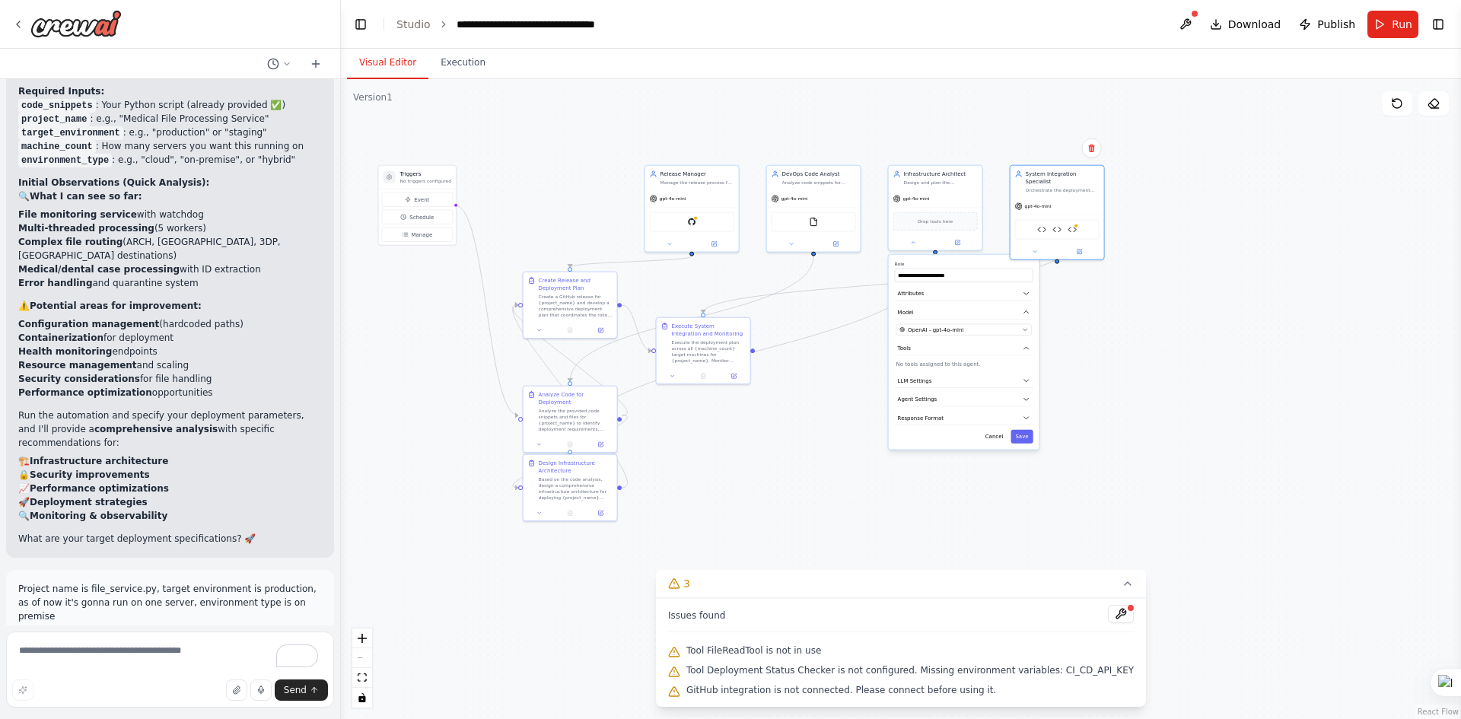
drag, startPoint x: 428, startPoint y: 420, endPoint x: 400, endPoint y: 378, distance: 50.5
click at [400, 378] on div ".deletable-edge-delete-btn { width: 20px; height: 20px; border: 0px solid #ffff…" at bounding box center [901, 399] width 1120 height 640
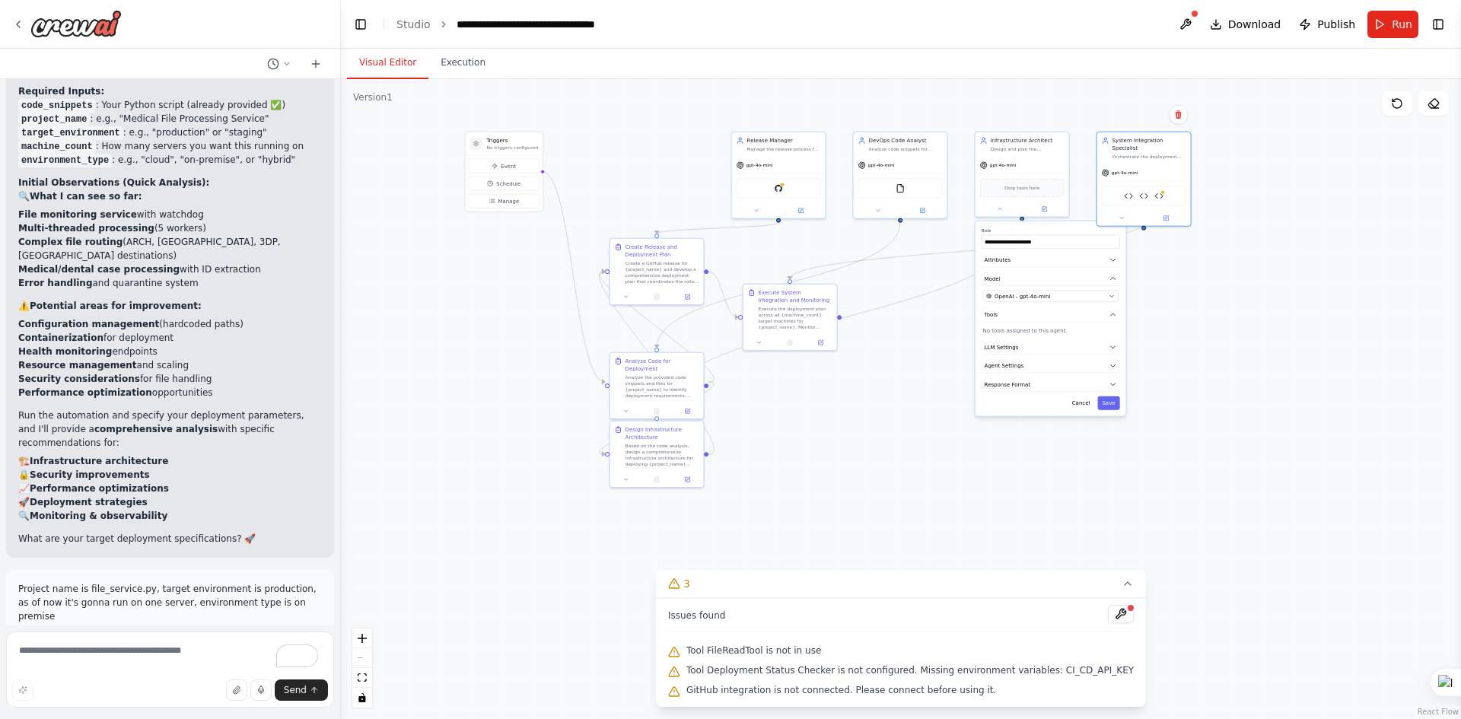
drag, startPoint x: 378, startPoint y: 458, endPoint x: 536, endPoint y: 378, distance: 177.0
click at [537, 378] on div ".deletable-edge-delete-btn { width: 20px; height: 20px; border: 0px solid #ffff…" at bounding box center [901, 399] width 1120 height 640
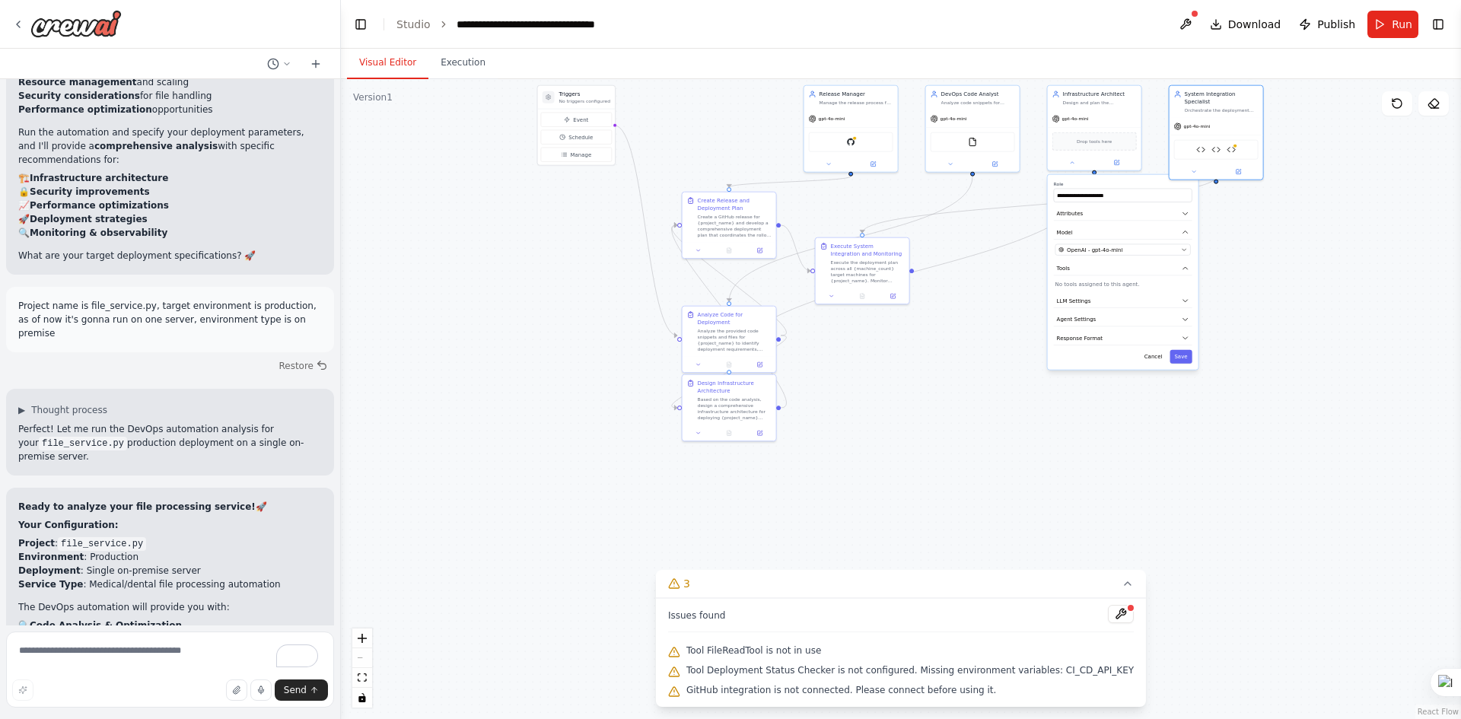
scroll to position [8286, 0]
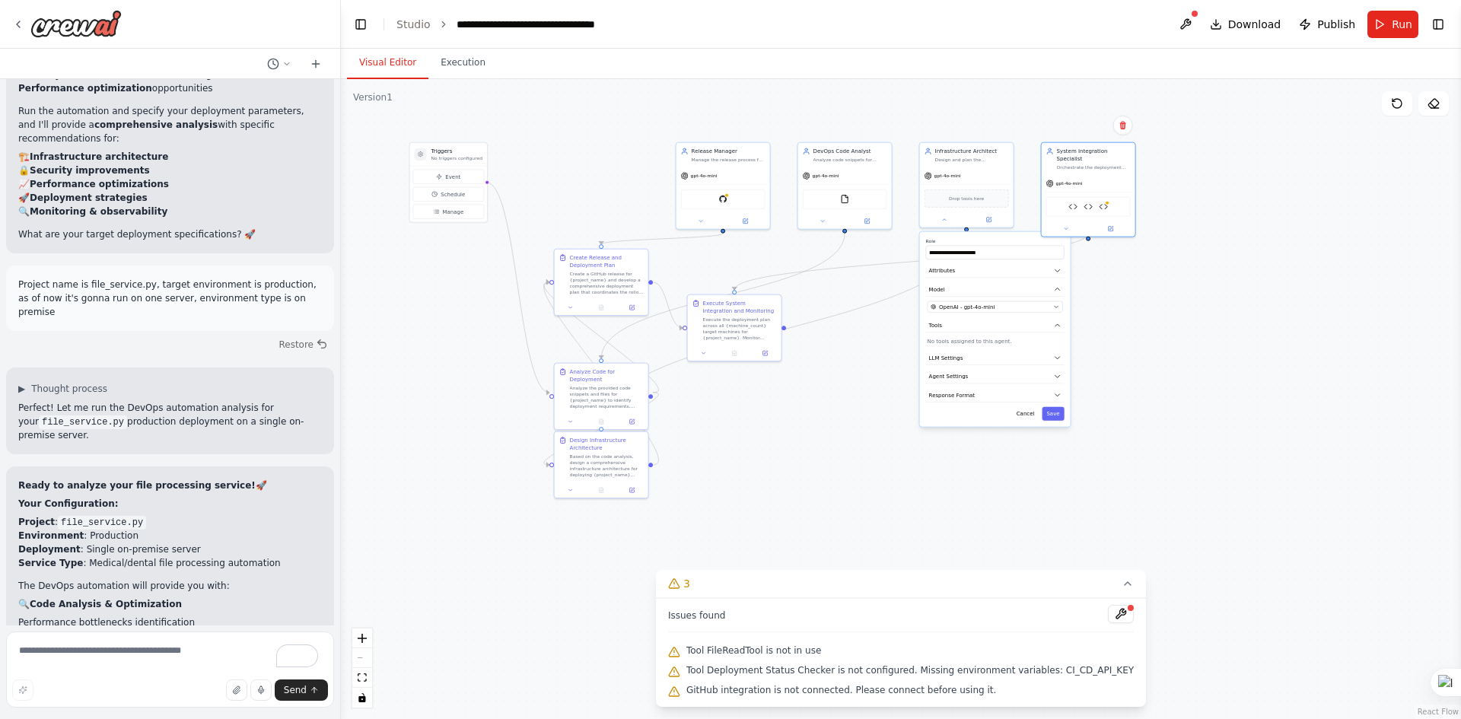
drag, startPoint x: 572, startPoint y: 432, endPoint x: 479, endPoint y: 450, distance: 94.6
click at [479, 450] on div ".deletable-edge-delete-btn { width: 20px; height: 20px; border: 0px solid #ffff…" at bounding box center [901, 399] width 1120 height 640
drag, startPoint x: 986, startPoint y: 321, endPoint x: 979, endPoint y: 360, distance: 39.6
click at [728, 360] on button "Tools" at bounding box center [988, 364] width 139 height 14
drag, startPoint x: 977, startPoint y: 221, endPoint x: 983, endPoint y: 183, distance: 38.7
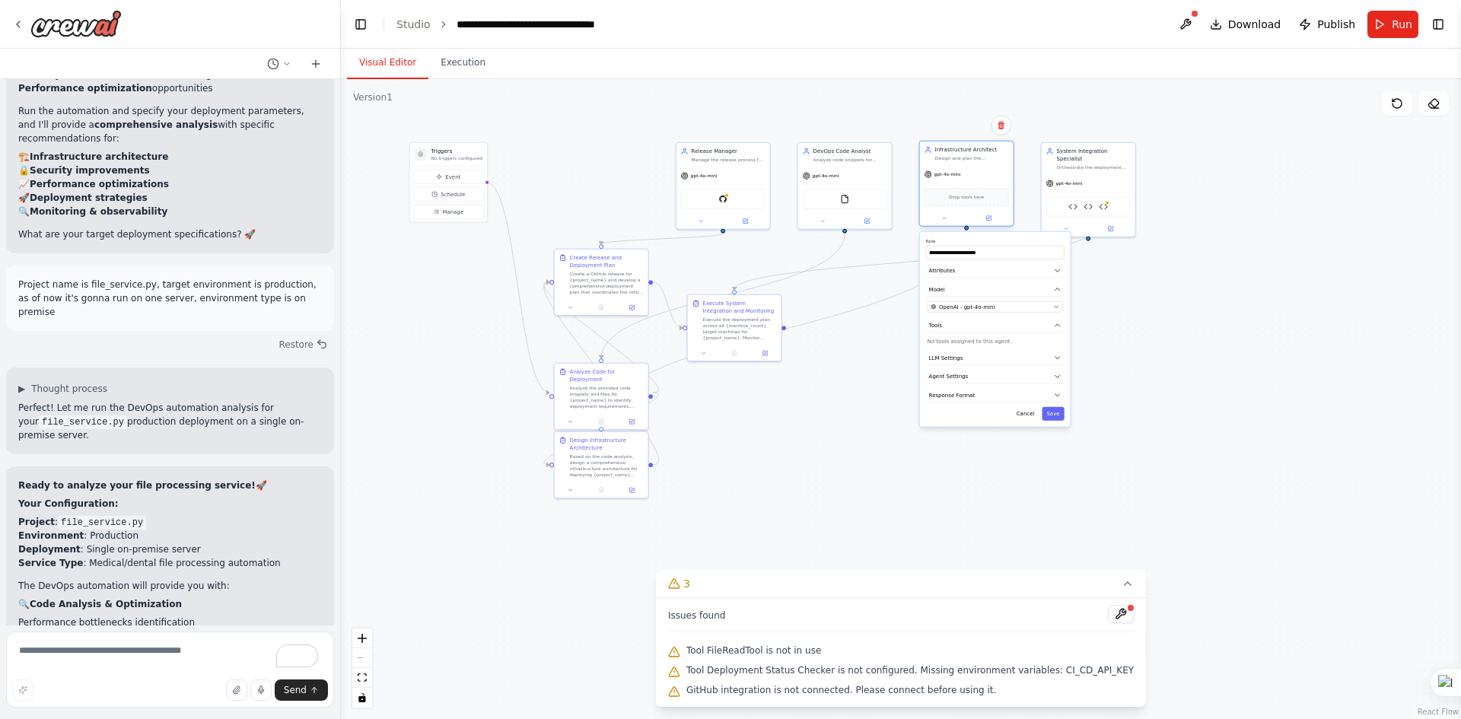
click at [728, 183] on div "Drop tools here" at bounding box center [967, 197] width 94 height 28
click at [464, 174] on button "Event" at bounding box center [448, 177] width 71 height 14
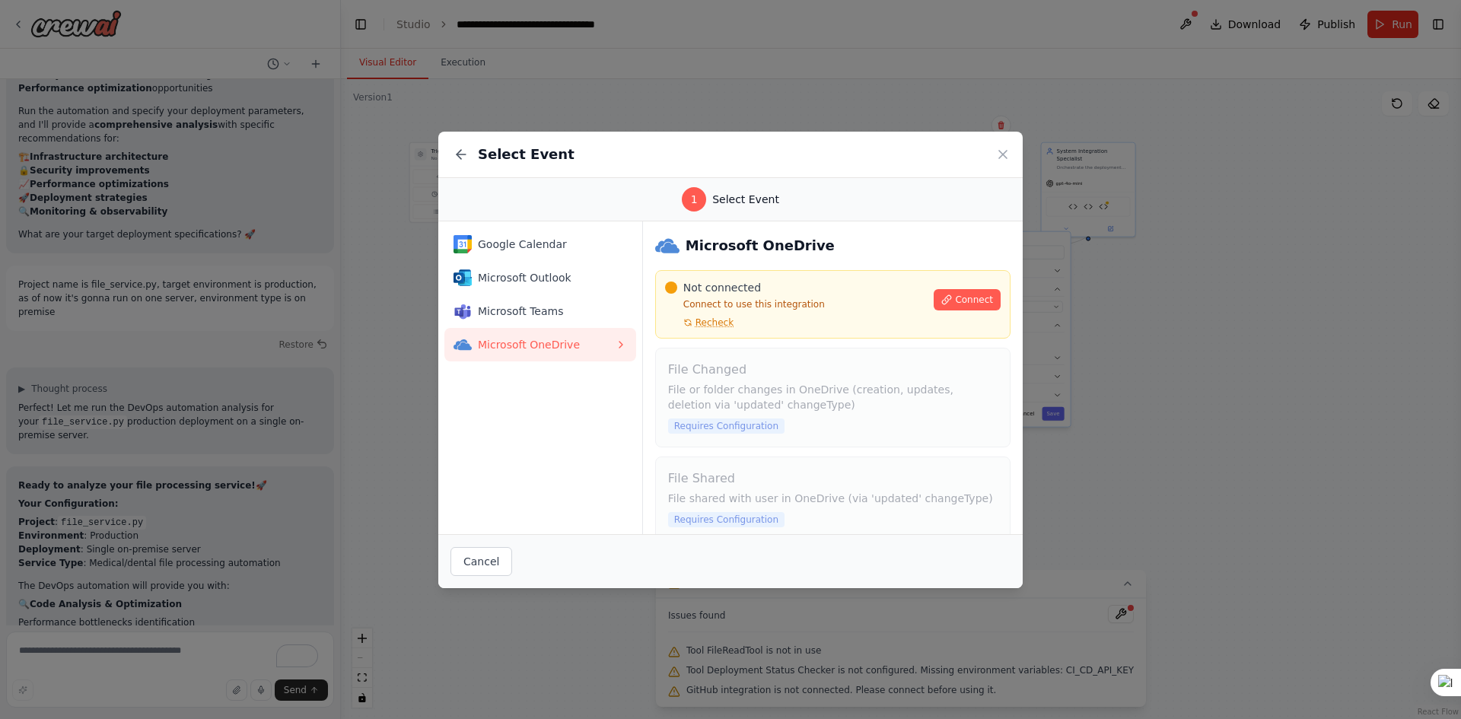
scroll to position [19, 0]
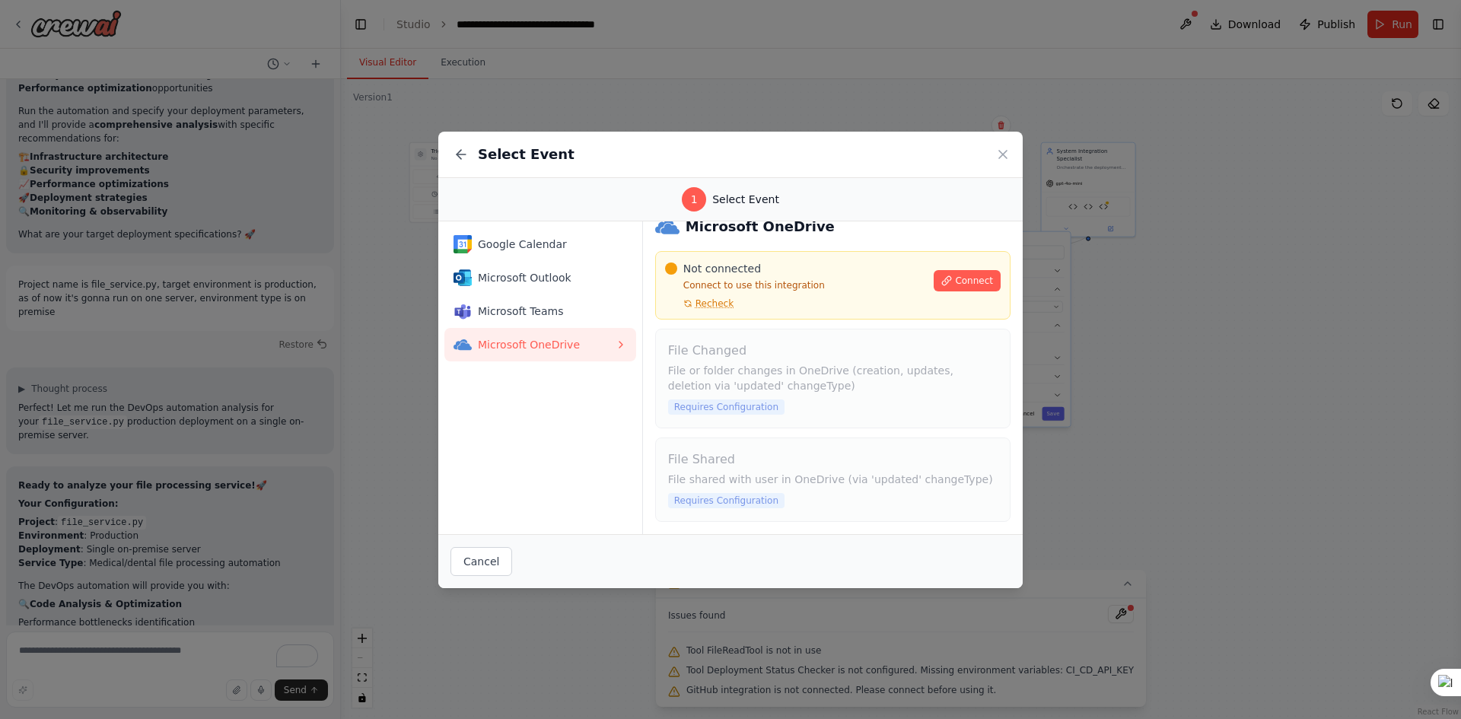
click at [398, 386] on div "Select Event 1 Select Event Google Calendar Microsoft Outlook Microsoft Teams M…" at bounding box center [730, 359] width 1461 height 719
click at [728, 151] on icon at bounding box center [1003, 155] width 8 height 8
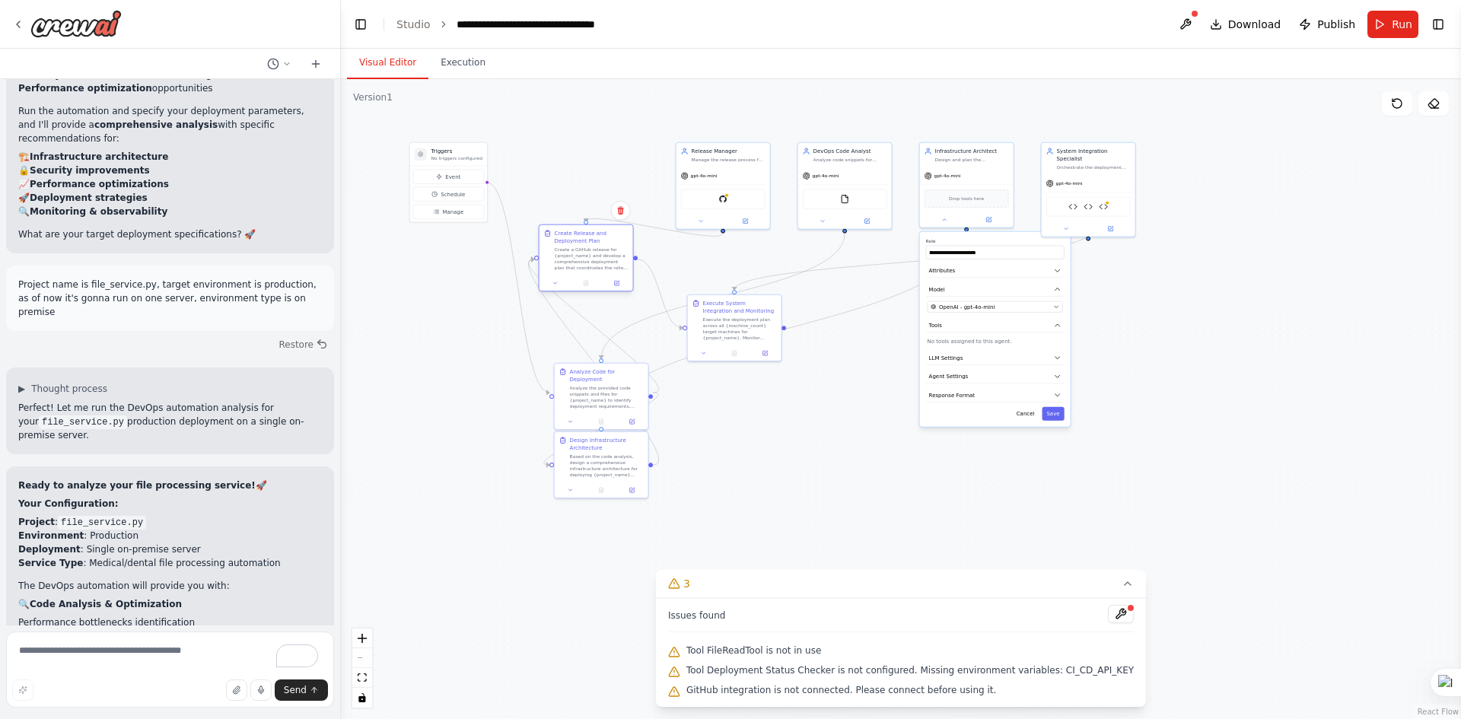
drag, startPoint x: 578, startPoint y: 287, endPoint x: 559, endPoint y: 250, distance: 41.5
click at [562, 254] on div "Create a GitHub release for {project_name} and develop a comprehensive deployme…" at bounding box center [592, 259] width 74 height 24
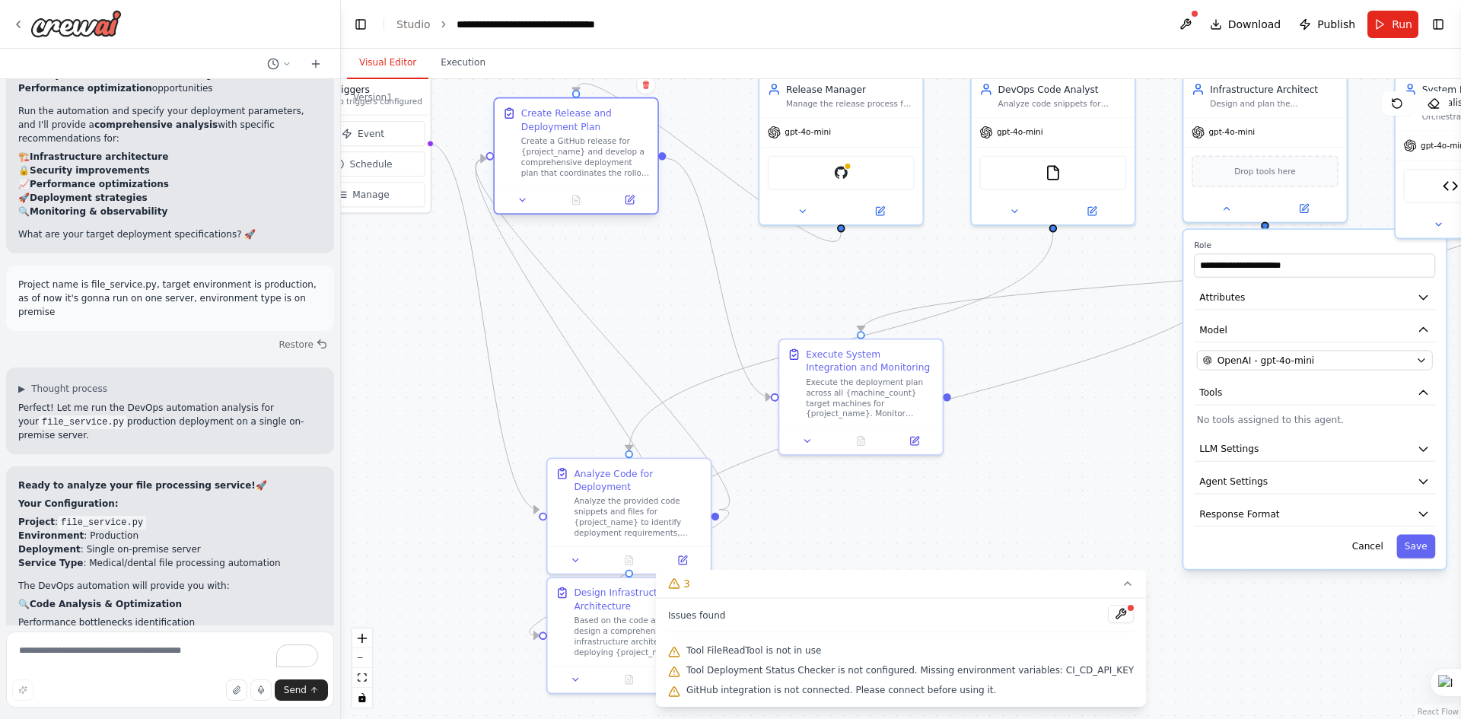
drag, startPoint x: 582, startPoint y: 227, endPoint x: 559, endPoint y: 138, distance: 91.7
click at [559, 138] on div "Create a GitHub release for {project_name} and develop a comprehensive deployme…" at bounding box center [585, 156] width 129 height 43
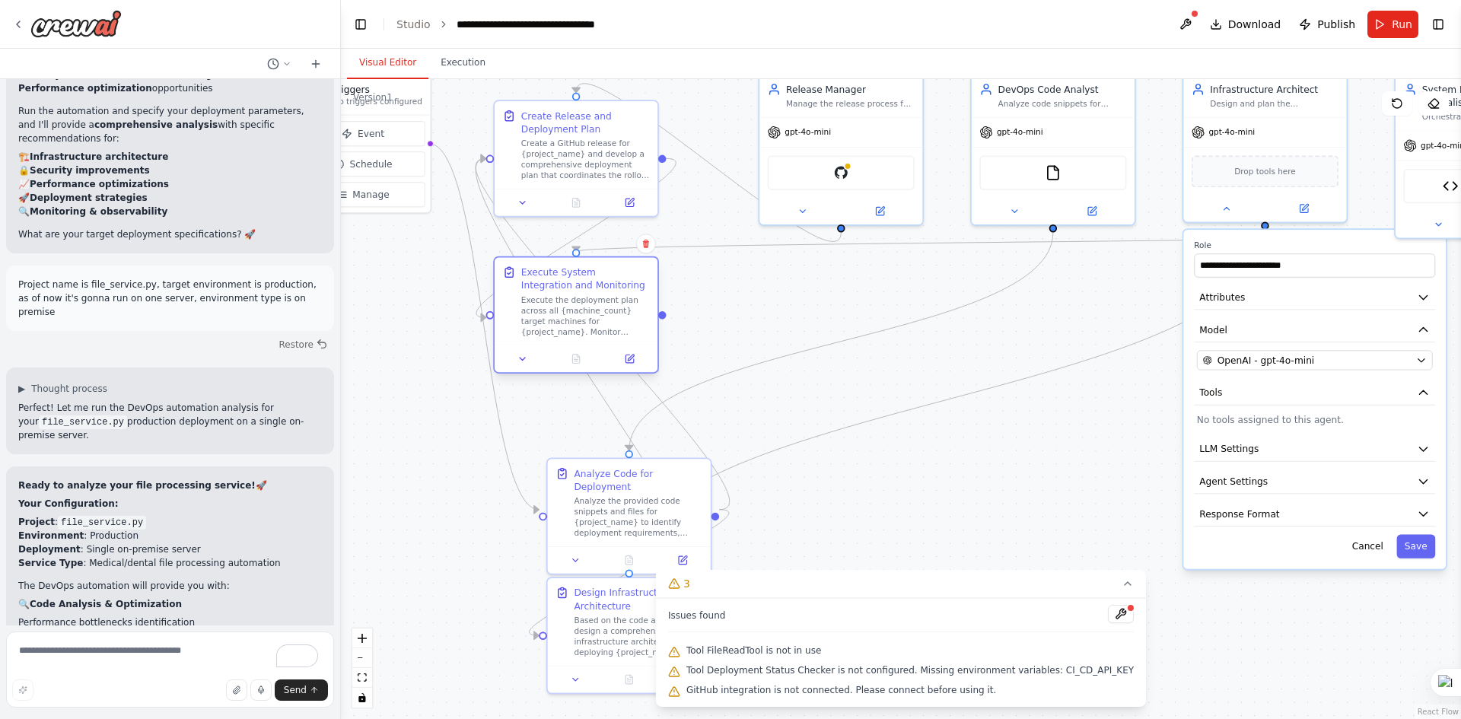
drag, startPoint x: 838, startPoint y: 412, endPoint x: 556, endPoint y: 340, distance: 290.6
click at [556, 337] on div "Execute the deployment plan across all {machine_count} target machines for {pro…" at bounding box center [585, 316] width 129 height 43
click at [728, 386] on div ".deletable-edge-delete-btn { width: 20px; height: 20px; border: 0px solid #ffff…" at bounding box center [901, 399] width 1120 height 640
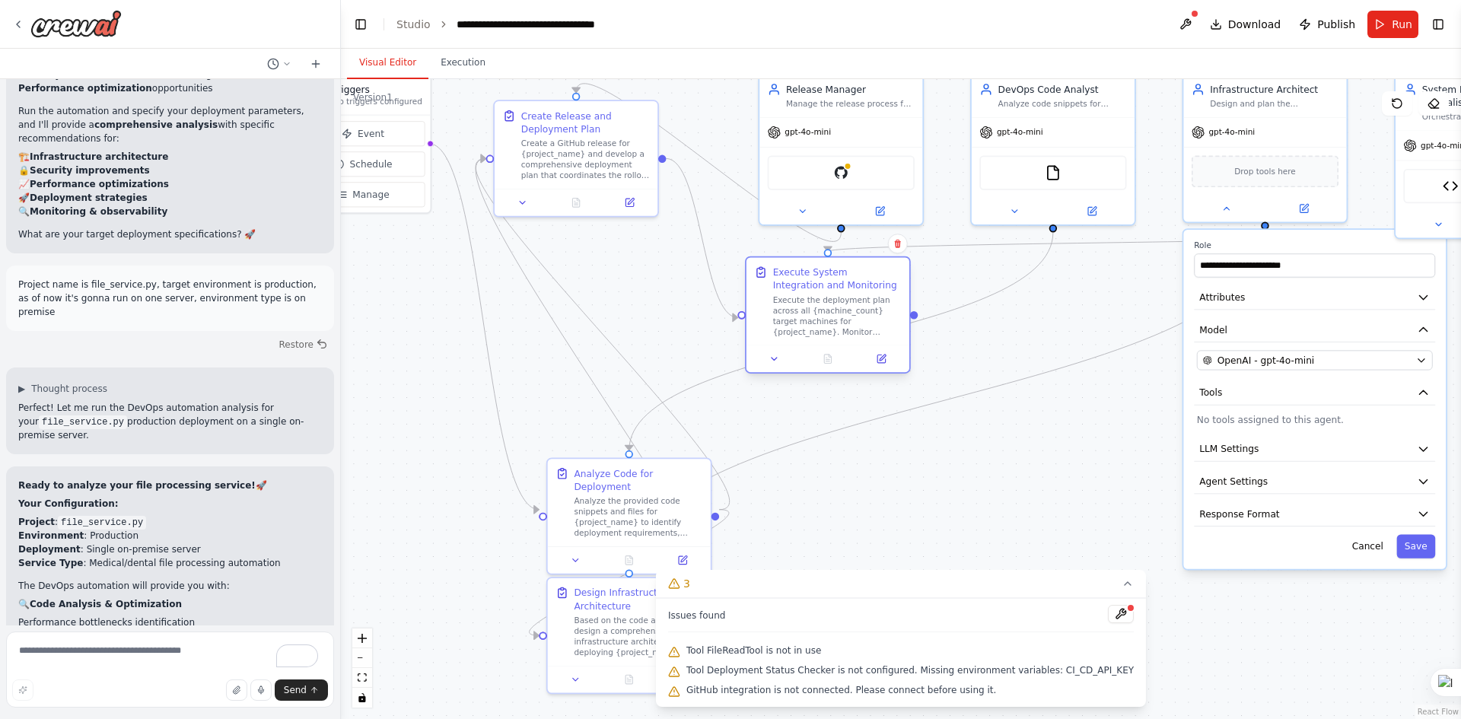
drag, startPoint x: 588, startPoint y: 339, endPoint x: 844, endPoint y: 332, distance: 256.6
click at [728, 332] on div "Execute the deployment plan across all {machine_count} target machines for {pro…" at bounding box center [837, 316] width 129 height 43
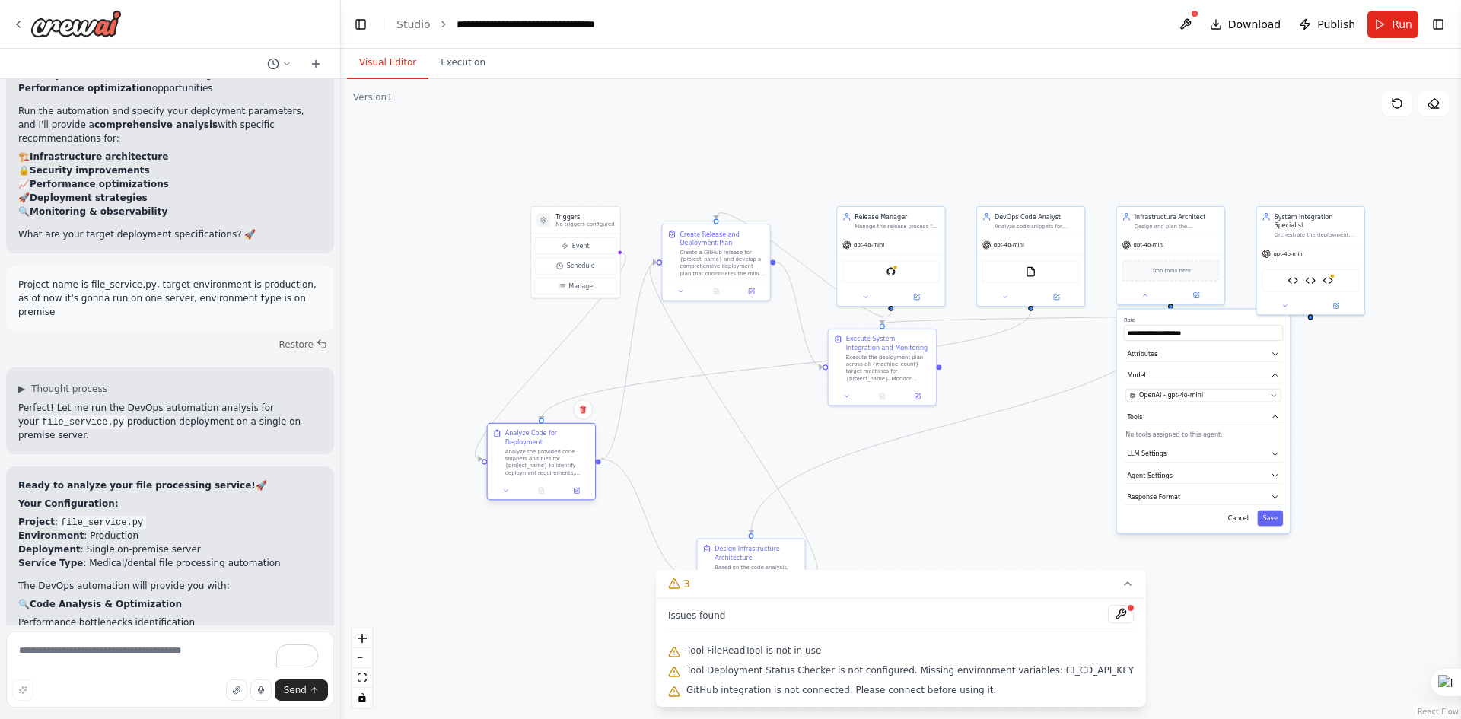
drag, startPoint x: 667, startPoint y: 437, endPoint x: 533, endPoint y: 460, distance: 136.0
click at [533, 460] on div "Analyze the provided code snippets and files for {project_name} to identify dep…" at bounding box center [547, 462] width 84 height 28
drag, startPoint x: 544, startPoint y: 264, endPoint x: 419, endPoint y: 254, distance: 126.0
click at [419, 253] on button "Manage" at bounding box center [426, 260] width 81 height 17
click at [533, 330] on div ".deletable-edge-delete-btn { width: 20px; height: 20px; border: 0px solid #ffff…" at bounding box center [901, 399] width 1120 height 640
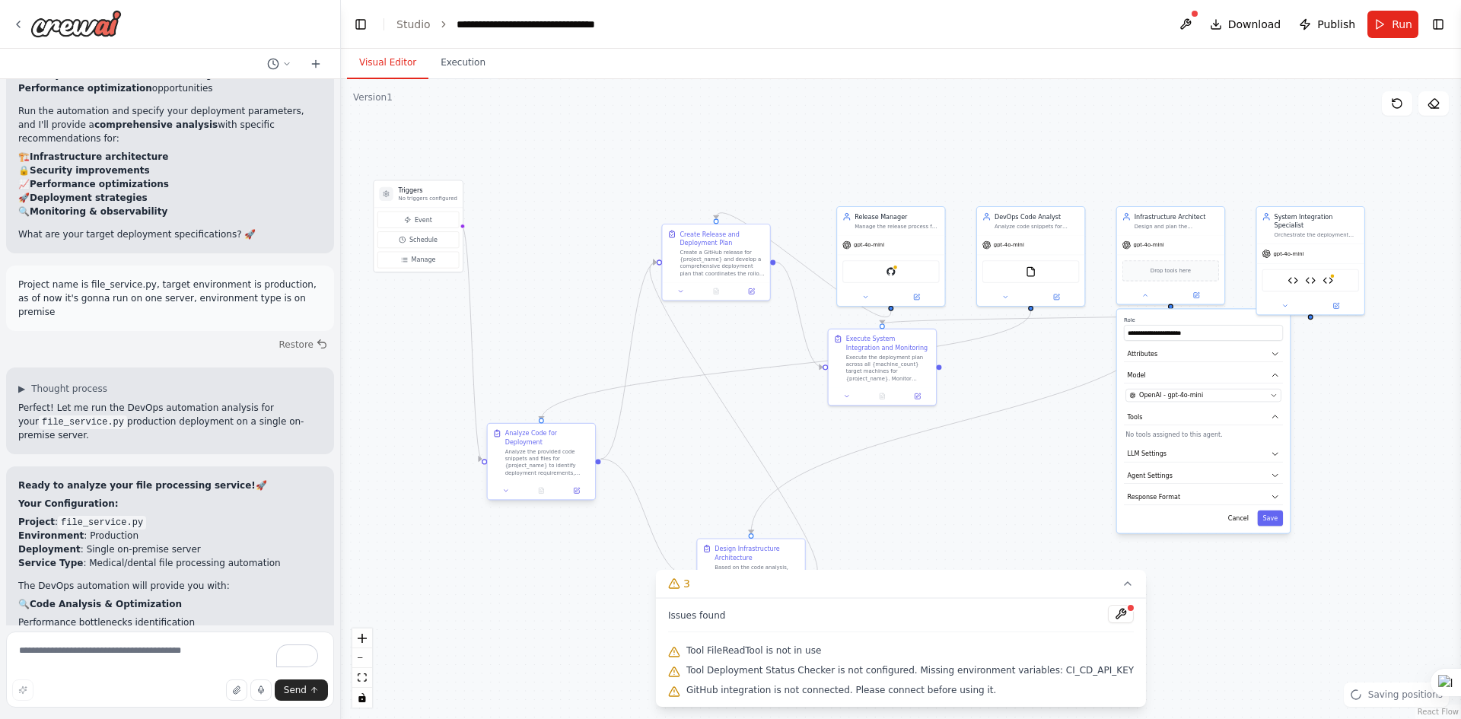
click at [539, 448] on div "Analyze the provided code snippets and files for {project_name} to identify dep…" at bounding box center [547, 462] width 84 height 28
click at [575, 489] on div at bounding box center [541, 491] width 107 height 18
click at [582, 486] on button at bounding box center [577, 491] width 30 height 11
drag, startPoint x: 709, startPoint y: 268, endPoint x: 703, endPoint y: 457, distance: 189.6
click at [703, 457] on div "Create a GitHub release for {project_name} and develop a comprehensive deployme…" at bounding box center [713, 454] width 84 height 28
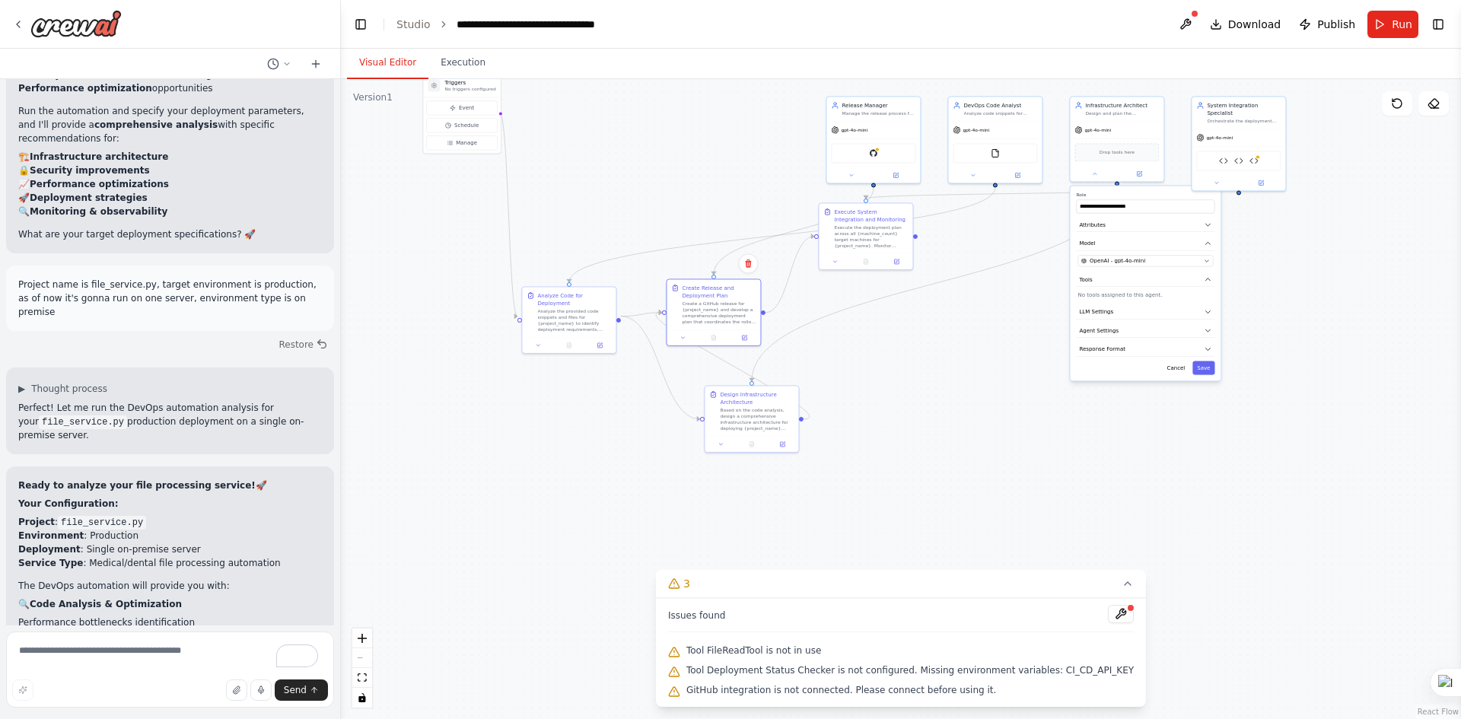
drag, startPoint x: 917, startPoint y: 519, endPoint x: 911, endPoint y: 387, distance: 131.8
click at [728, 384] on div ".deletable-edge-delete-btn { width: 20px; height: 20px; border: 0px solid #ffff…" at bounding box center [901, 399] width 1120 height 640
drag, startPoint x: 776, startPoint y: 435, endPoint x: 585, endPoint y: 424, distance: 191.4
click at [641, 494] on div "Based on the code analysis, design a comprehensive infrastructure architecture …" at bounding box center [629, 488] width 74 height 24
click at [458, 323] on div at bounding box center [479, 328] width 94 height 16
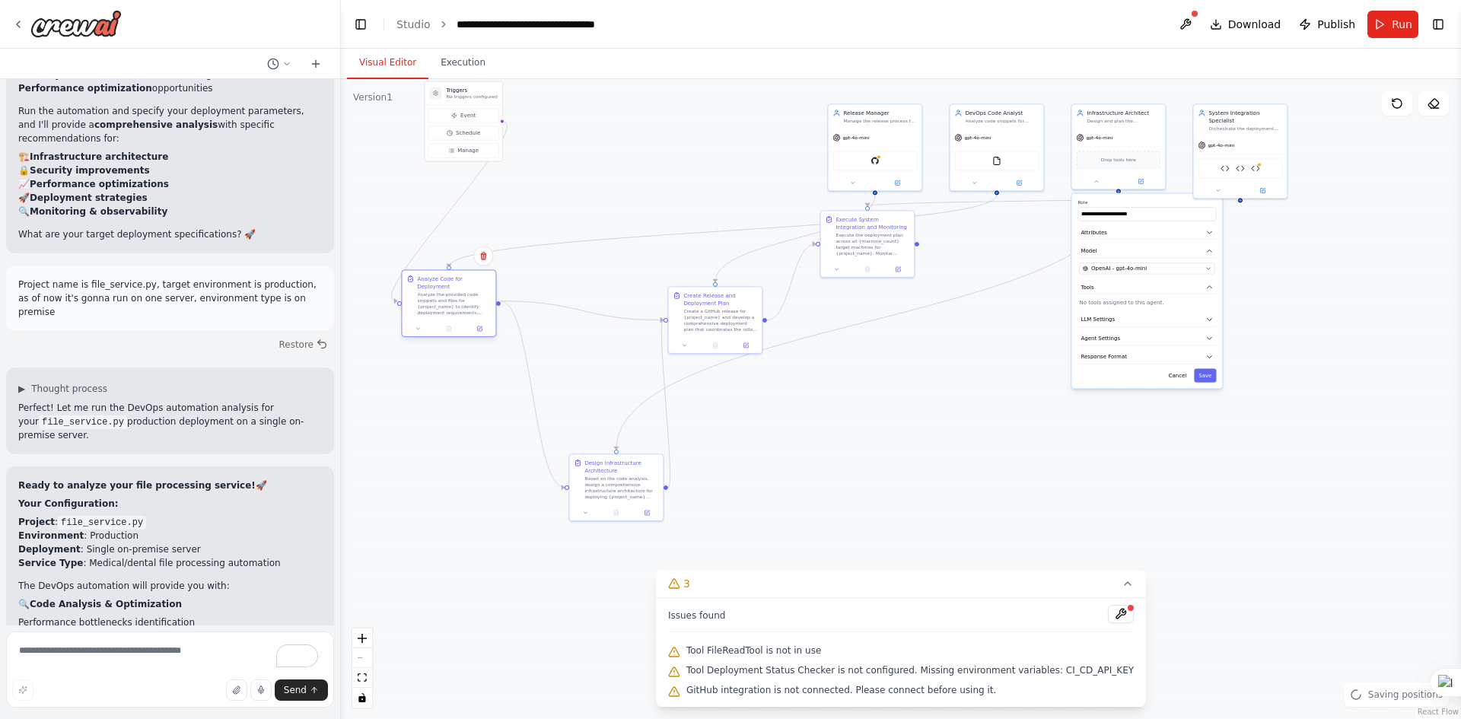
click at [438, 328] on div at bounding box center [449, 328] width 94 height 16
drag, startPoint x: 705, startPoint y: 317, endPoint x: 731, endPoint y: 314, distance: 26.9
click at [728, 314] on div "Create a GitHub release for {project_name} and develop a comprehensive deployme…" at bounding box center [759, 311] width 74 height 24
drag, startPoint x: 628, startPoint y: 493, endPoint x: 619, endPoint y: 259, distance: 234.6
click at [619, 259] on div "Based on the code analysis, design a comprehensive infrastructure architecture …" at bounding box center [614, 258] width 74 height 24
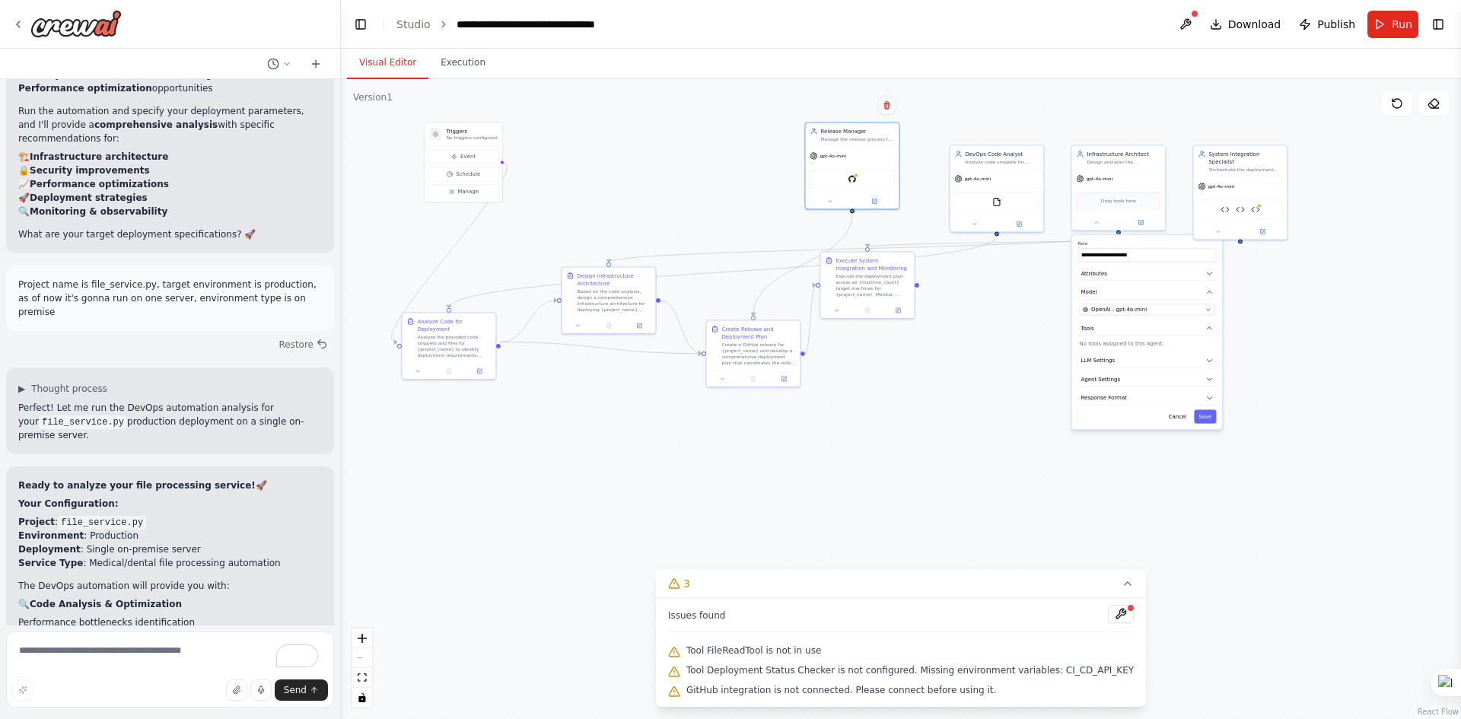
drag, startPoint x: 875, startPoint y: 167, endPoint x: 941, endPoint y: 186, distance: 68.0
click at [728, 183] on div "GitHub" at bounding box center [852, 179] width 94 height 30
drag, startPoint x: 950, startPoint y: 190, endPoint x: 693, endPoint y: 158, distance: 258.6
click at [603, 147] on div "FileReadTool" at bounding box center [616, 156] width 84 height 20
drag, startPoint x: 822, startPoint y: 148, endPoint x: 1012, endPoint y: 154, distance: 189.6
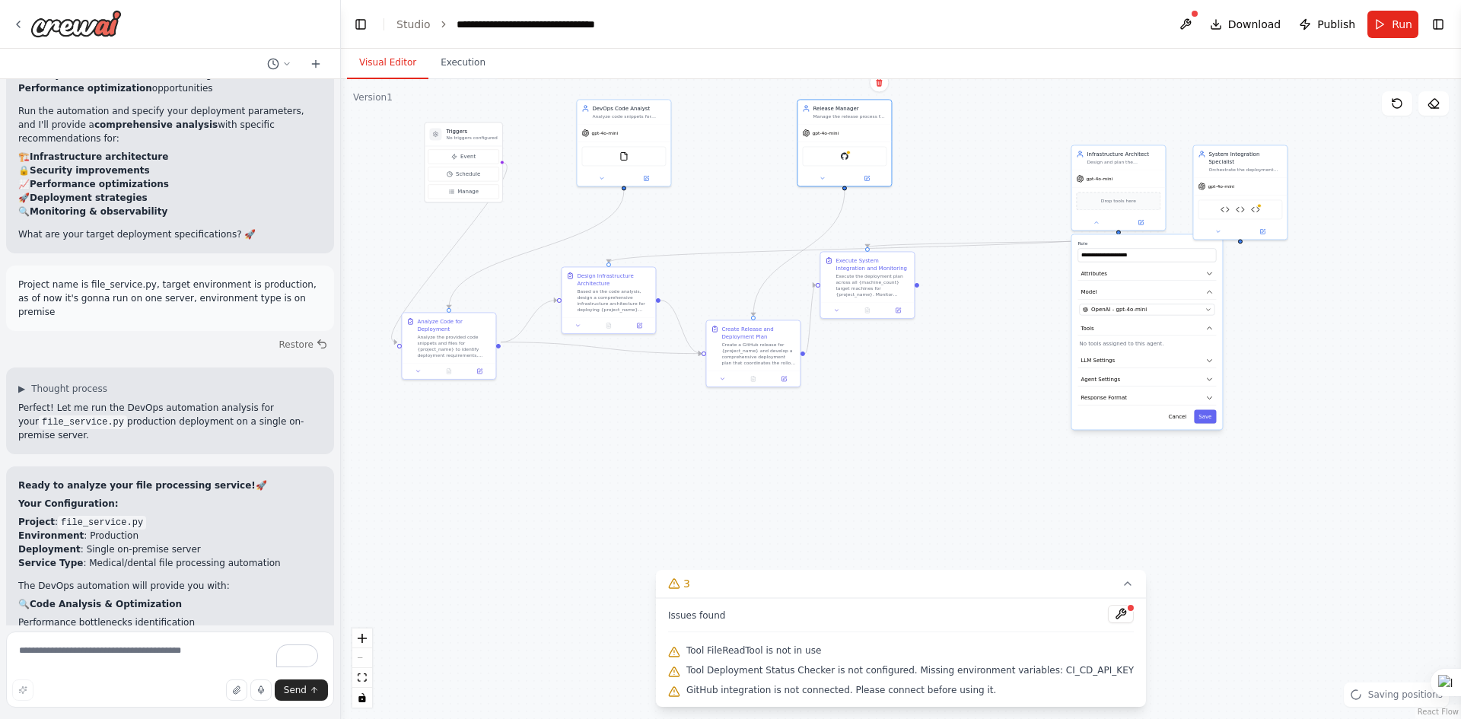
click at [728, 146] on div "GitHub" at bounding box center [844, 156] width 84 height 20
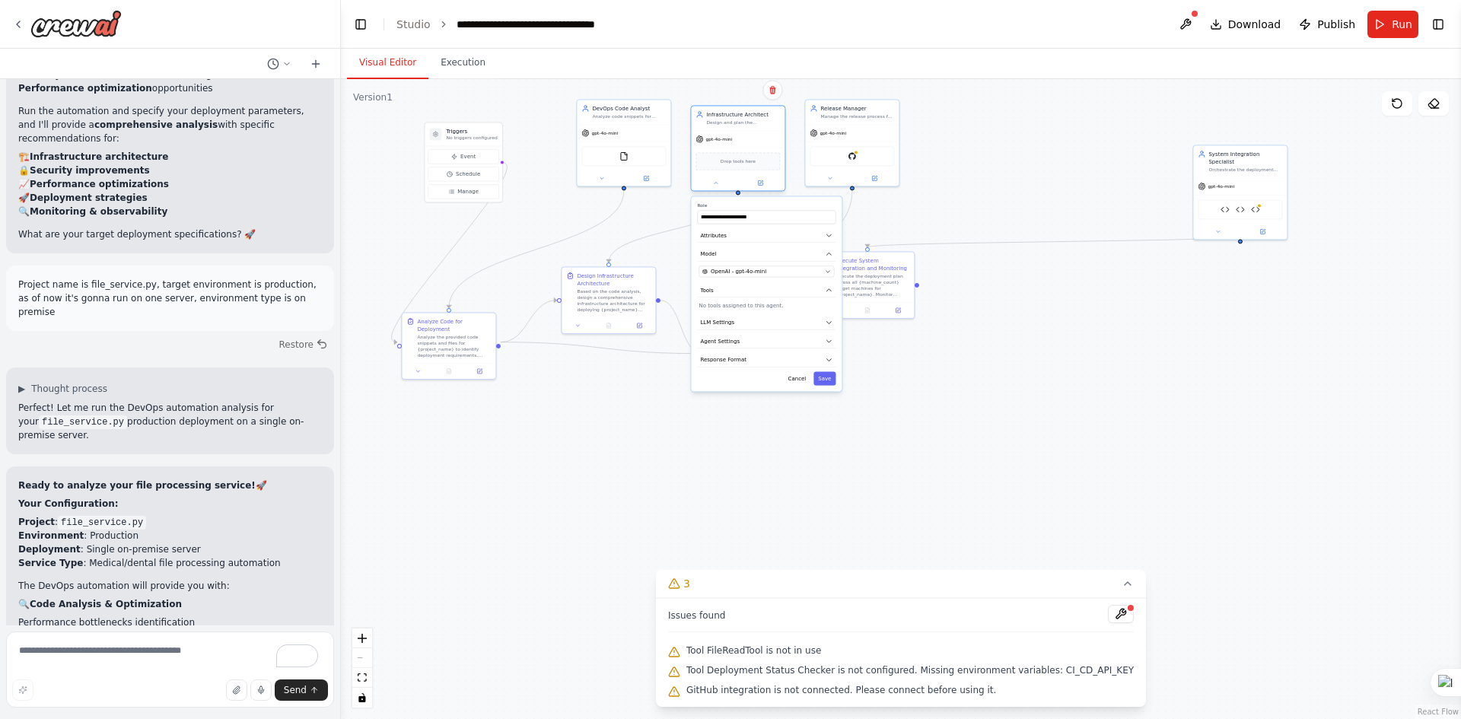
drag, startPoint x: 1110, startPoint y: 186, endPoint x: 871, endPoint y: 231, distance: 243.9
click at [728, 149] on div "Drop tools here" at bounding box center [738, 163] width 94 height 28
click at [728, 387] on div "**********" at bounding box center [766, 293] width 151 height 195
click at [728, 378] on button "Cancel" at bounding box center [797, 378] width 27 height 14
click at [728, 368] on div ".deletable-edge-delete-btn { width: 20px; height: 20px; border: 0px solid #ffff…" at bounding box center [901, 399] width 1120 height 640
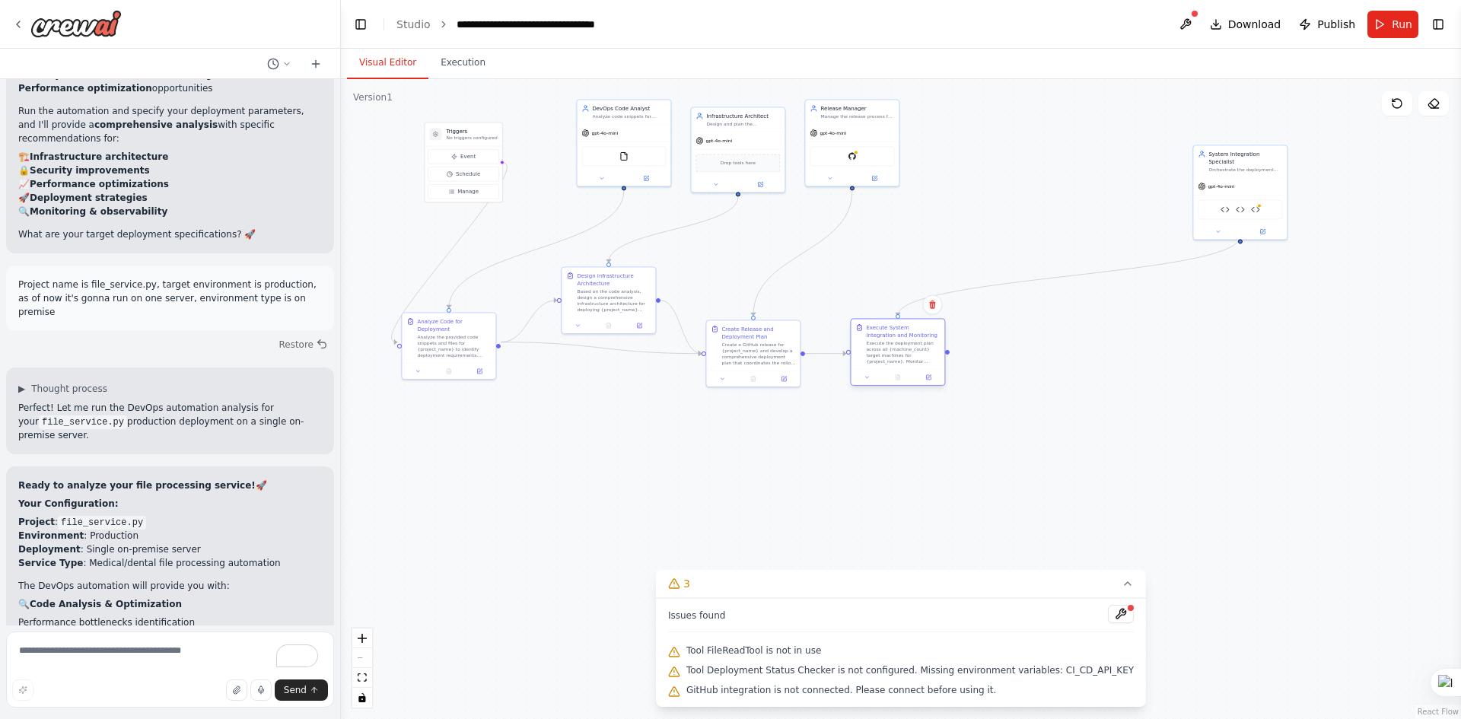
drag, startPoint x: 875, startPoint y: 317, endPoint x: 900, endPoint y: 369, distance: 58.2
click at [728, 369] on div "Execute System Integration and Monitoring Execute the deployment plan across al…" at bounding box center [897, 352] width 95 height 68
drag, startPoint x: 1218, startPoint y: 196, endPoint x: 1072, endPoint y: 264, distance: 161.4
click at [728, 272] on div "Deployment Status Checker" at bounding box center [1073, 276] width 9 height 9
drag, startPoint x: 778, startPoint y: 358, endPoint x: 880, endPoint y: 263, distance: 139.0
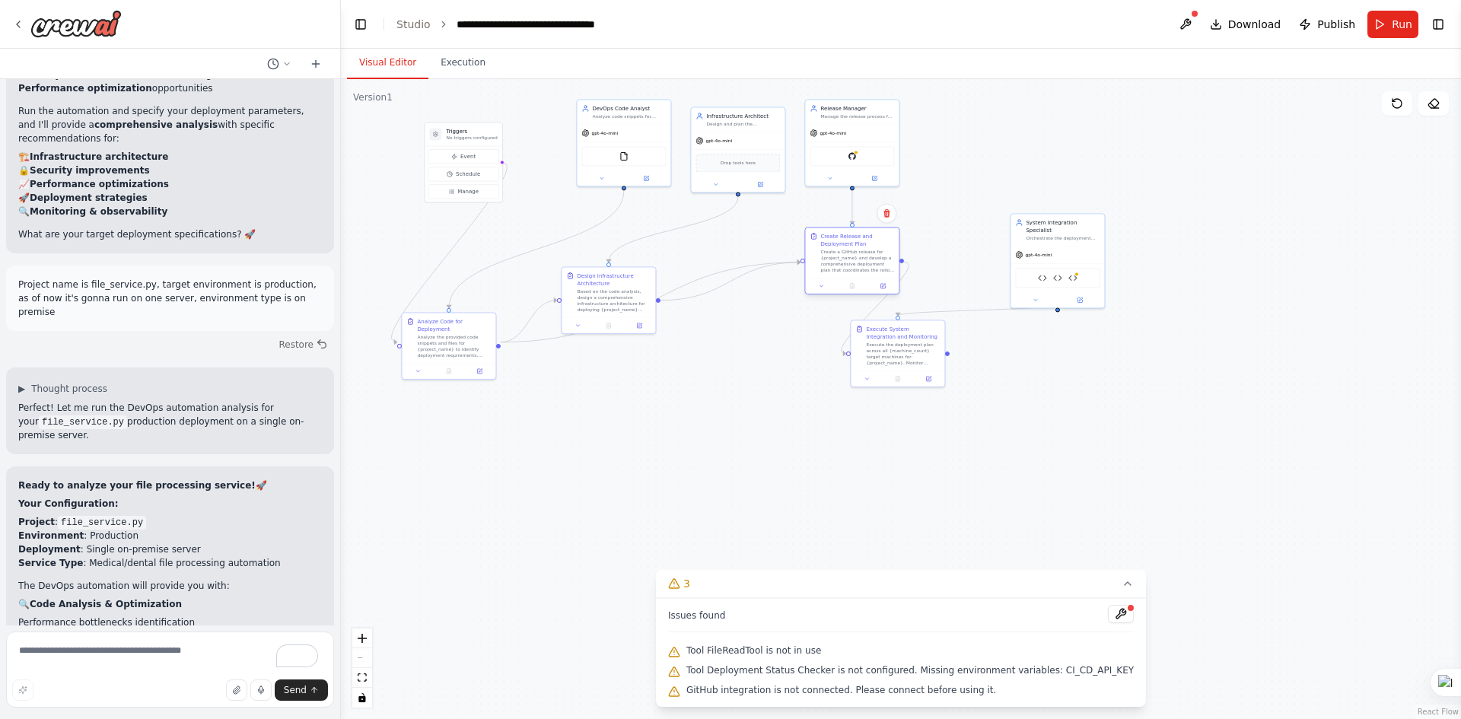
click at [728, 263] on div "Create a GitHub release for {project_name} and develop a comprehensive deployme…" at bounding box center [858, 261] width 74 height 24
drag, startPoint x: 923, startPoint y: 352, endPoint x: 1097, endPoint y: 270, distance: 191.7
click at [728, 267] on div "Execute System Integration and Monitoring Execute the deployment plan across al…" at bounding box center [944, 246] width 94 height 50
drag, startPoint x: 1069, startPoint y: 269, endPoint x: 1018, endPoint y: 152, distance: 126.8
click at [728, 158] on img at bounding box center [1019, 162] width 9 height 9
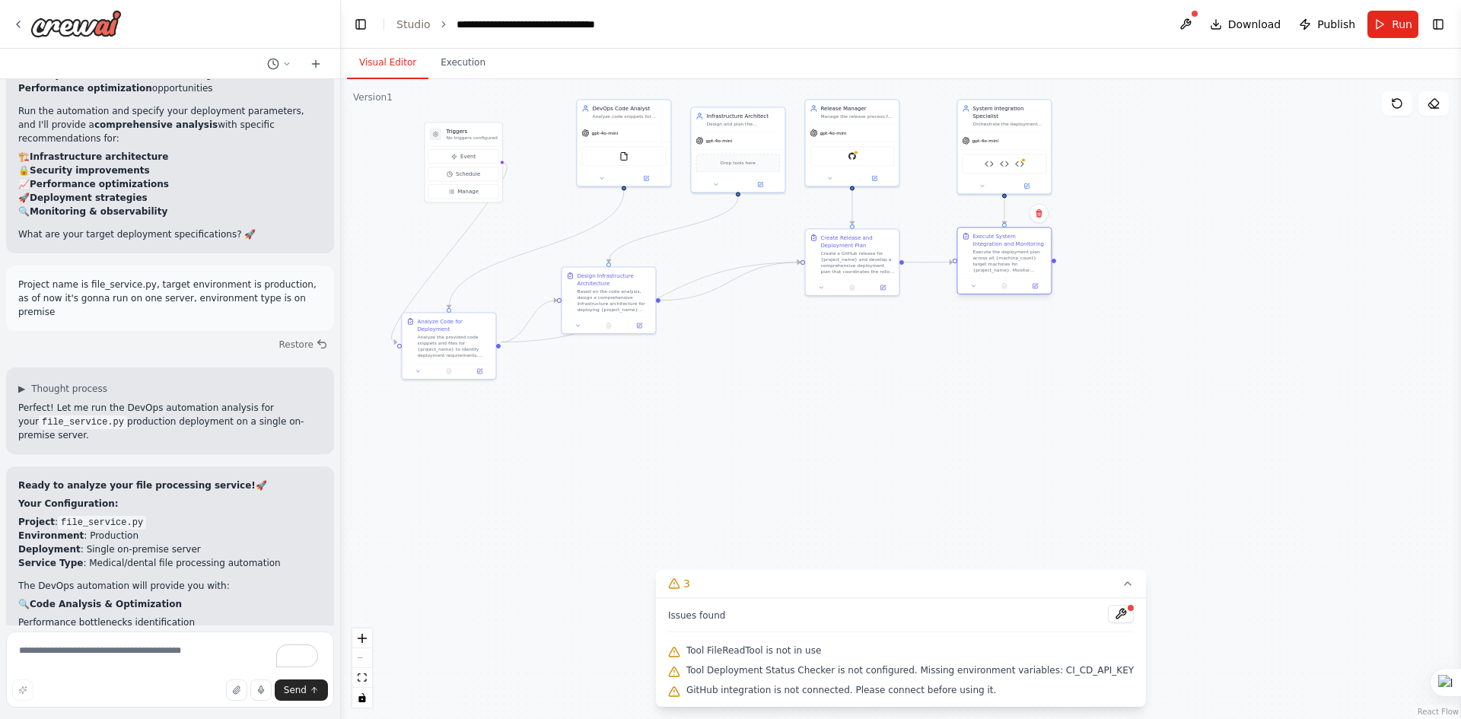
drag, startPoint x: 957, startPoint y: 268, endPoint x: 1009, endPoint y: 278, distance: 52.7
click at [728, 278] on div "Execute System Integration and Monitoring Execute the deployment plan across al…" at bounding box center [1004, 261] width 95 height 68
drag, startPoint x: 602, startPoint y: 336, endPoint x: 619, endPoint y: 434, distance: 98.9
click at [619, 434] on div "Based on the code analysis, design a comprehensive infrastructure architecture …" at bounding box center [622, 428] width 74 height 24
drag, startPoint x: 457, startPoint y: 370, endPoint x: 528, endPoint y: 368, distance: 70.8
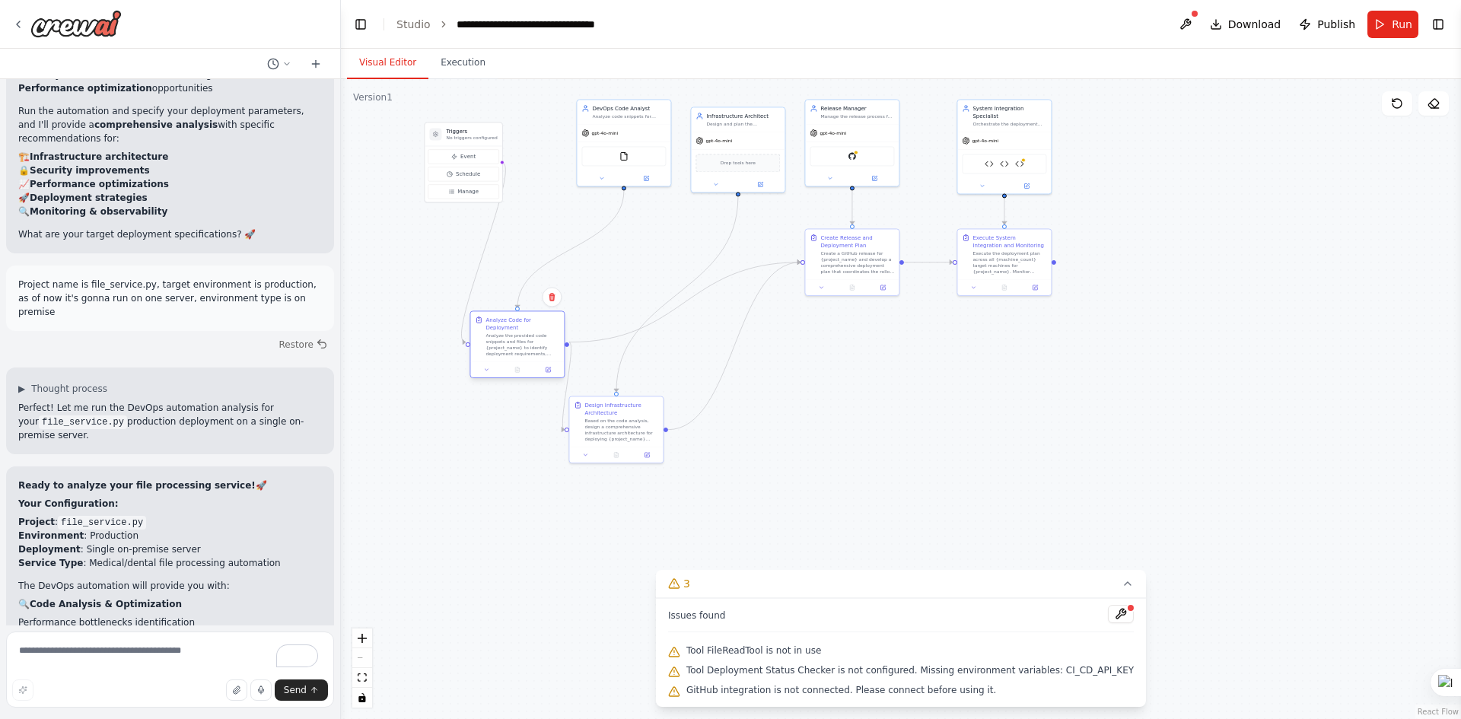
click at [528, 368] on div at bounding box center [517, 370] width 94 height 16
drag, startPoint x: 635, startPoint y: 414, endPoint x: 704, endPoint y: 404, distance: 70.0
click at [704, 404] on div "Design Infrastructure Architecture" at bounding box center [690, 399] width 74 height 15
drag, startPoint x: 622, startPoint y: 151, endPoint x: 693, endPoint y: 184, distance: 78.0
click at [592, 172] on div "FileReadTool" at bounding box center [593, 179] width 84 height 20
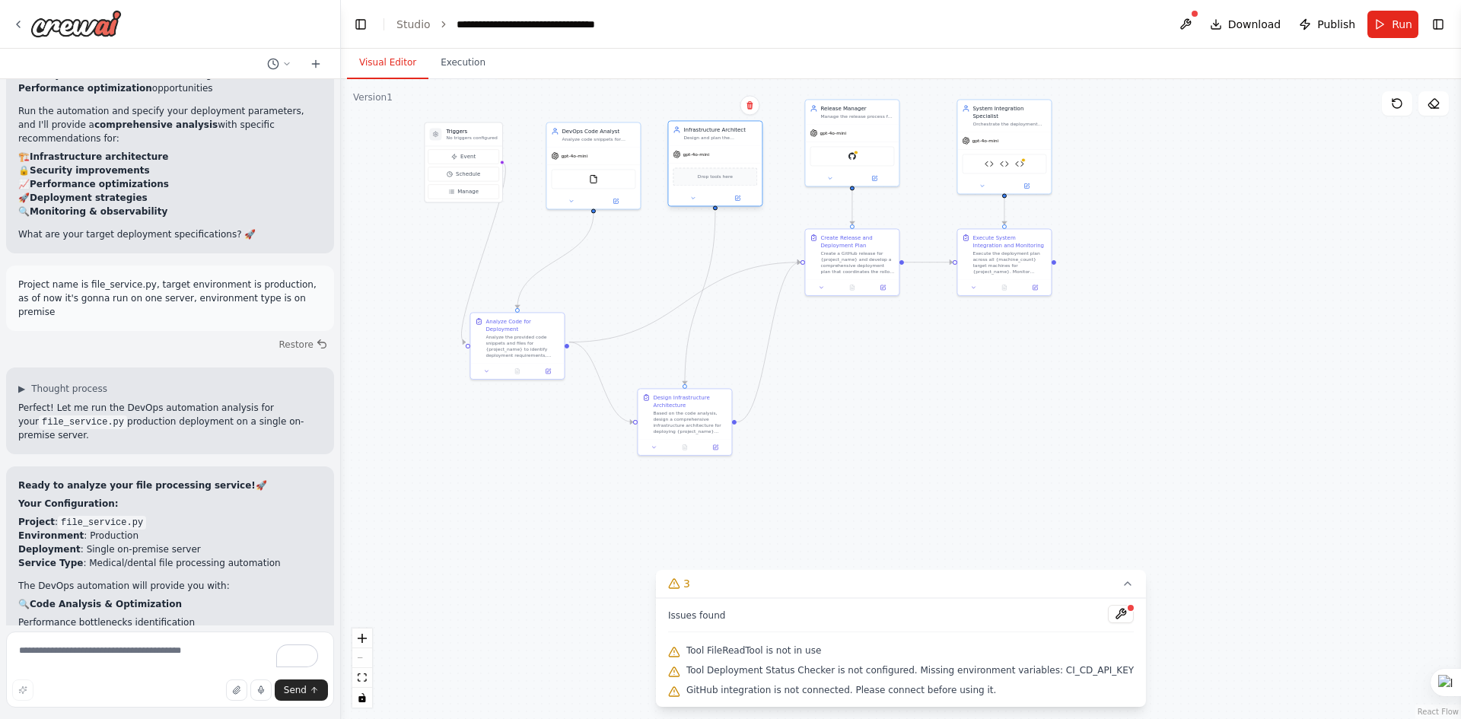
drag, startPoint x: 722, startPoint y: 158, endPoint x: 698, endPoint y: 170, distance: 27.2
click at [698, 170] on div "Drop tools here" at bounding box center [715, 176] width 84 height 18
drag, startPoint x: 853, startPoint y: 165, endPoint x: 847, endPoint y: 182, distance: 17.8
click at [728, 182] on div "GitHub" at bounding box center [852, 177] width 84 height 20
drag, startPoint x: 851, startPoint y: 266, endPoint x: 849, endPoint y: 319, distance: 52.6
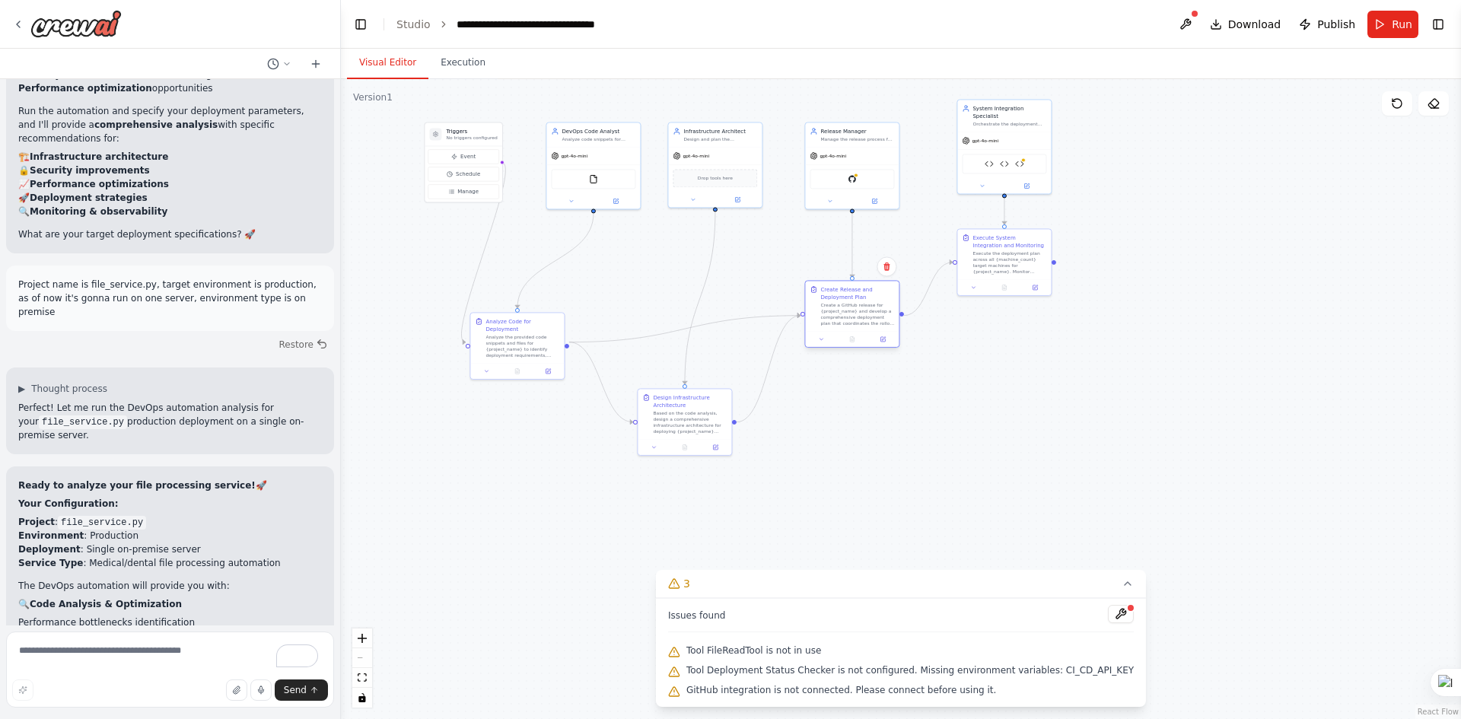
click at [728, 319] on div "Create a GitHub release for {project_name} and develop a comprehensive deployme…" at bounding box center [858, 314] width 74 height 24
drag, startPoint x: 993, startPoint y: 269, endPoint x: 985, endPoint y: 316, distance: 47.9
click at [728, 316] on div "Execute the deployment plan across all {machine_count} target machines for {pro…" at bounding box center [1002, 307] width 74 height 24
drag, startPoint x: 999, startPoint y: 149, endPoint x: 993, endPoint y: 183, distance: 34.0
click at [728, 183] on div "Server Health Monitor Docker Registry Manager Deployment Status Checker" at bounding box center [996, 193] width 84 height 20
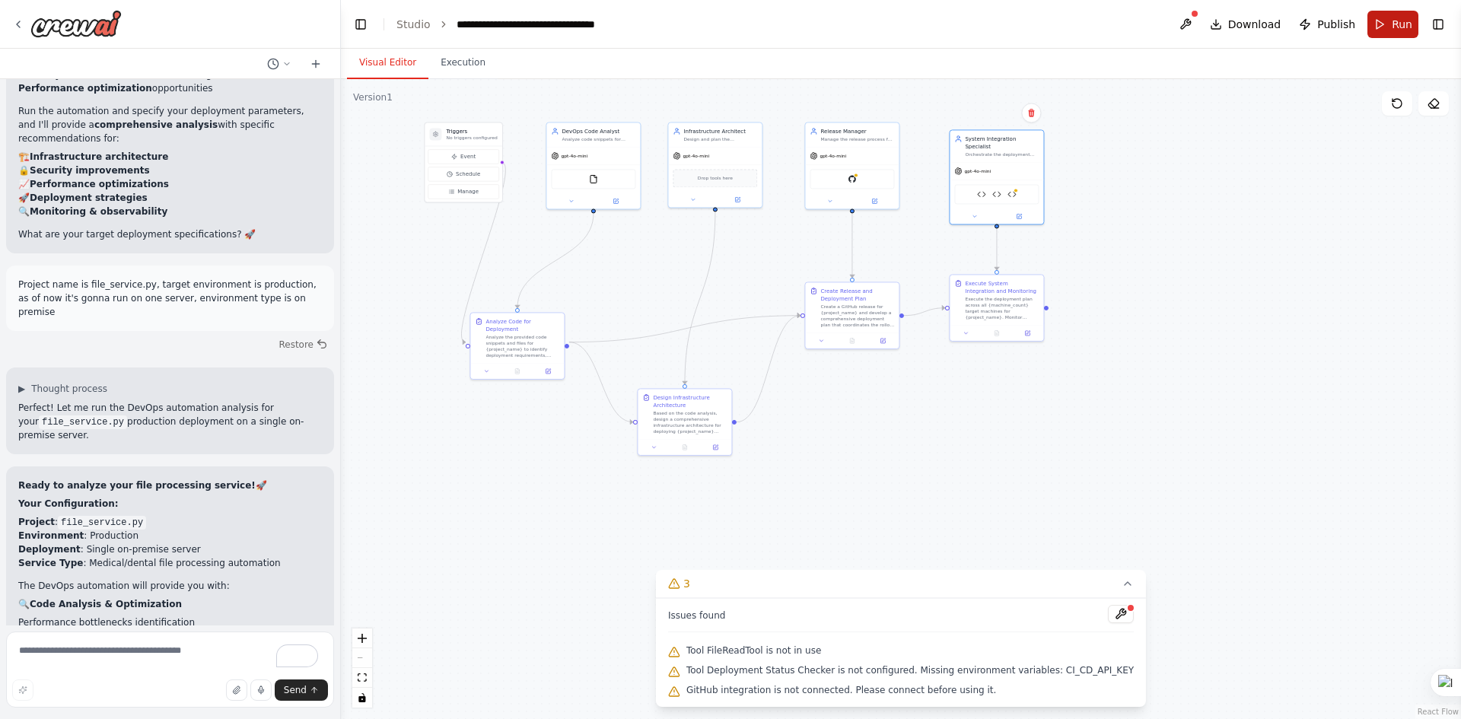
click at [728, 25] on button "Run" at bounding box center [1393, 24] width 51 height 27
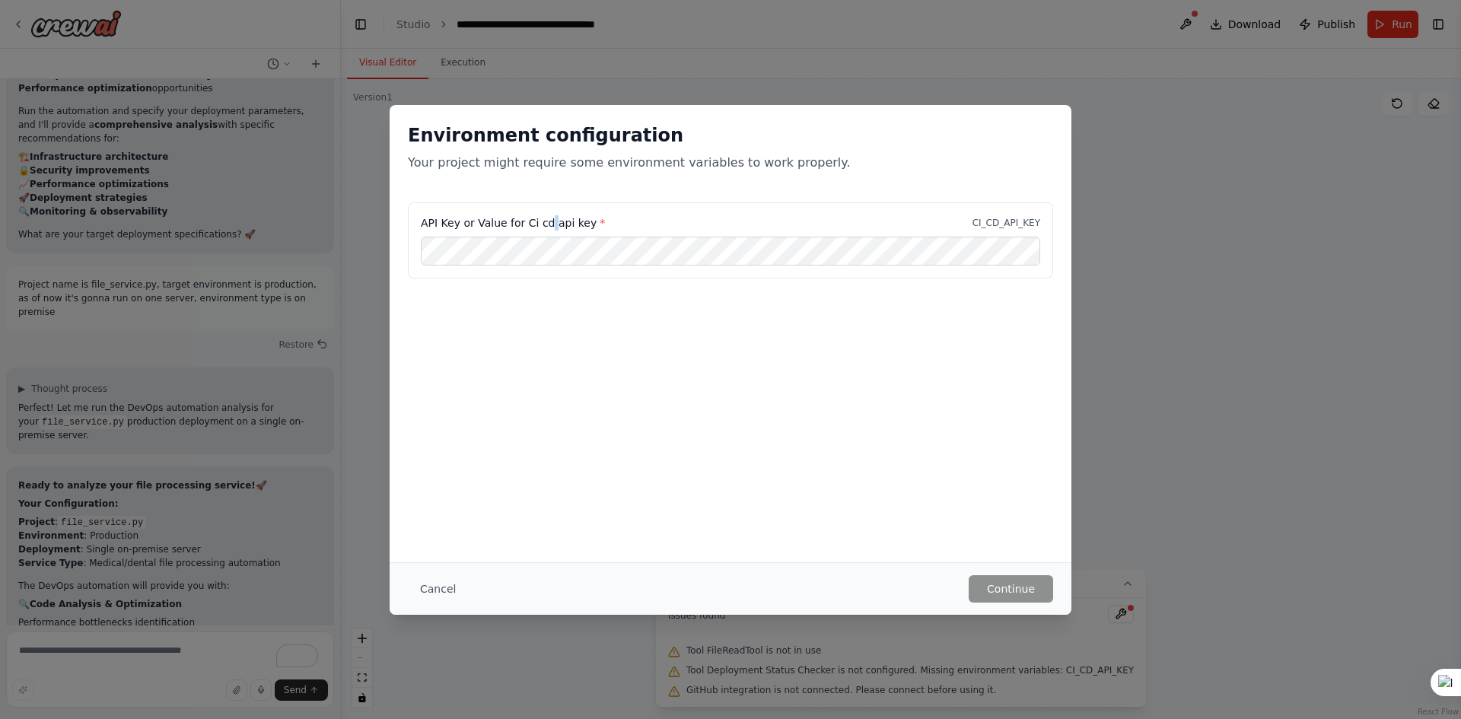
click at [548, 227] on label "API Key or Value for Ci cd api key *" at bounding box center [513, 222] width 184 height 15
click at [450, 580] on button "Cancel" at bounding box center [438, 588] width 60 height 27
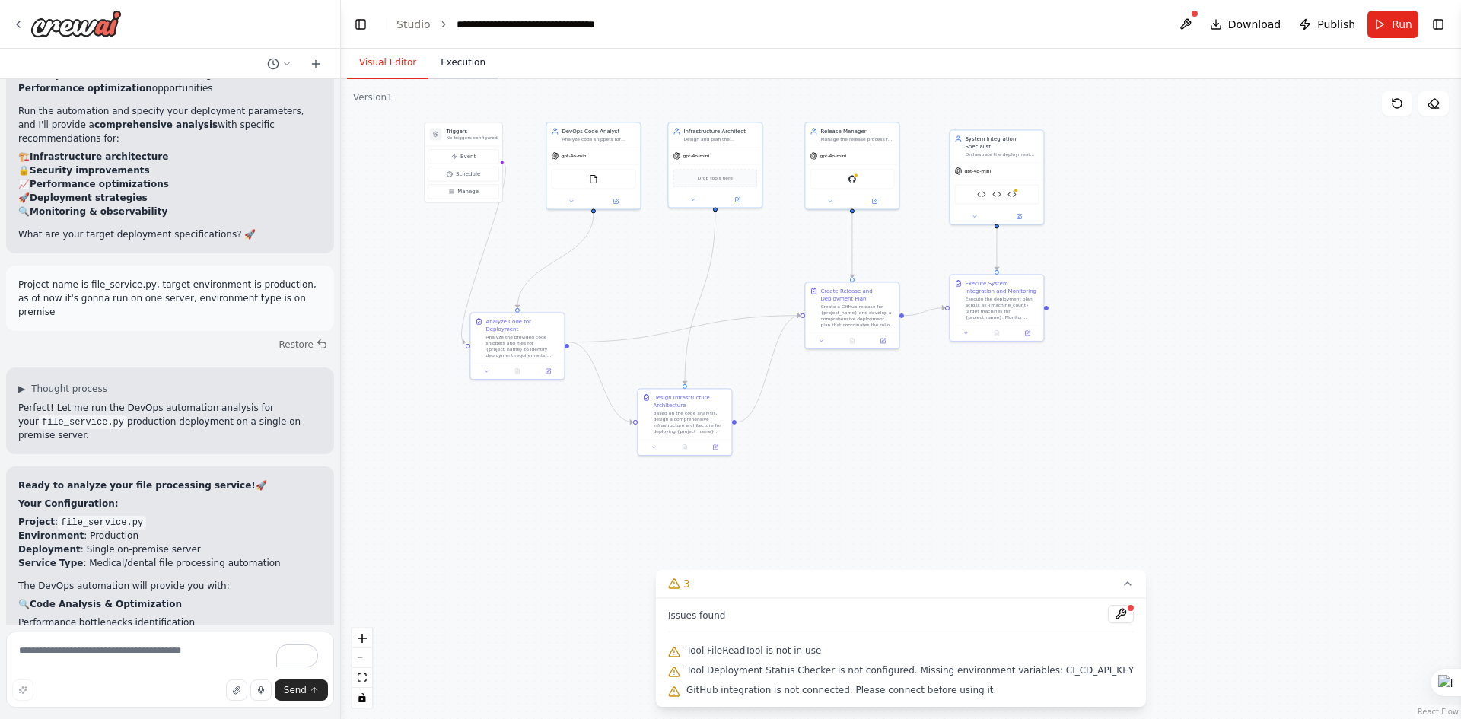
click at [453, 70] on button "Execution" at bounding box center [463, 63] width 69 height 32
click at [392, 56] on button "Visual Editor" at bounding box center [387, 63] width 81 height 32
click at [728, 613] on button at bounding box center [1121, 614] width 26 height 18
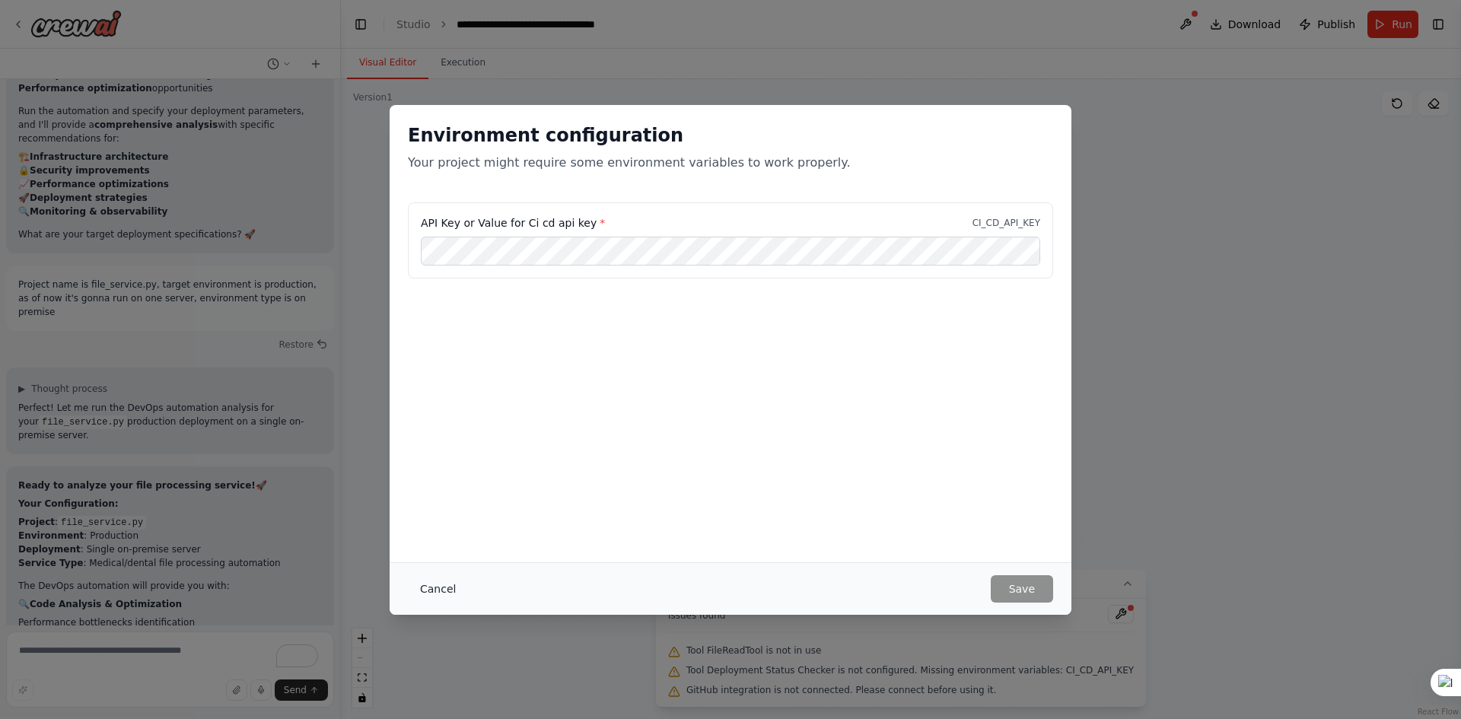
click at [425, 591] on button "Cancel" at bounding box center [438, 588] width 60 height 27
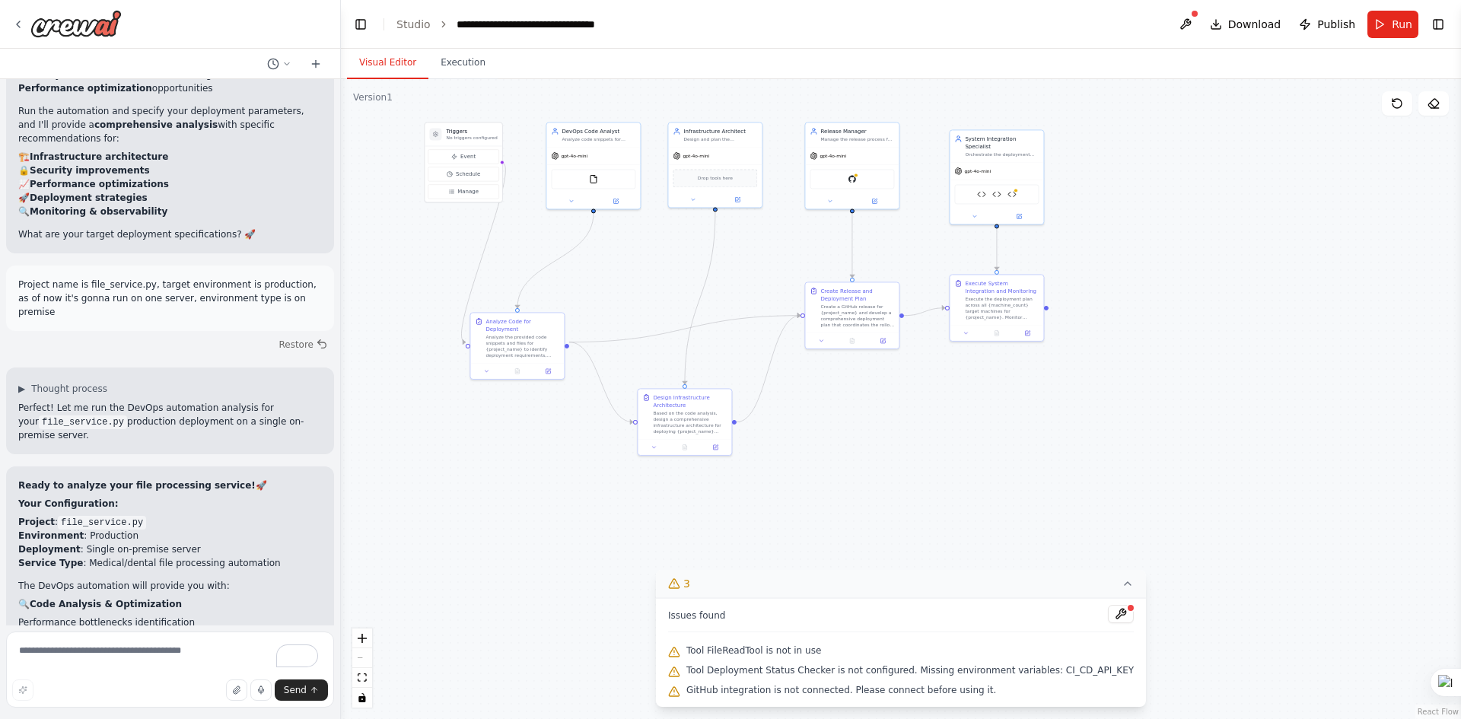
click at [728, 582] on icon at bounding box center [1128, 584] width 12 height 12
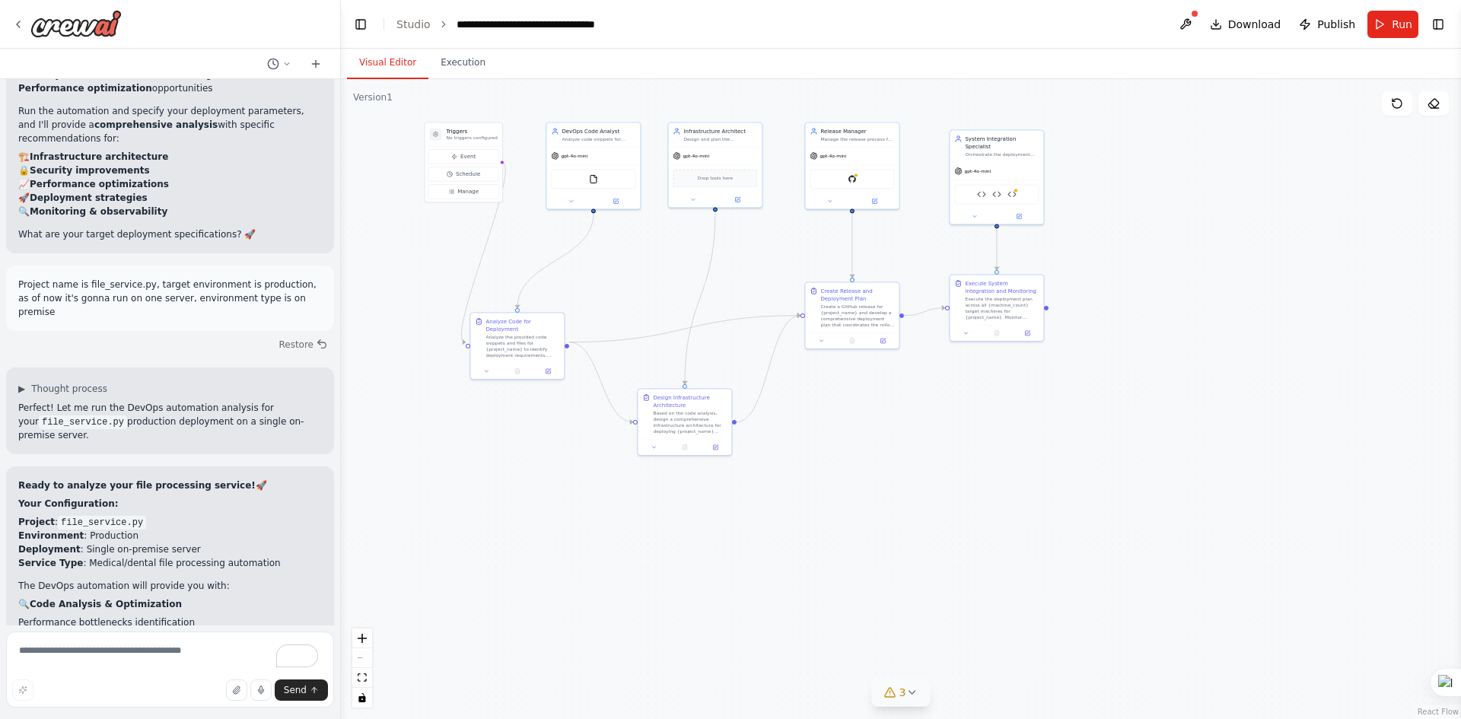
click at [728, 695] on icon at bounding box center [890, 693] width 12 height 12
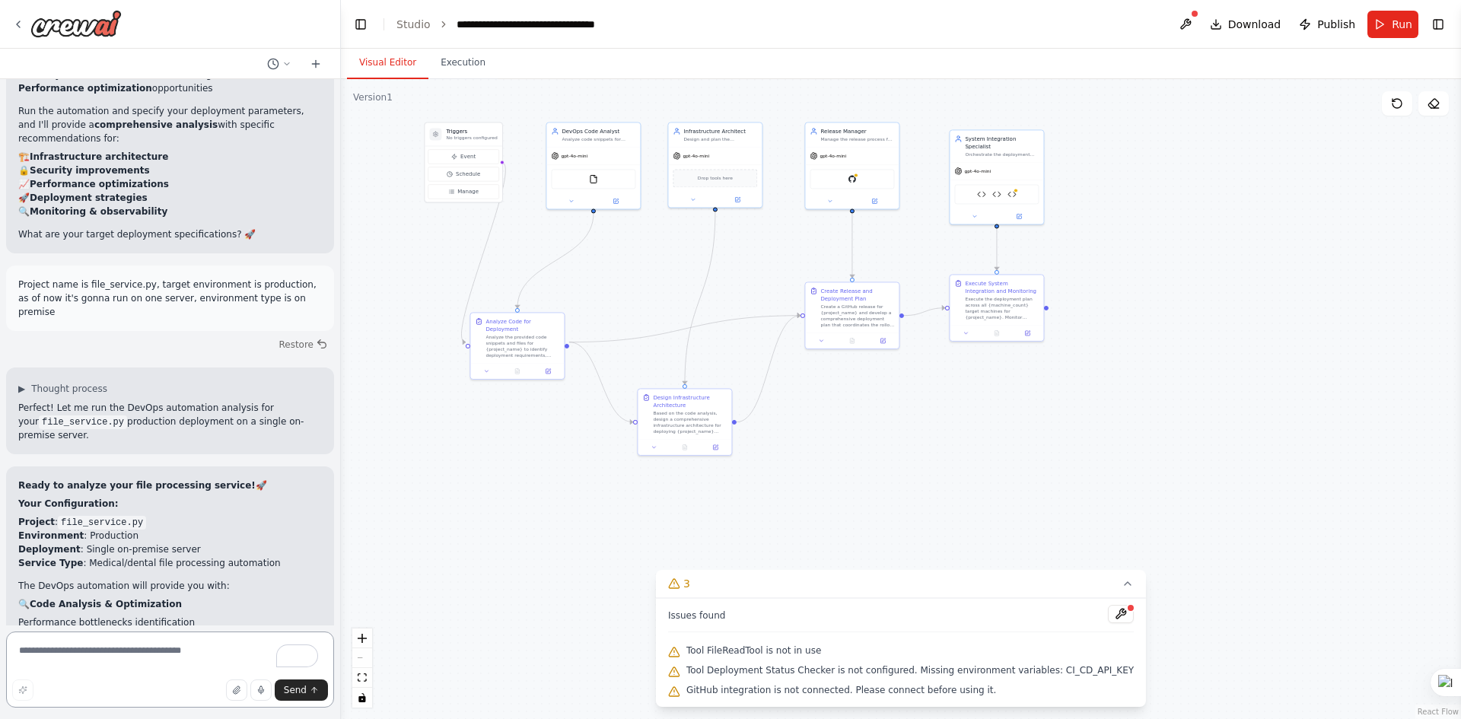
click at [158, 649] on textarea "To enrich screen reader interactions, please activate Accessibility in Grammarl…" at bounding box center [170, 670] width 328 height 76
type textarea "**********"
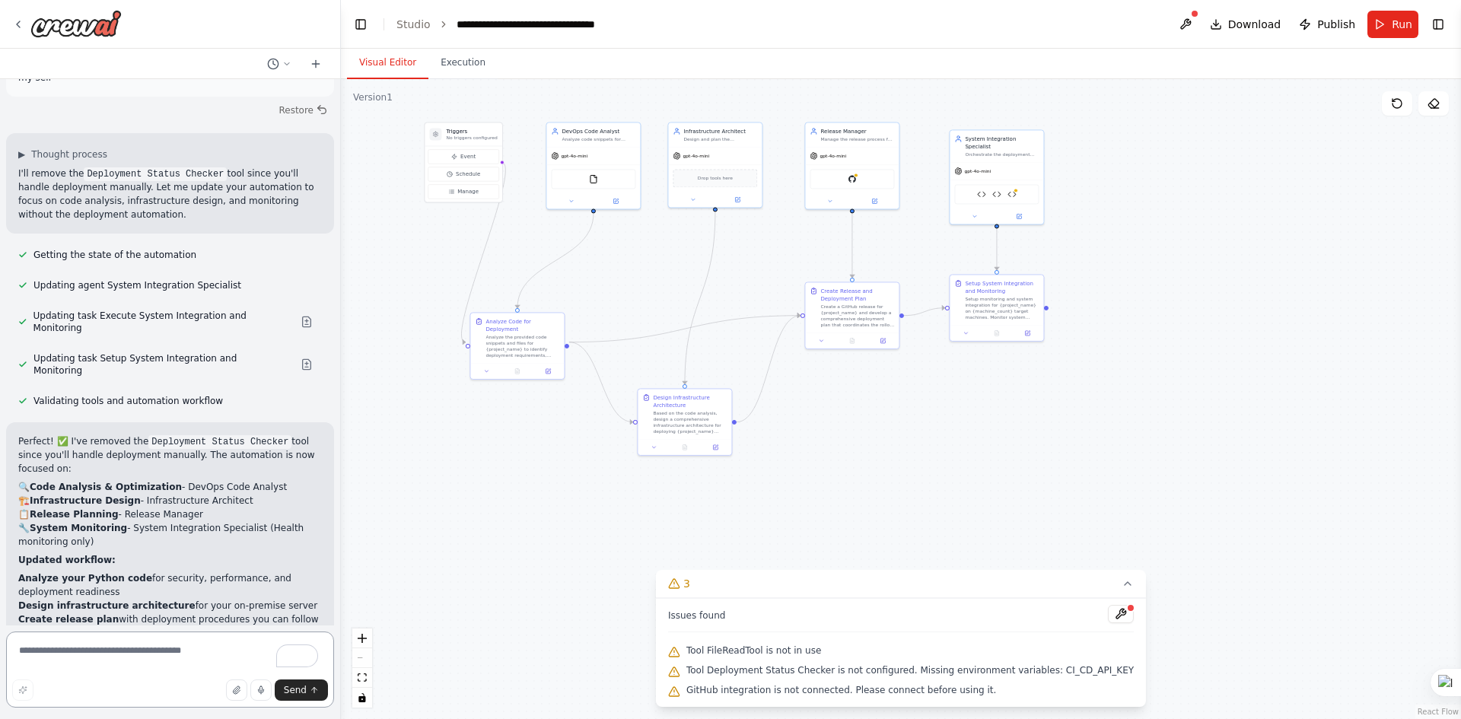
scroll to position [9252, 0]
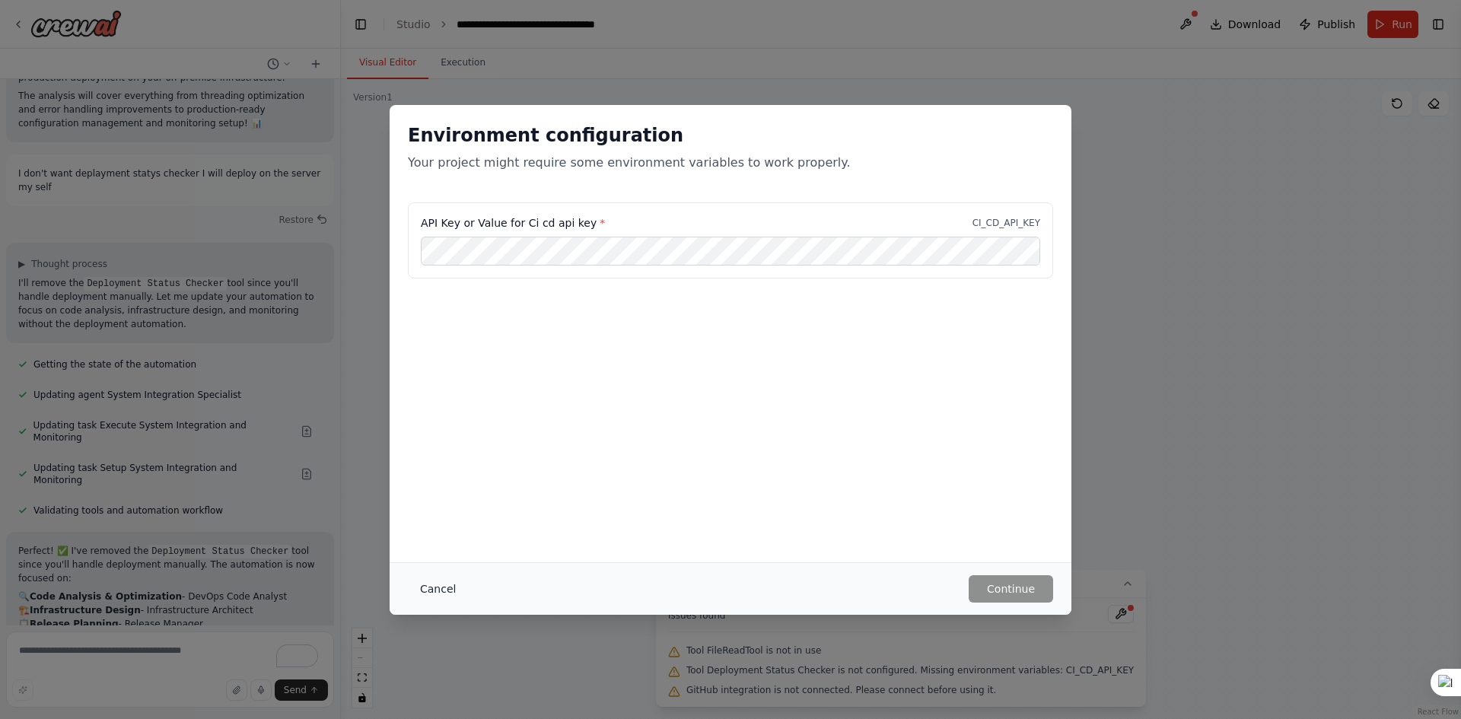
click at [426, 600] on button "Cancel" at bounding box center [438, 588] width 60 height 27
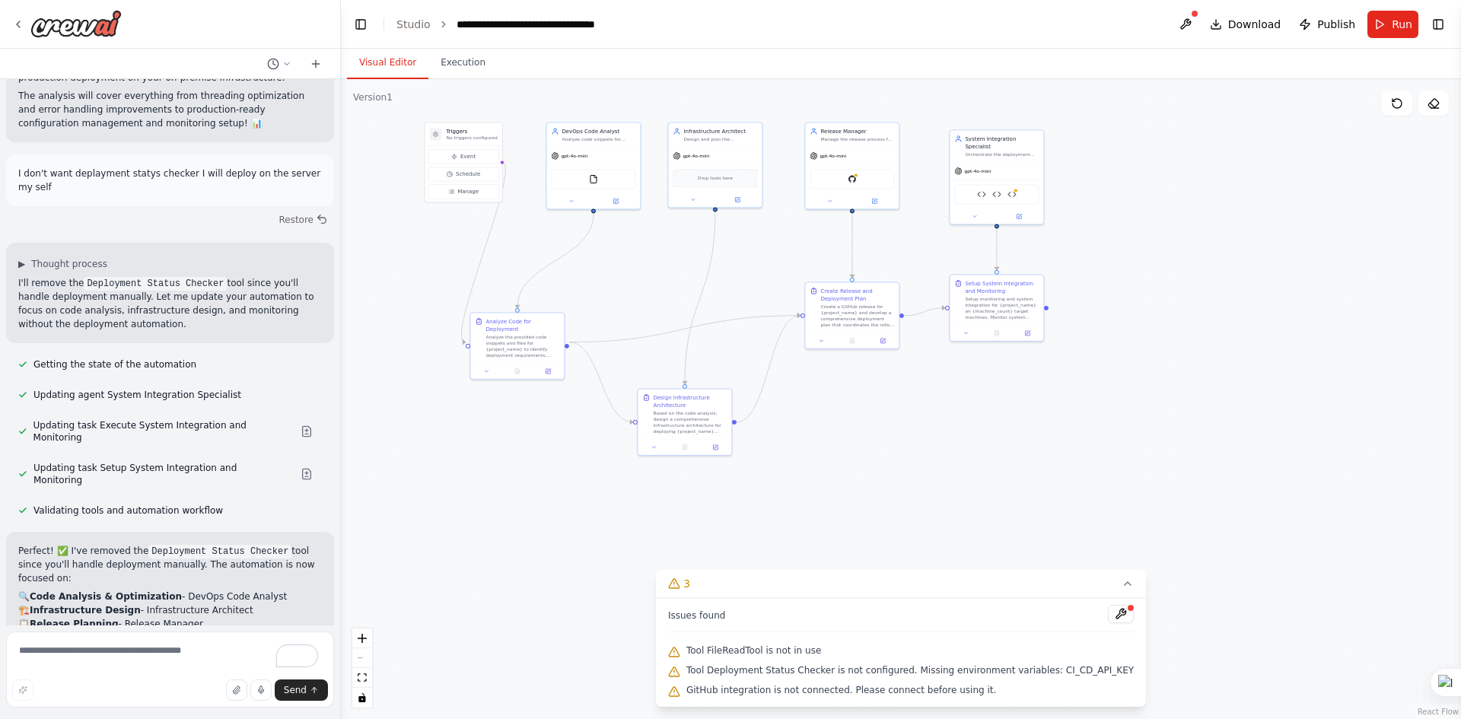
click at [725, 282] on div ".deletable-edge-delete-btn { width: 20px; height: 20px; border: 0px solid #ffff…" at bounding box center [901, 399] width 1120 height 640
drag, startPoint x: 694, startPoint y: 432, endPoint x: 725, endPoint y: 440, distance: 31.4
click at [725, 440] on div "Based on the code analysis, design a comprehensive infrastructure architecture …" at bounding box center [720, 428] width 74 height 24
drag, startPoint x: 849, startPoint y: 319, endPoint x: 857, endPoint y: 346, distance: 28.4
click at [728, 346] on div "Create a GitHub release for {project_name} and develop a comprehensive deployme…" at bounding box center [865, 337] width 74 height 24
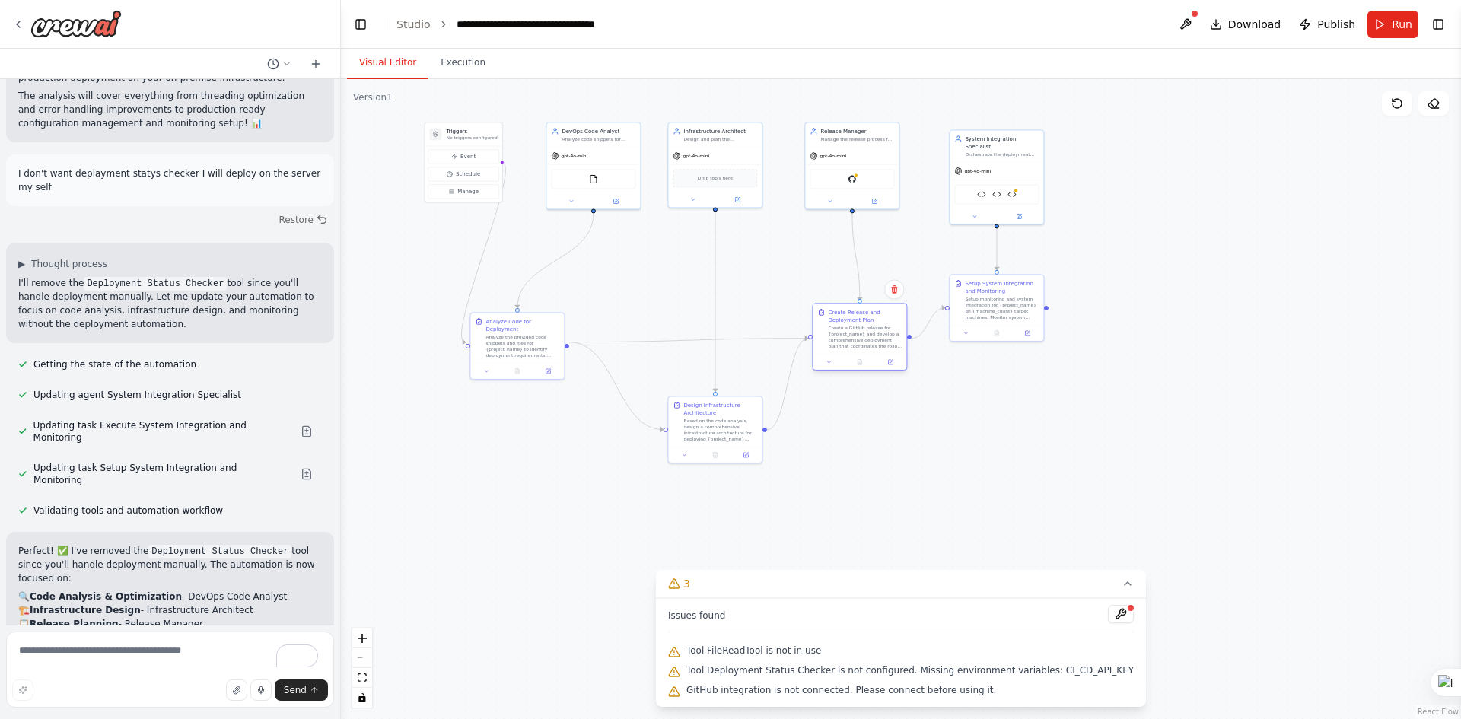
click at [728, 346] on div "Create a GitHub release for {project_name} and develop a comprehensive deployme…" at bounding box center [865, 337] width 74 height 24
drag, startPoint x: 527, startPoint y: 348, endPoint x: 571, endPoint y: 346, distance: 43.4
click at [571, 346] on div "Analyze the provided code snippets and files for {project_name} to identify dep…" at bounding box center [568, 345] width 74 height 24
click at [728, 343] on div "Create a GitHub release for {project_name} and develop a comprehensive deployme…" at bounding box center [858, 337] width 74 height 24
drag, startPoint x: 475, startPoint y: 141, endPoint x: 416, endPoint y: 176, distance: 68.3
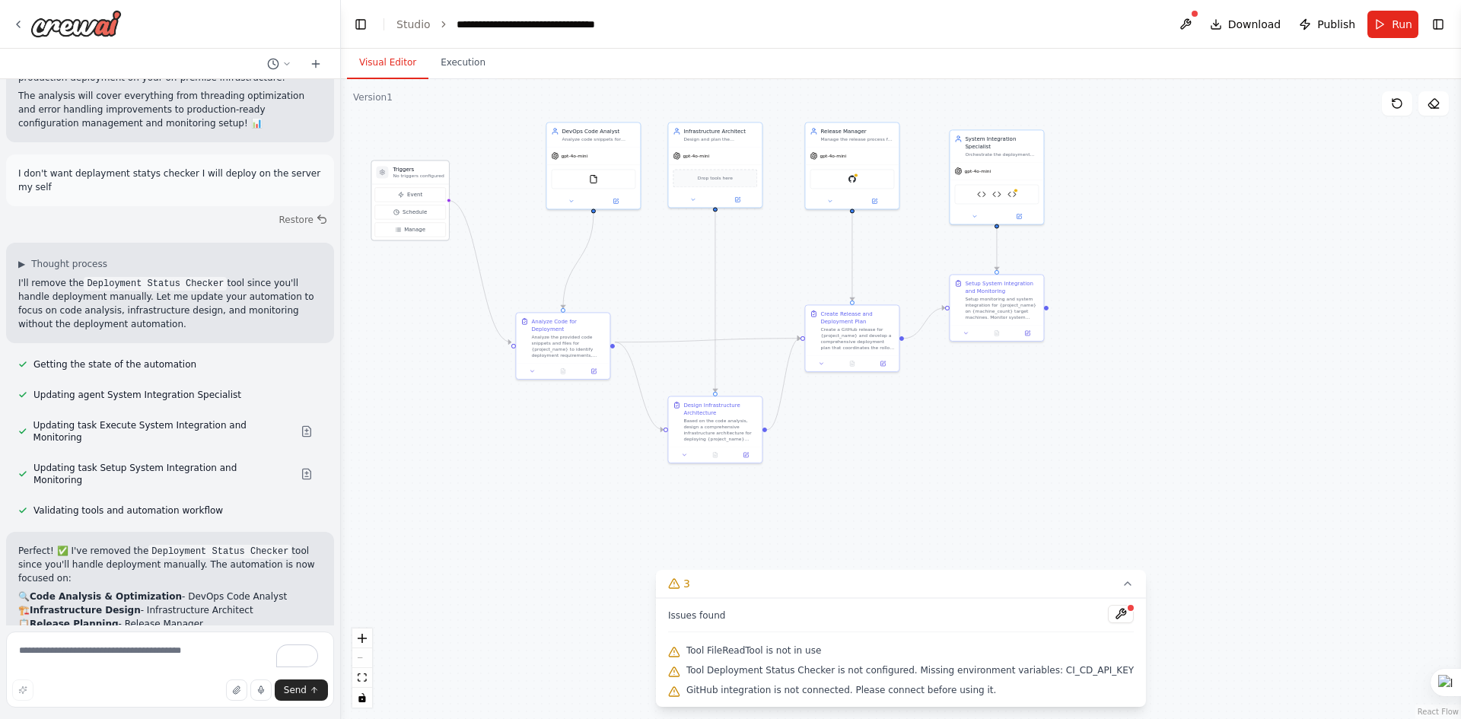
click at [416, 176] on p "No triggers configured" at bounding box center [418, 176] width 51 height 6
drag, startPoint x: 582, startPoint y: 148, endPoint x: 549, endPoint y: 161, distance: 35.6
click at [549, 161] on div "gpt-4o-mini" at bounding box center [563, 169] width 94 height 17
click at [566, 338] on div "Analyze the provided code snippets and files for {project_name} to identify dep…" at bounding box center [568, 345] width 74 height 24
drag, startPoint x: 1001, startPoint y: 314, endPoint x: 1000, endPoint y: 343, distance: 29.7
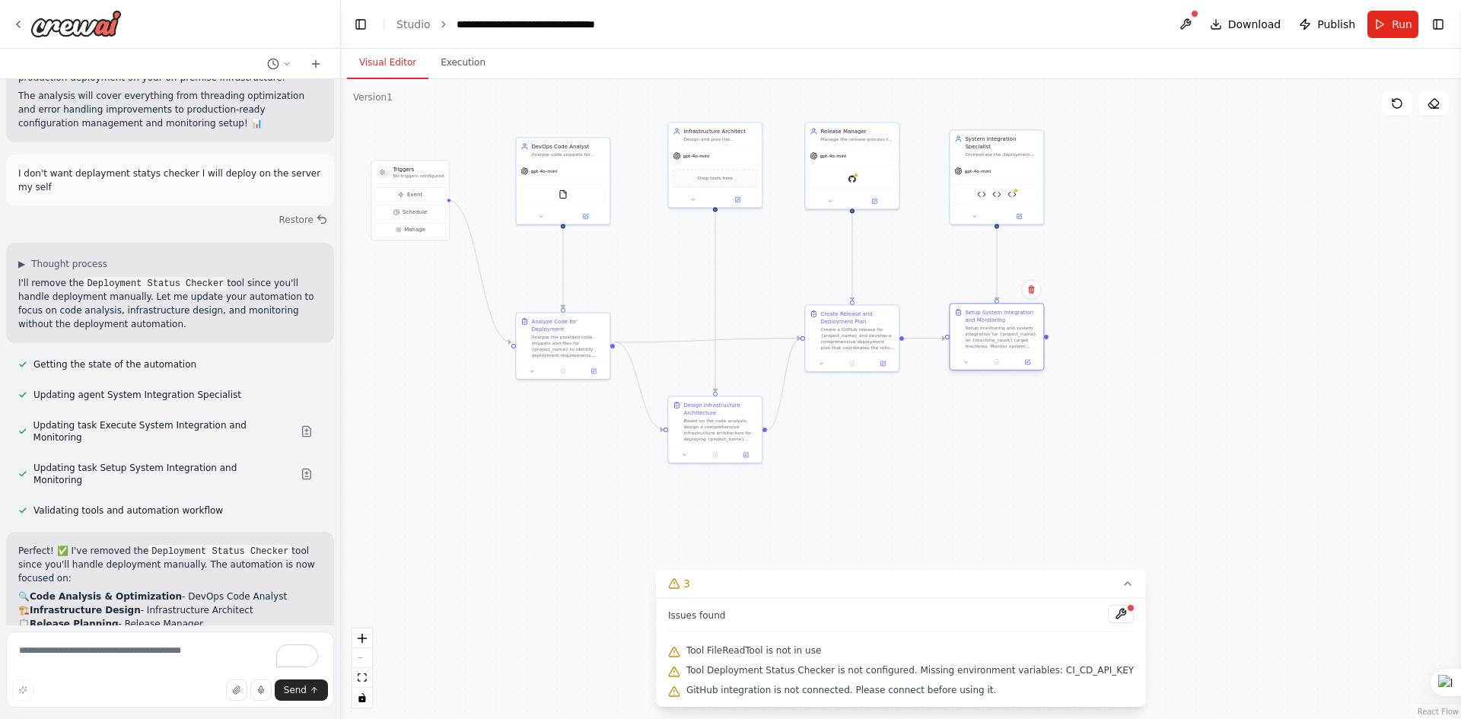
click at [728, 343] on div "Setup monitoring and system integration for {project_name} on {machine_count} t…" at bounding box center [1002, 337] width 74 height 24
